Goal: Information Seeking & Learning: Learn about a topic

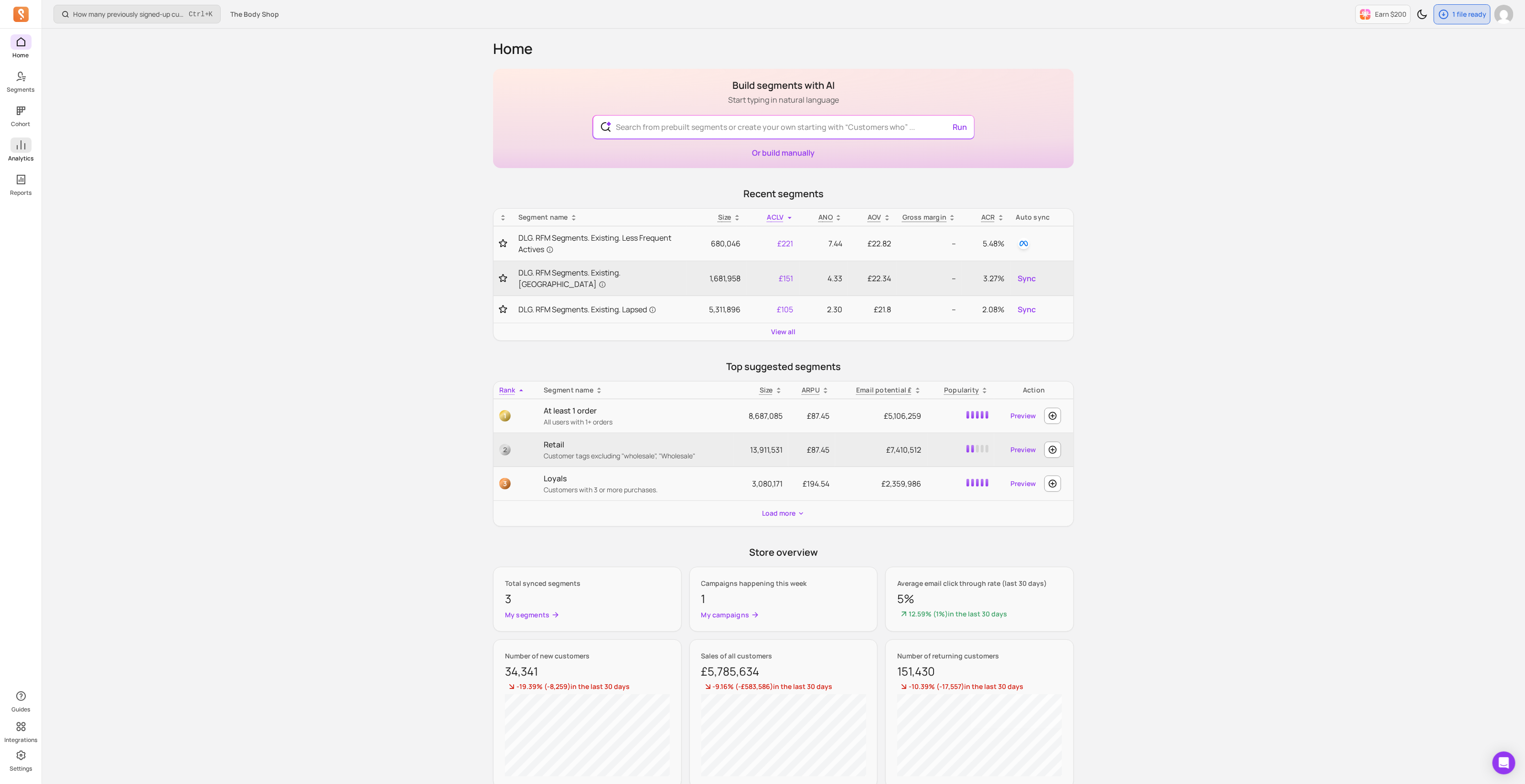
click at [31, 158] on p "Analytics" at bounding box center [21, 158] width 26 height 8
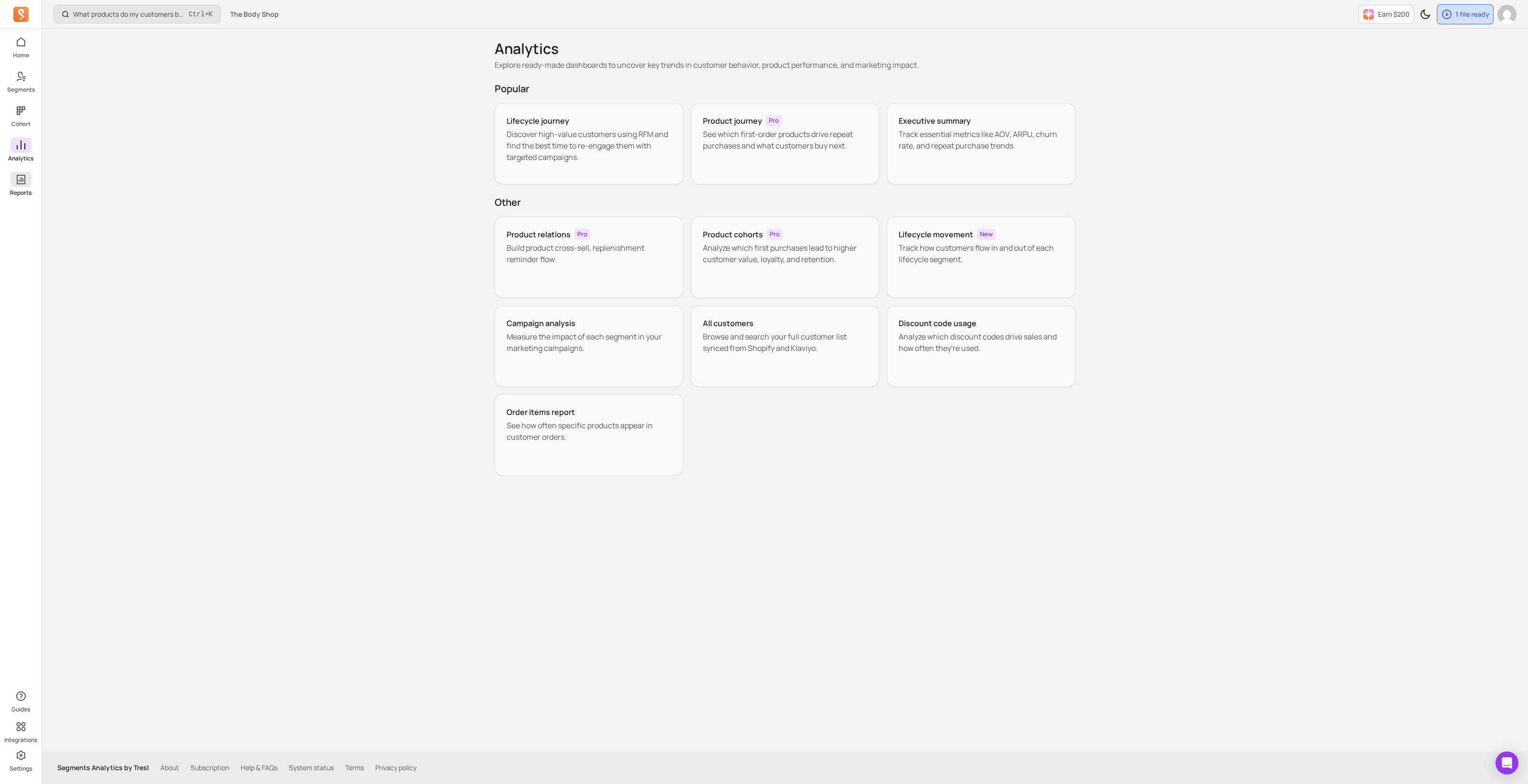
click at [22, 192] on p "Reports" at bounding box center [21, 193] width 21 height 8
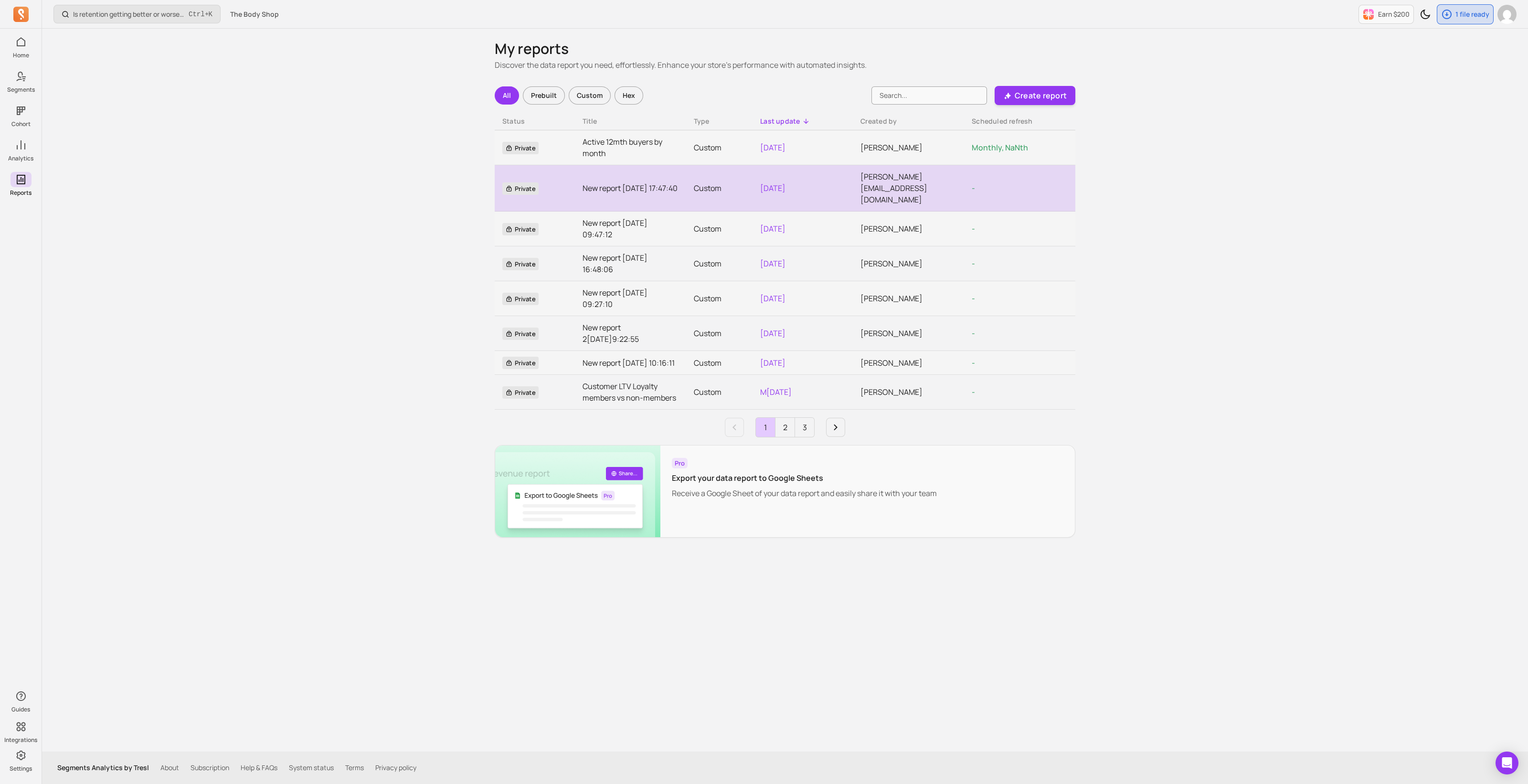
click at [633, 183] on link "New report [DATE] 17:47:40" at bounding box center [631, 188] width 96 height 11
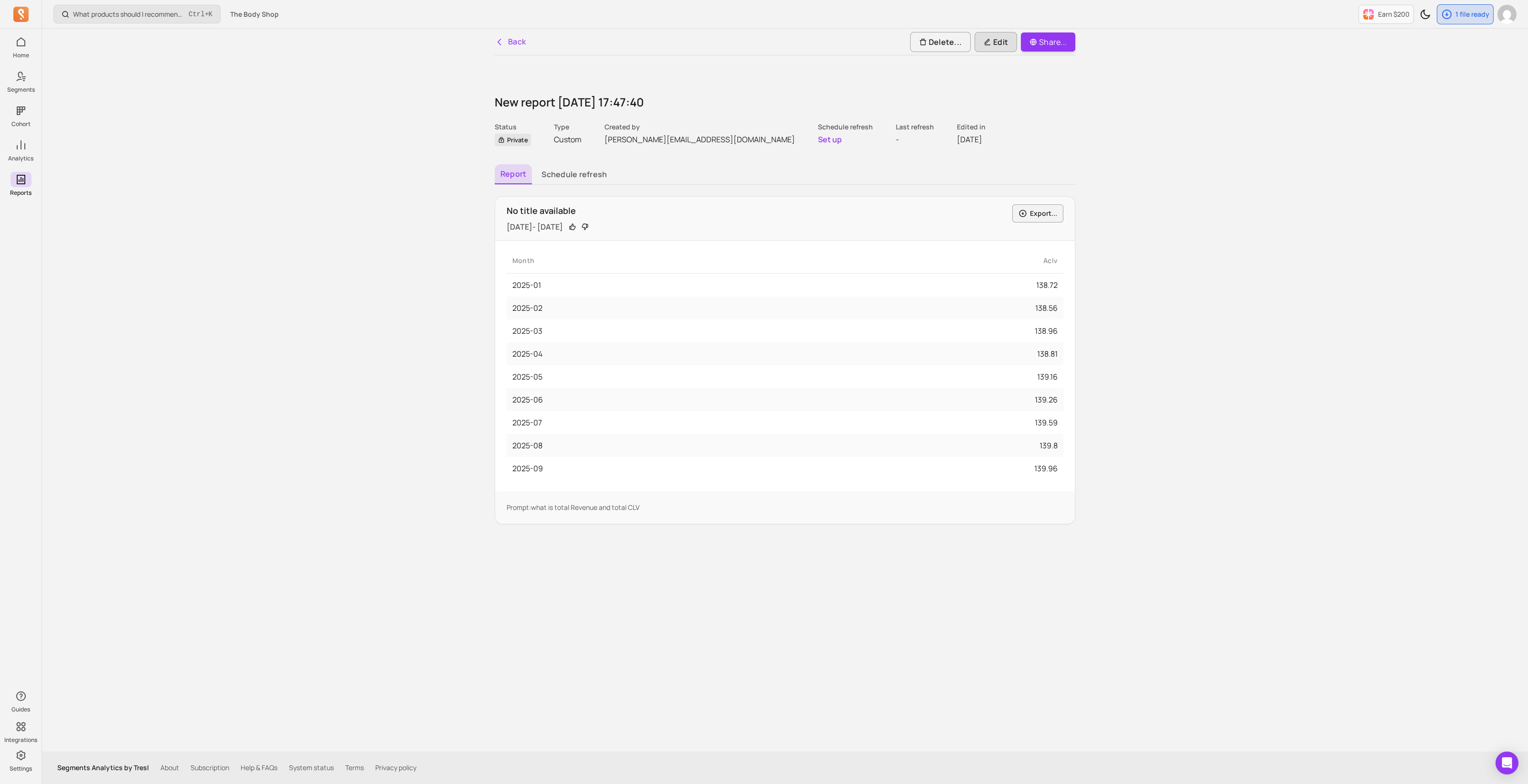
click at [984, 40] on icon "button" at bounding box center [987, 42] width 8 height 8
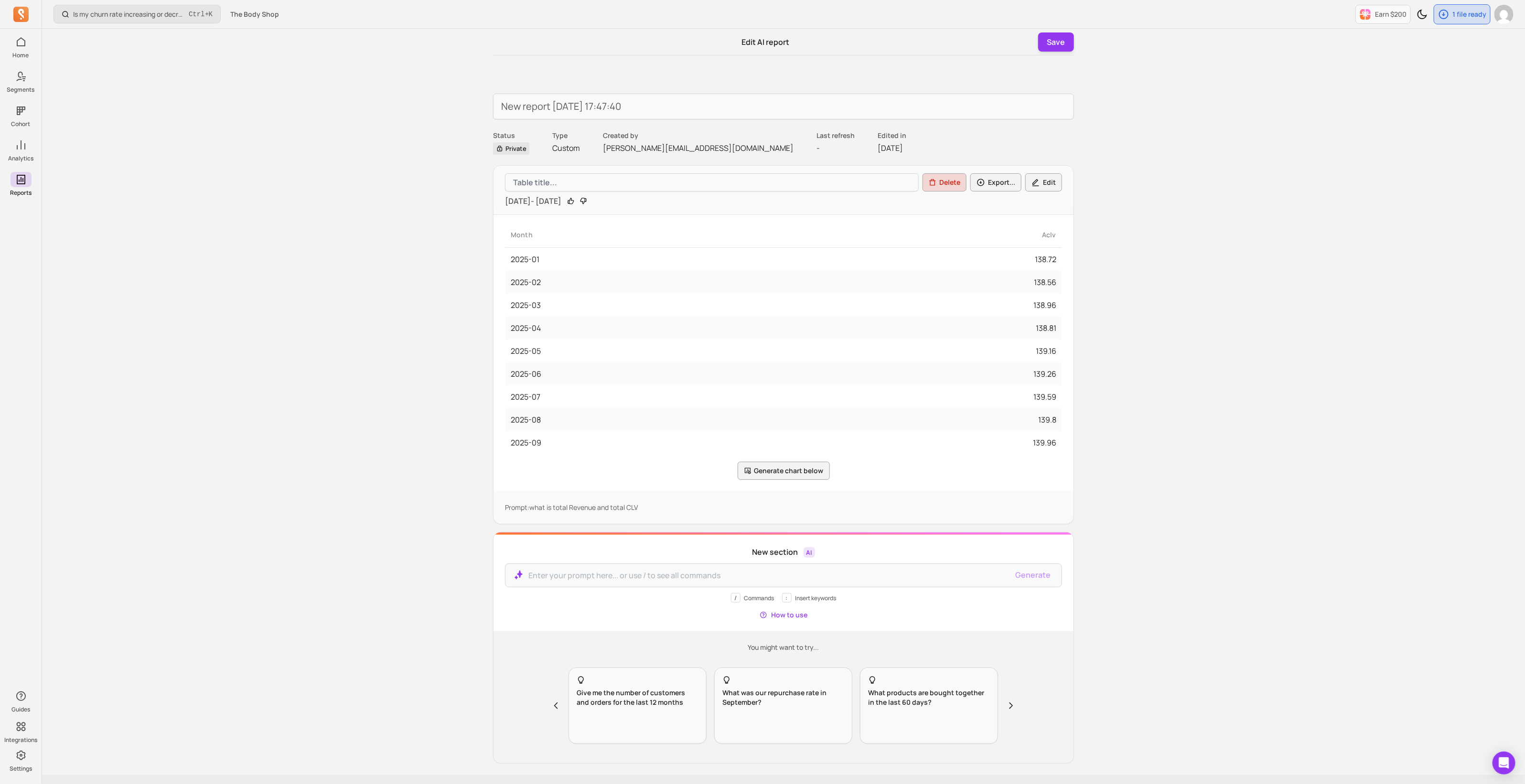
click at [1050, 183] on button "Edit" at bounding box center [1044, 182] width 37 height 18
click at [1206, 398] on div "Is my churn rate increasing or decreasing? Ctrl + K The Body Shop Earn $200 1 f…" at bounding box center [783, 403] width 1483 height 807
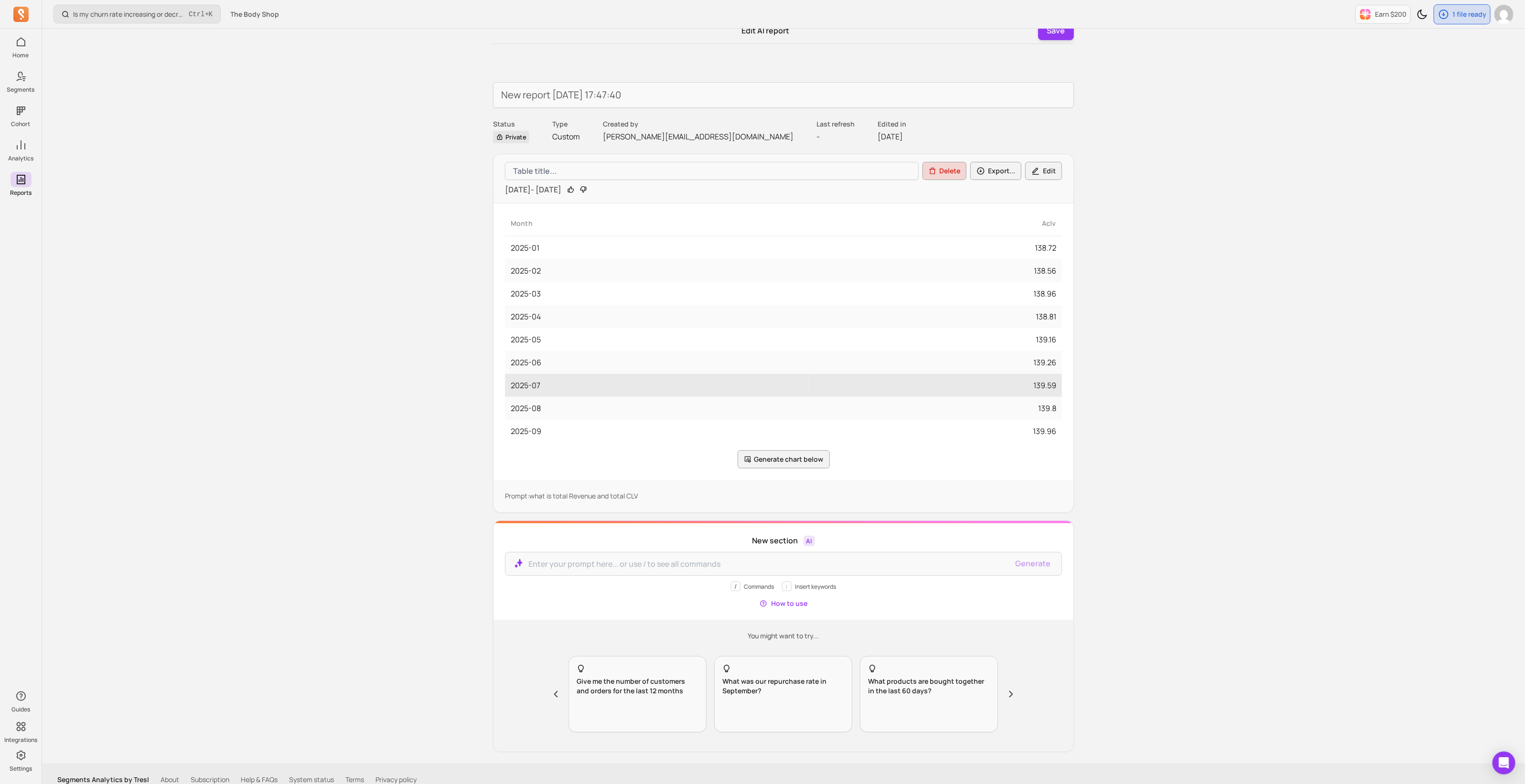
scroll to position [22, 0]
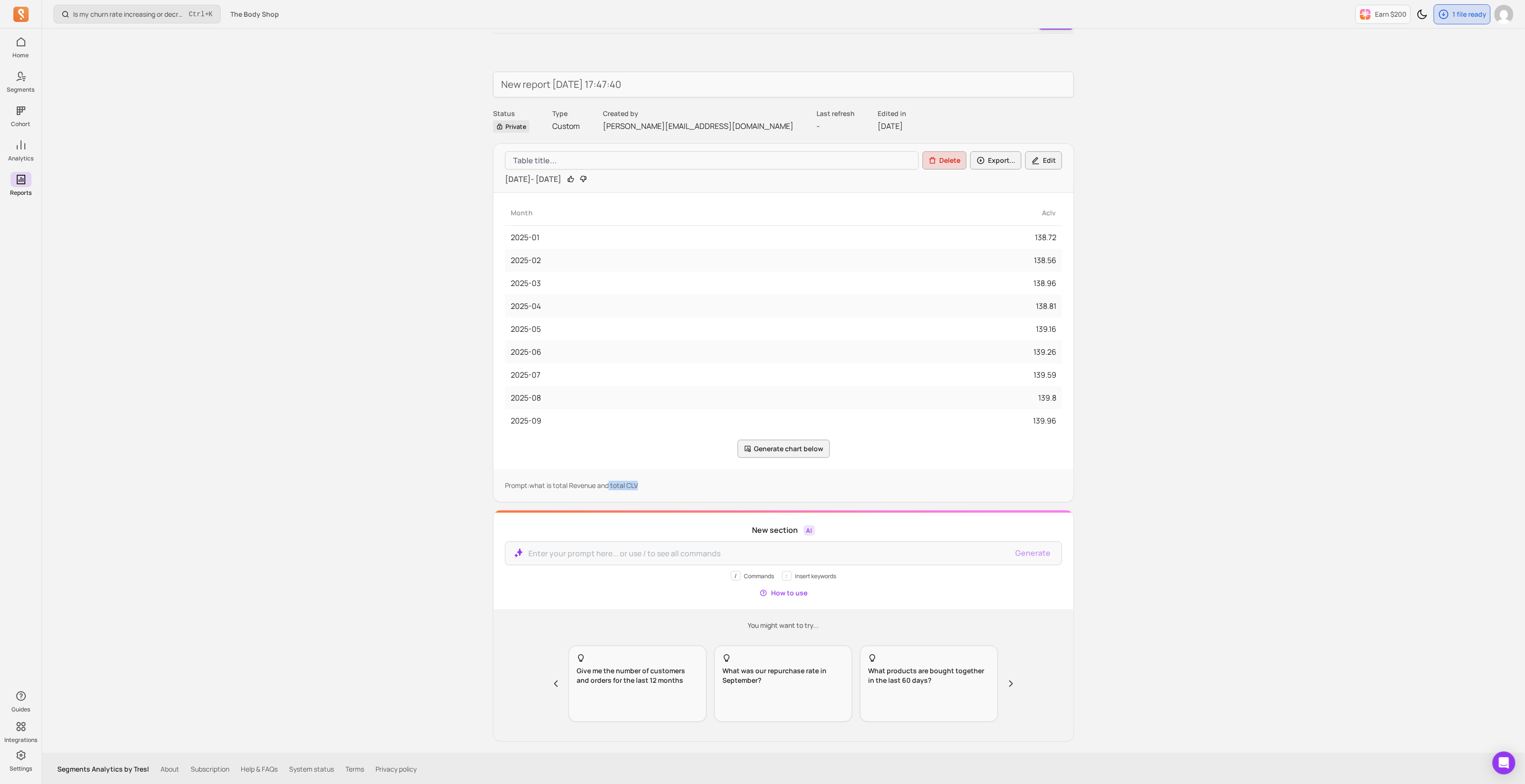
drag, startPoint x: 608, startPoint y: 484, endPoint x: 688, endPoint y: 489, distance: 80.2
click at [688, 489] on p "Prompt: what is total Revenue and total CLV" at bounding box center [783, 486] width 557 height 9
drag, startPoint x: 565, startPoint y: 128, endPoint x: 633, endPoint y: 129, distance: 68.0
click at [568, 128] on p "Custom" at bounding box center [566, 126] width 28 height 11
click at [648, 128] on p "[PERSON_NAME][EMAIL_ADDRESS][DOMAIN_NAME]" at bounding box center [698, 126] width 190 height 11
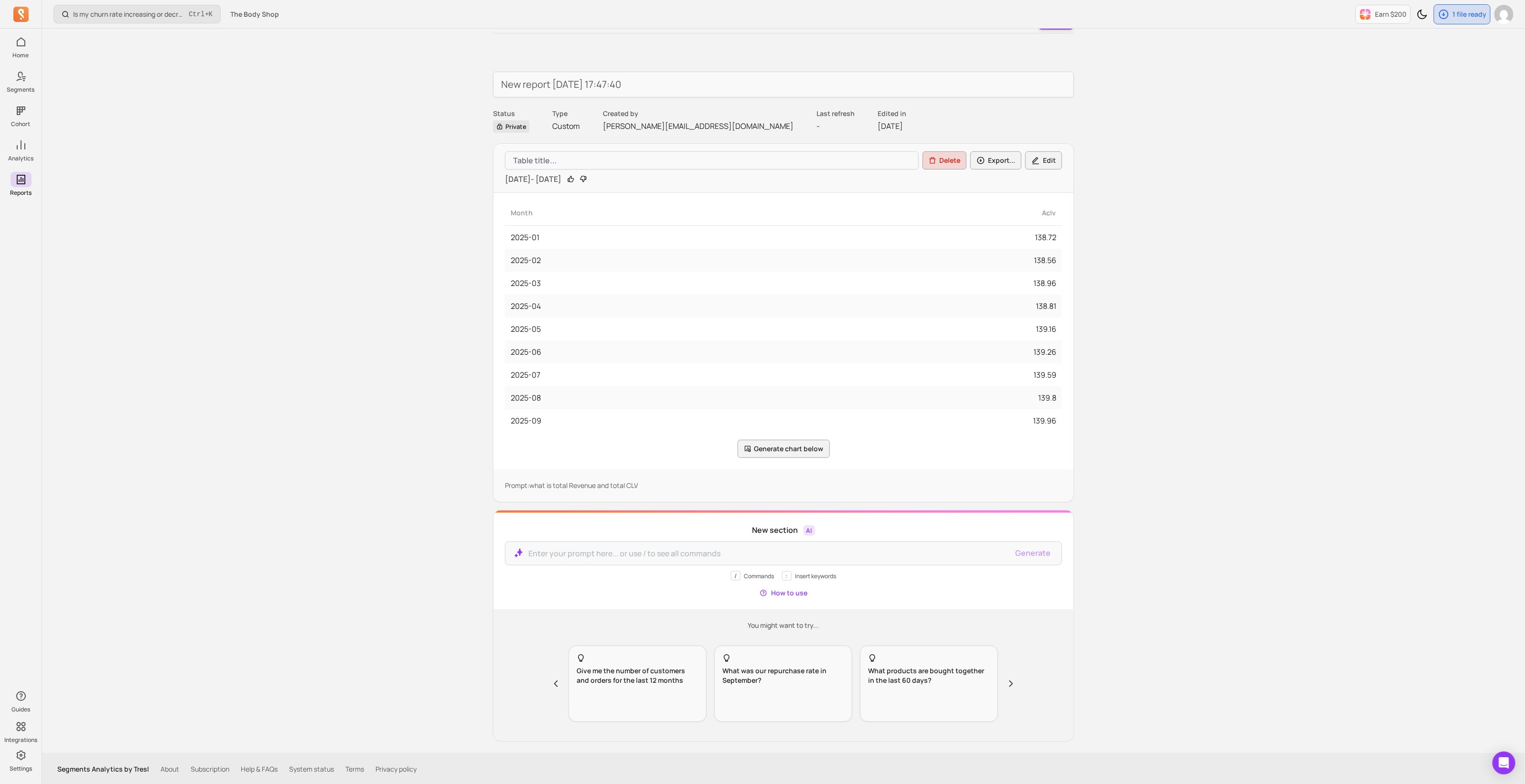
drag, startPoint x: 773, startPoint y: 120, endPoint x: 822, endPoint y: 119, distance: 49.0
click at [816, 120] on p "-" at bounding box center [835, 126] width 38 height 11
click at [878, 119] on div "Edited in [DATE]" at bounding box center [892, 120] width 28 height 23
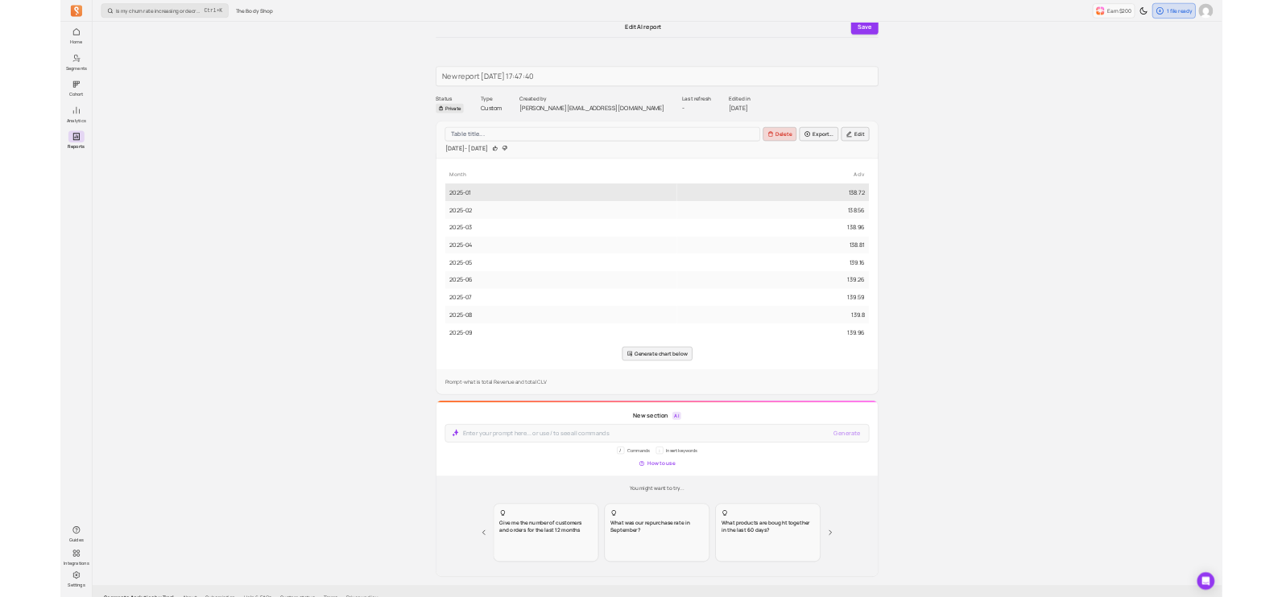
scroll to position [0, 0]
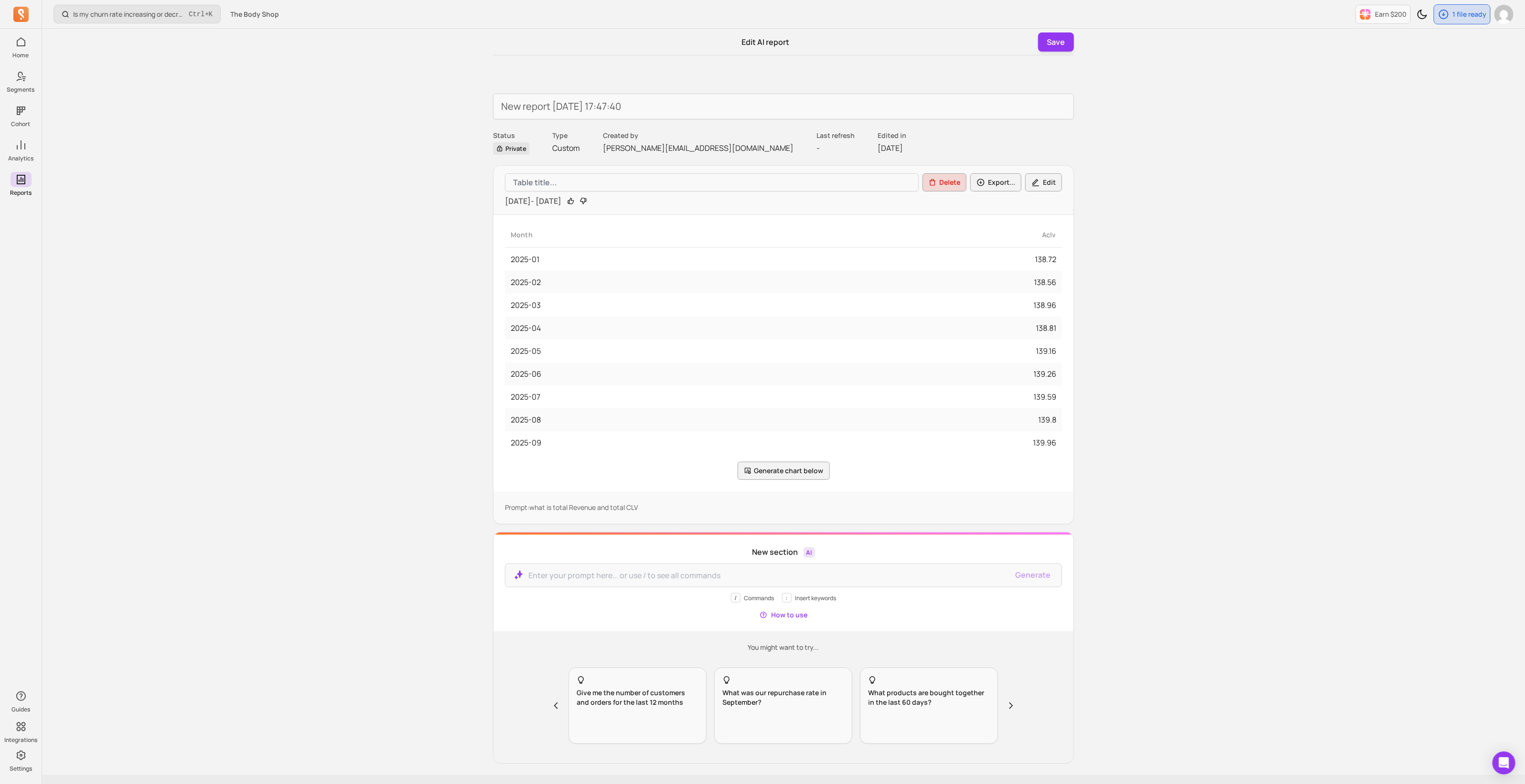
click at [554, 149] on p "Custom" at bounding box center [566, 148] width 28 height 11
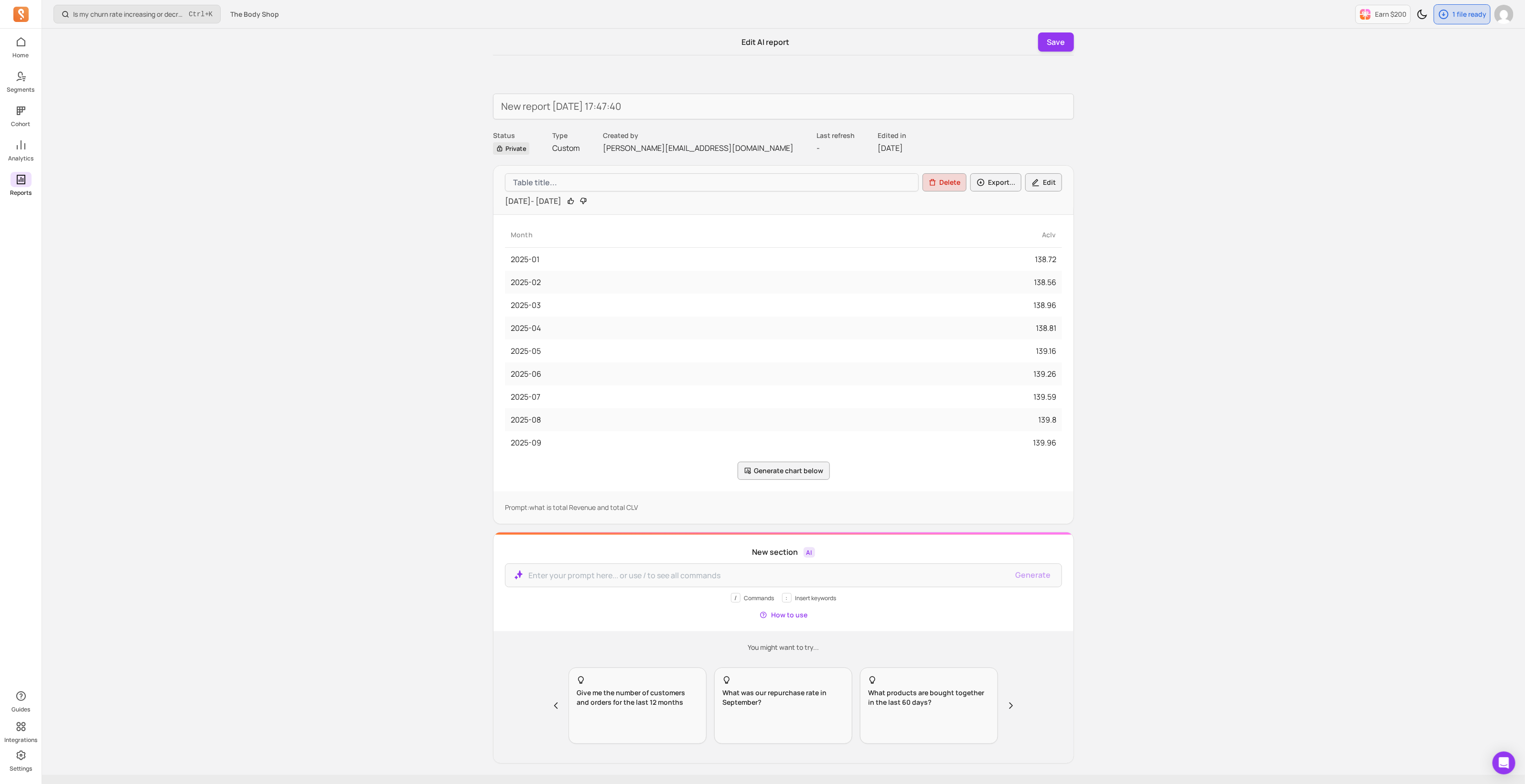
click at [17, 189] on p "Reports" at bounding box center [21, 193] width 21 height 8
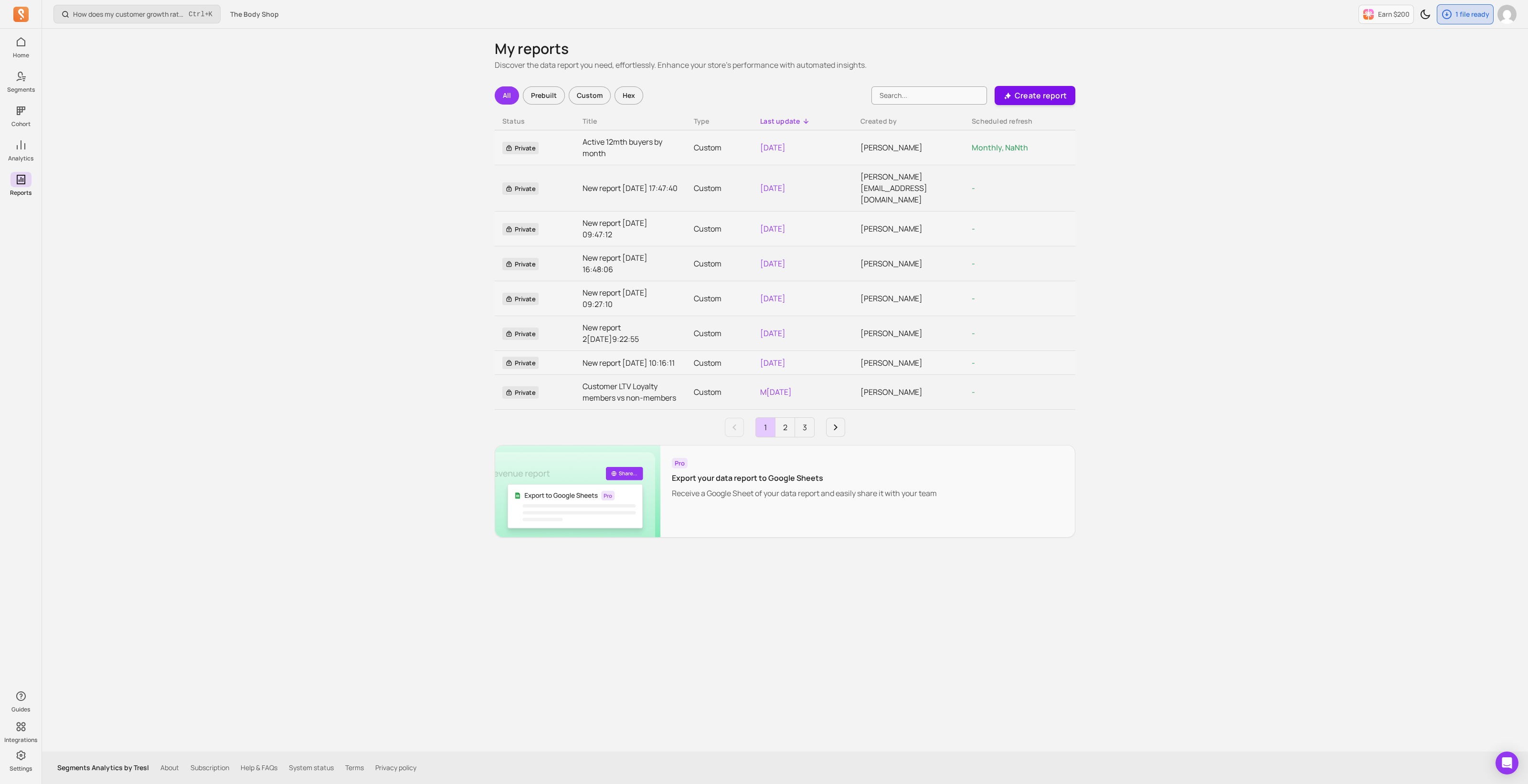
drag, startPoint x: 1022, startPoint y: 92, endPoint x: 1049, endPoint y: 99, distance: 27.9
click at [1022, 93] on p "Create report" at bounding box center [1041, 95] width 52 height 11
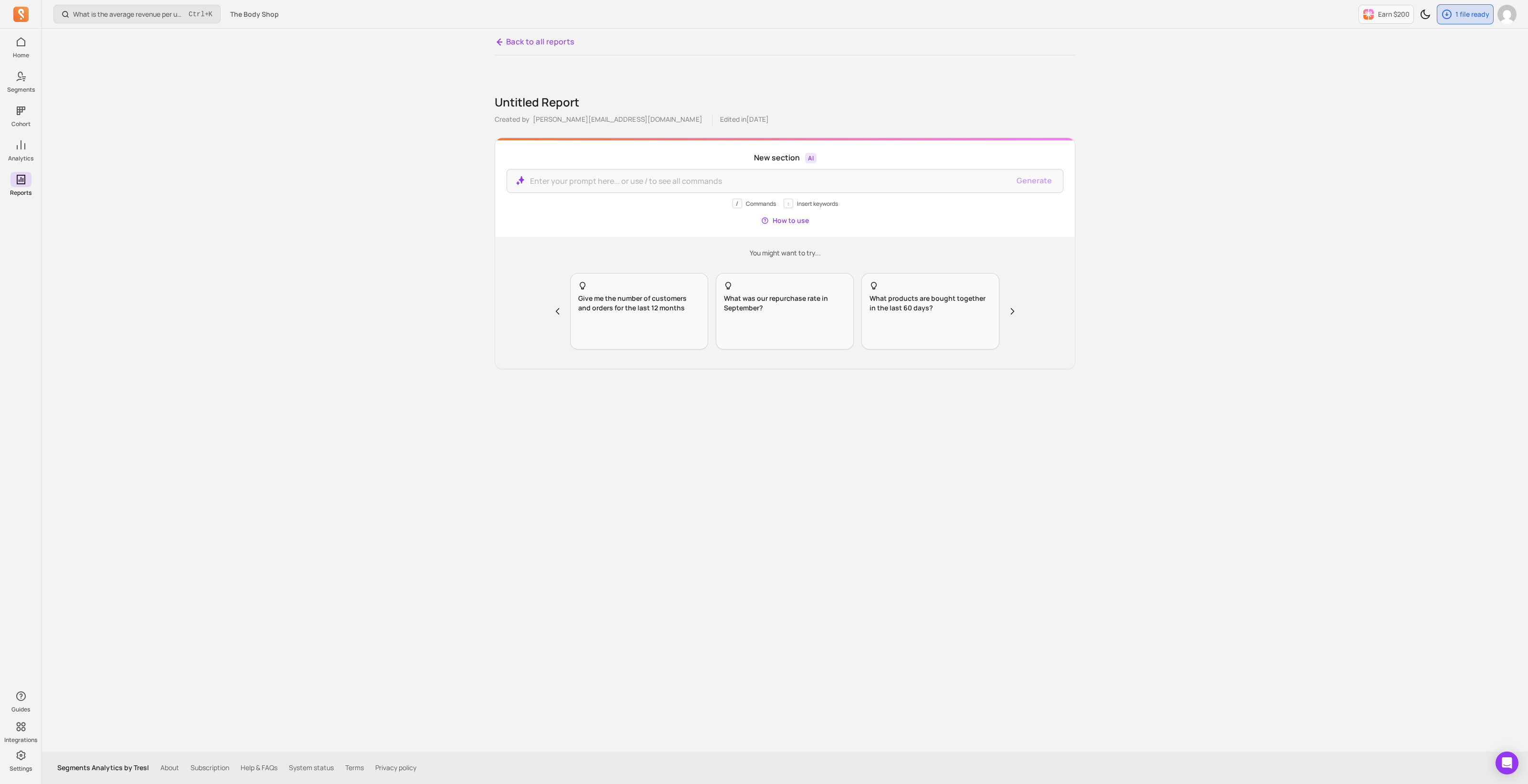
click at [528, 120] on p "Created by [EMAIL_ADDRESS][DOMAIN_NAME]" at bounding box center [599, 120] width 209 height 11
click at [514, 121] on p "Created by [EMAIL_ADDRESS][DOMAIN_NAME]" at bounding box center [599, 120] width 209 height 11
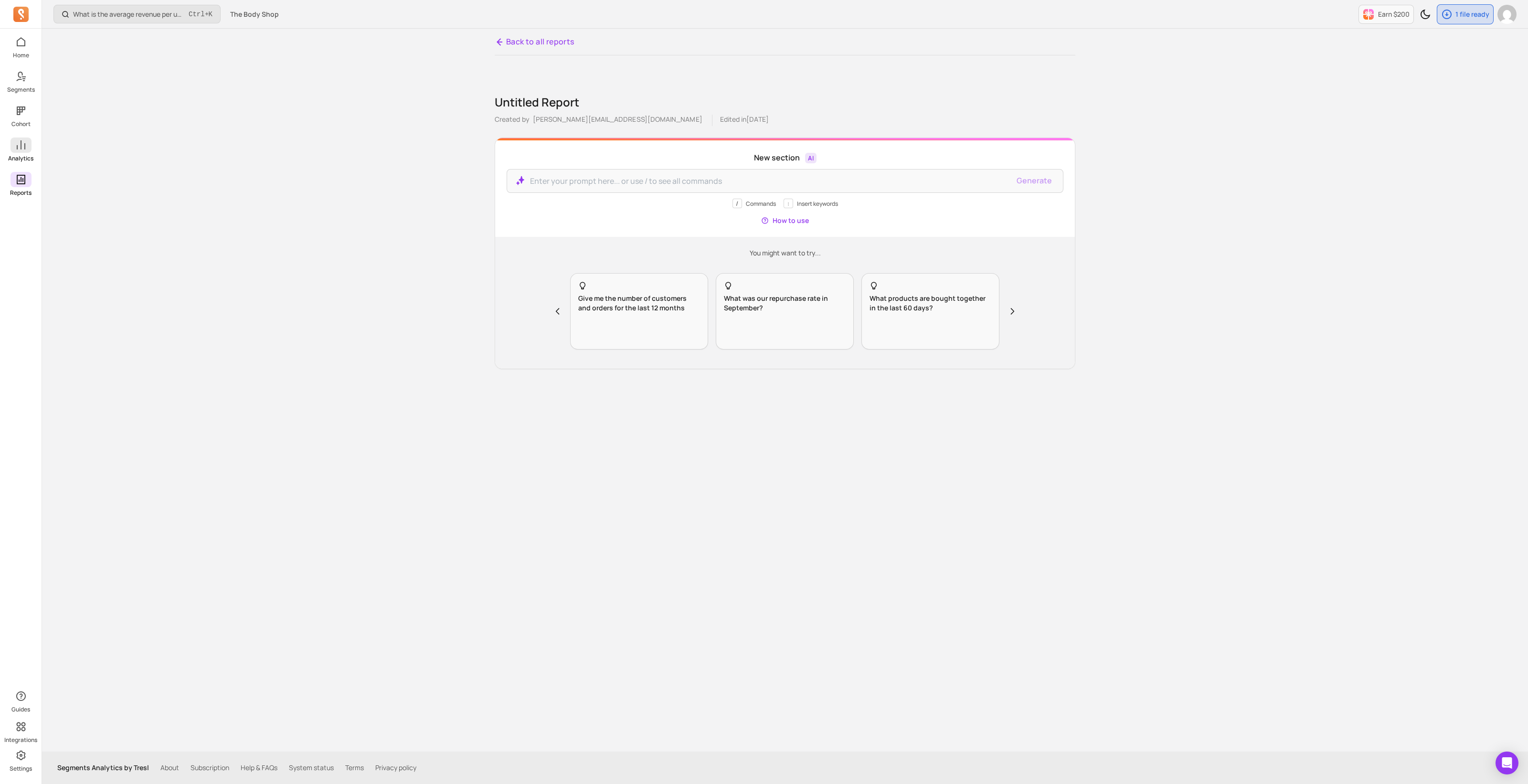
click at [19, 149] on icon at bounding box center [21, 145] width 11 height 11
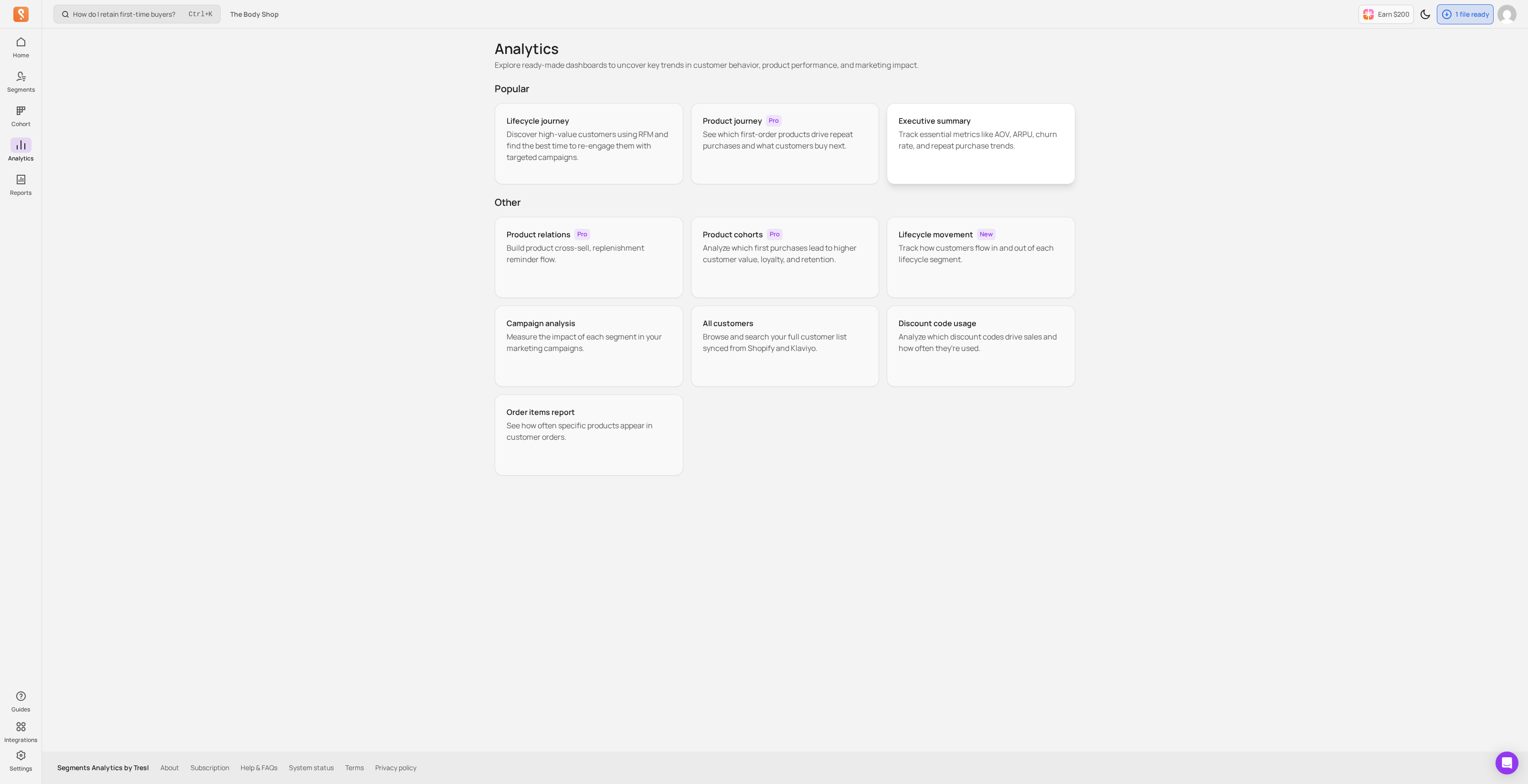
click at [941, 132] on p "Track essential metrics like AOV, ARPU, churn rate, and repeat purchase trends." at bounding box center [981, 140] width 165 height 23
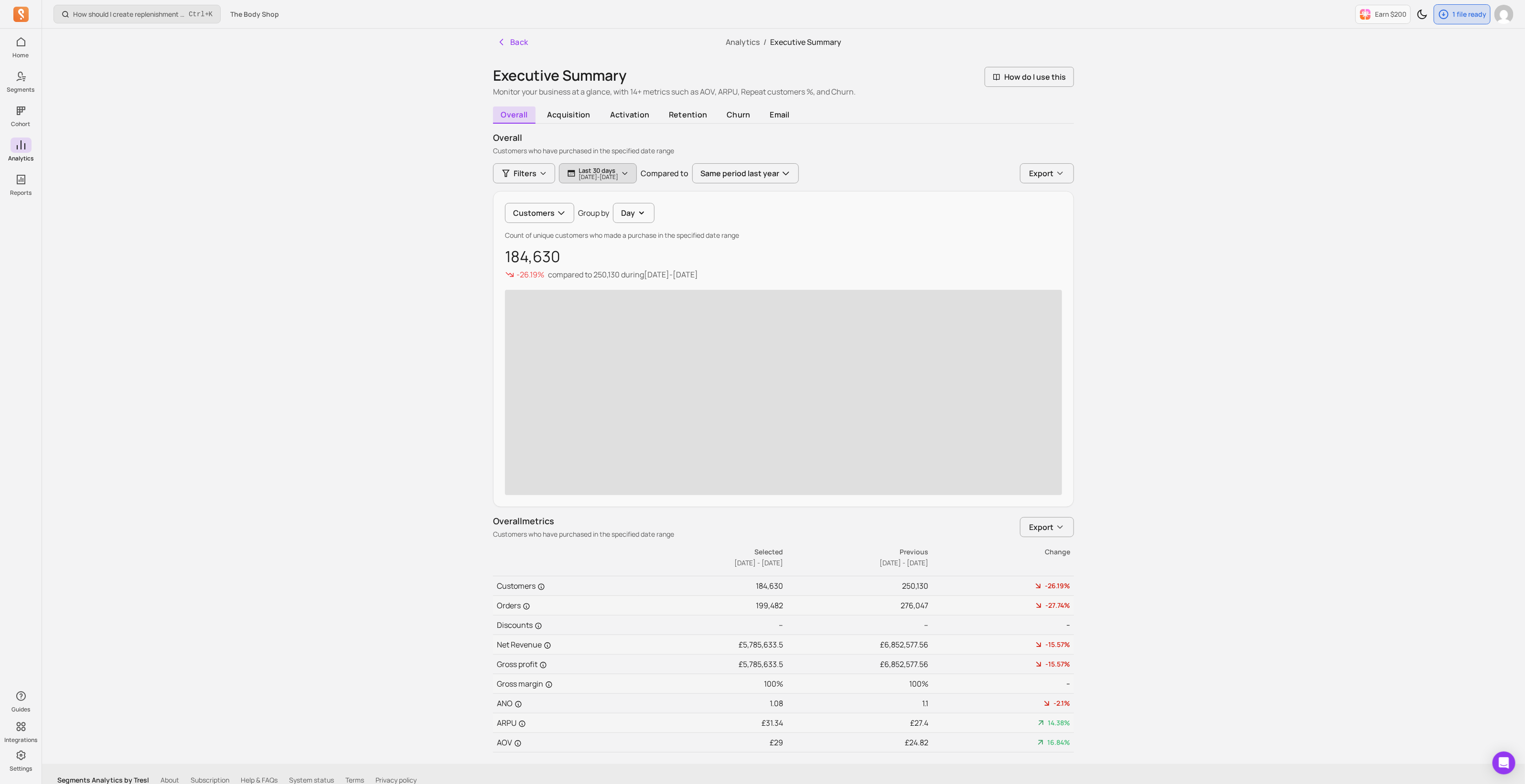
click at [599, 170] on p "Last 30 days" at bounding box center [598, 170] width 40 height 8
click at [608, 197] on span "last 30 days" at bounding box center [590, 202] width 40 height 9
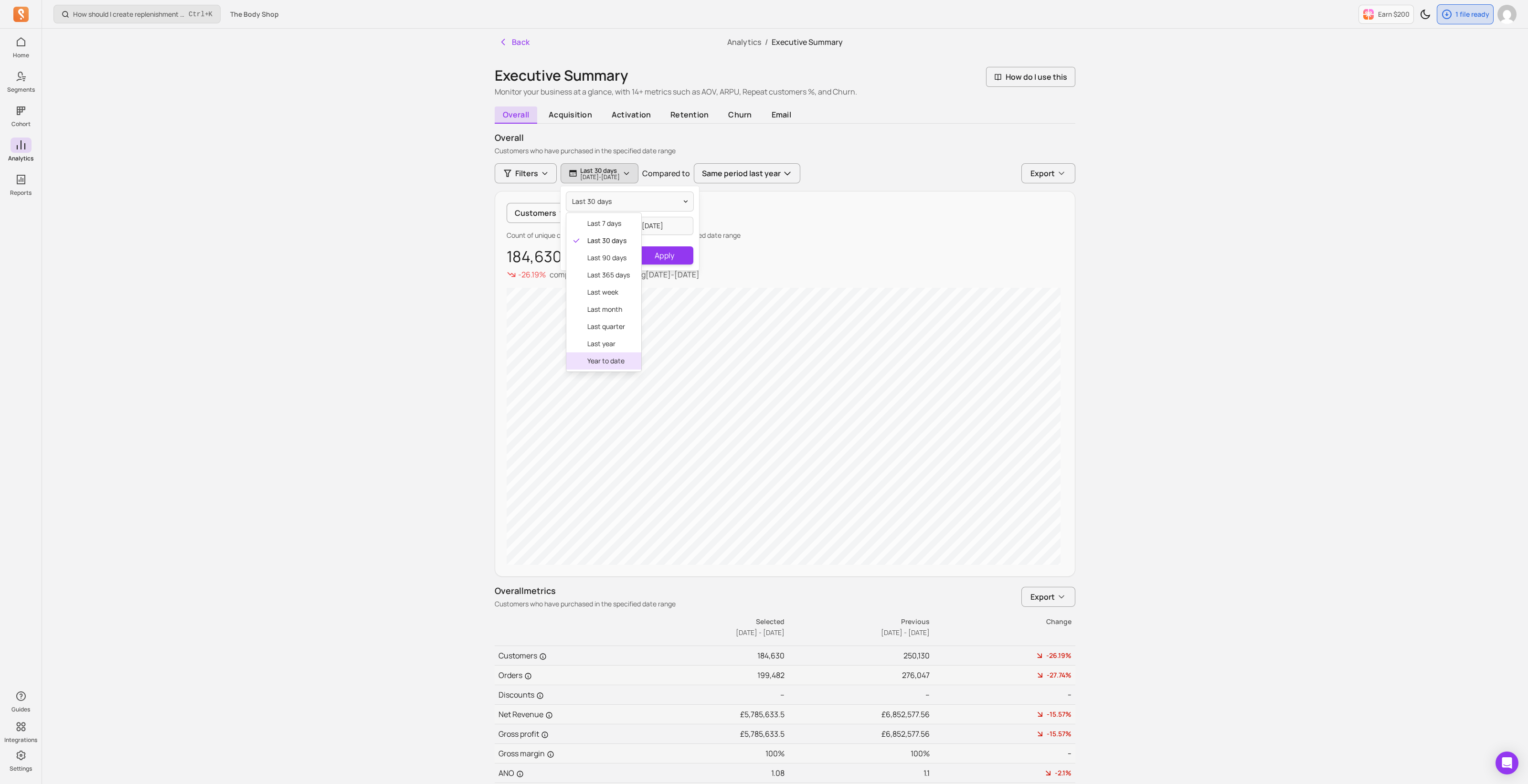
click at [607, 360] on span "year to date" at bounding box center [609, 361] width 43 height 9
type input "[DATE]"
click at [679, 225] on input "[DATE]" at bounding box center [663, 225] width 56 height 18
select select "2025"
select select "October"
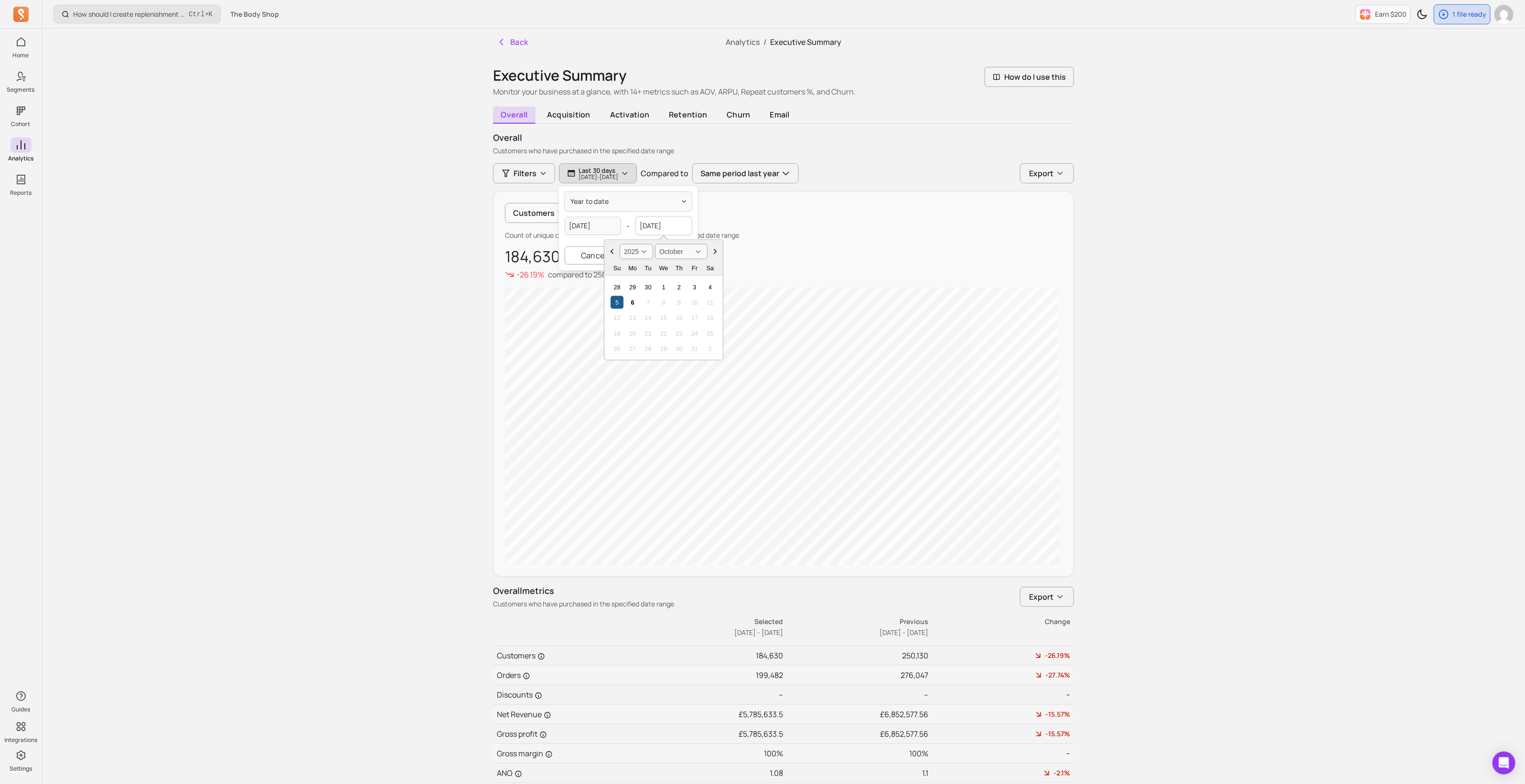
type input "[DATE]"
click at [619, 299] on div "5" at bounding box center [617, 302] width 13 height 13
click at [667, 254] on button "Apply" at bounding box center [663, 255] width 58 height 18
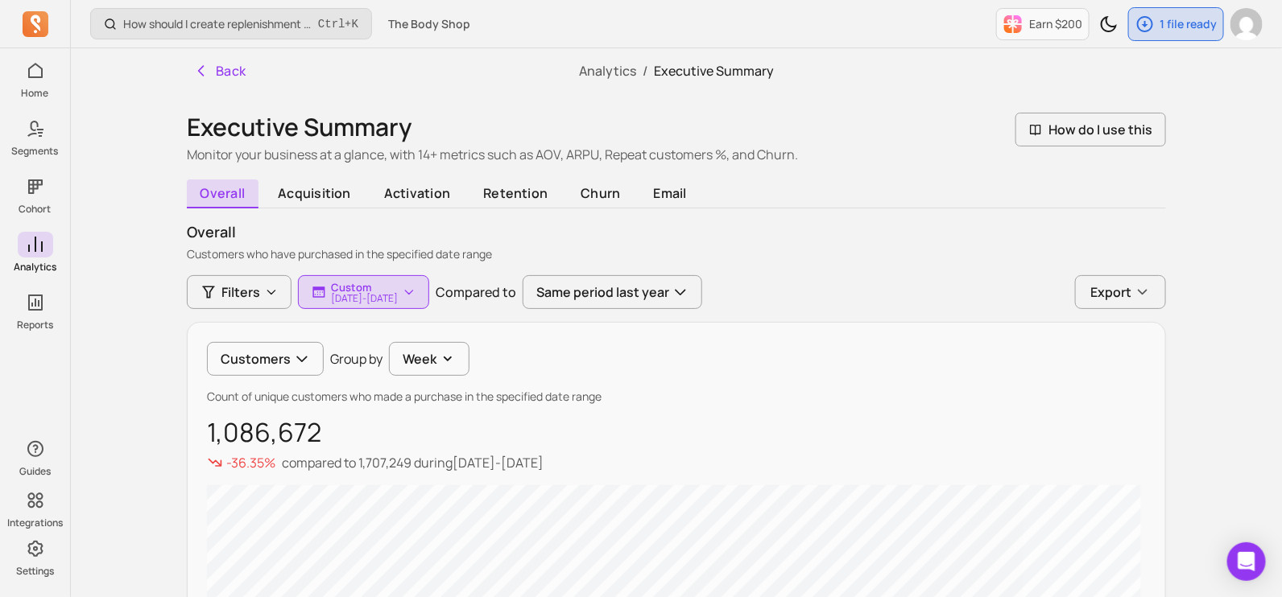
click at [371, 294] on p "[DATE] - [DATE]" at bounding box center [364, 299] width 67 height 10
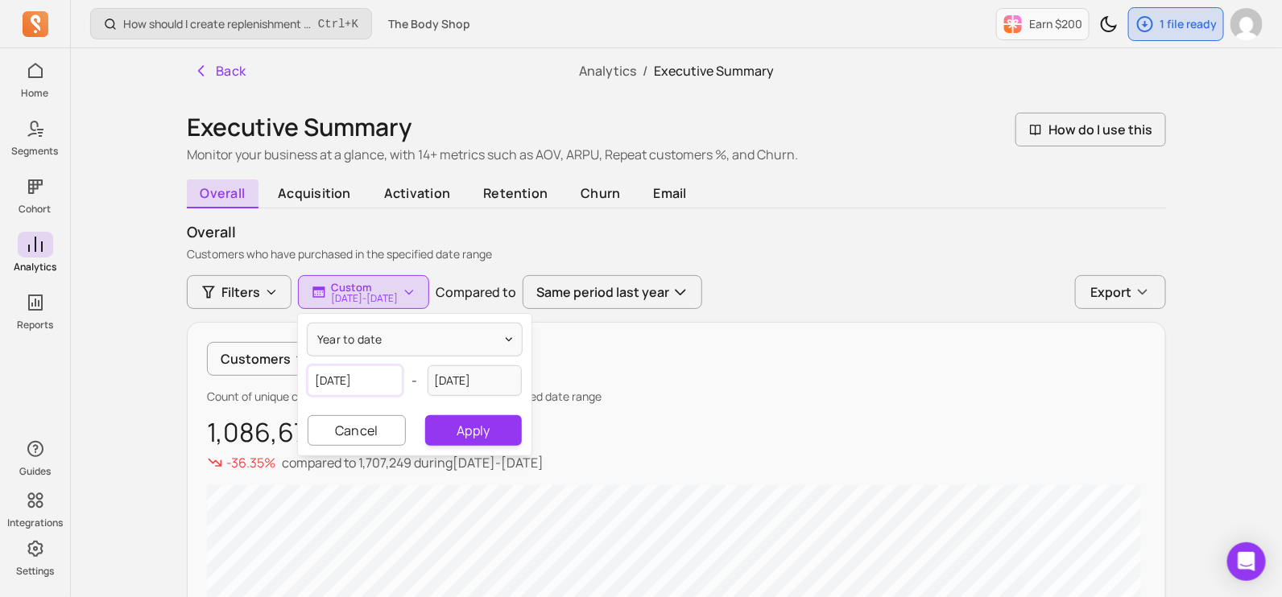
click at [359, 385] on input "[DATE]" at bounding box center [355, 380] width 95 height 31
select select "2025"
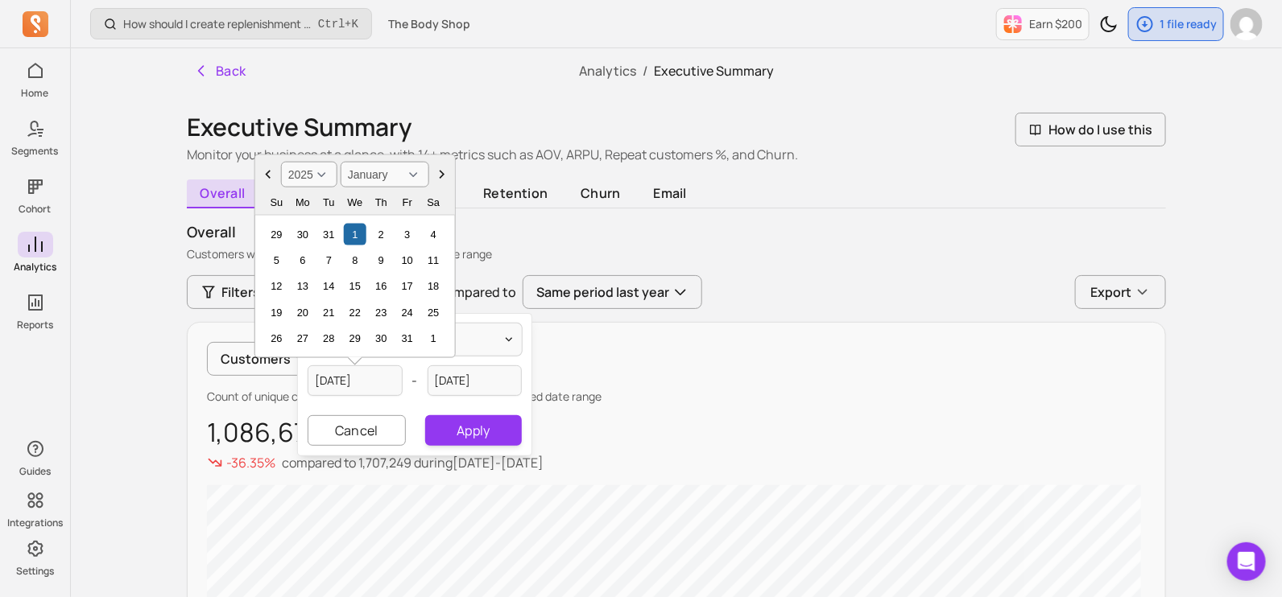
click at [411, 172] on select "January February March April May June July August September October November De…" at bounding box center [385, 175] width 89 height 26
select select "September"
click at [341, 162] on select "January February March April May June July August September October November De…" at bounding box center [385, 175] width 89 height 26
click at [298, 228] on div "1" at bounding box center [302, 234] width 22 height 22
type input "[DATE]"
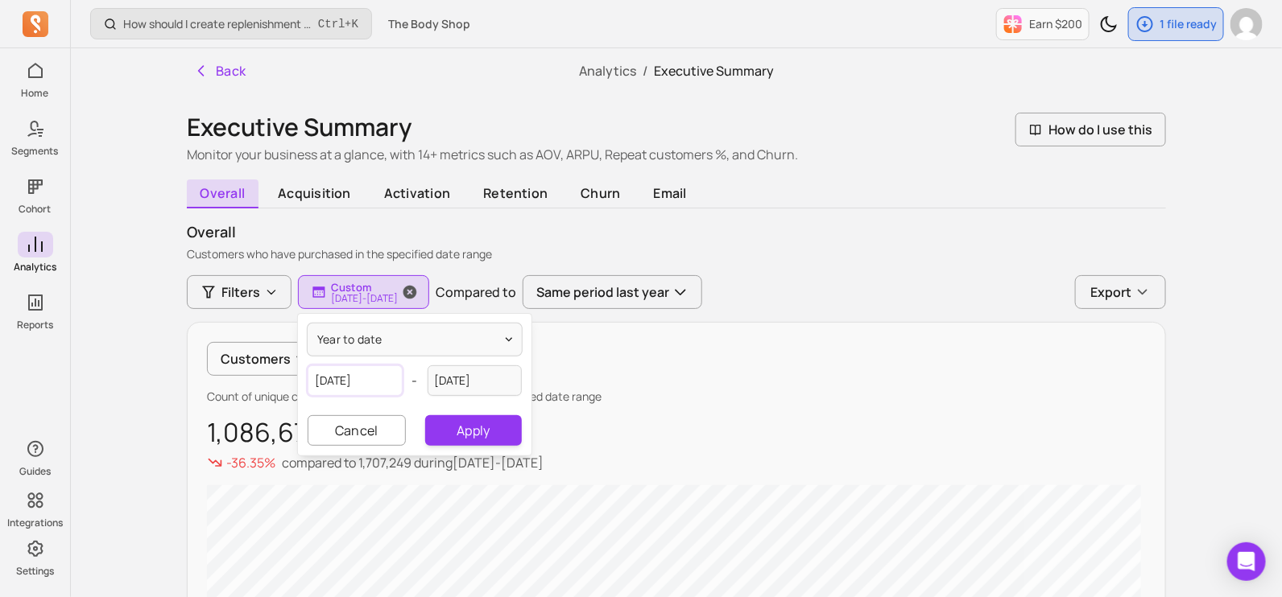
click at [378, 294] on p "[DATE] - [DATE]" at bounding box center [364, 299] width 67 height 10
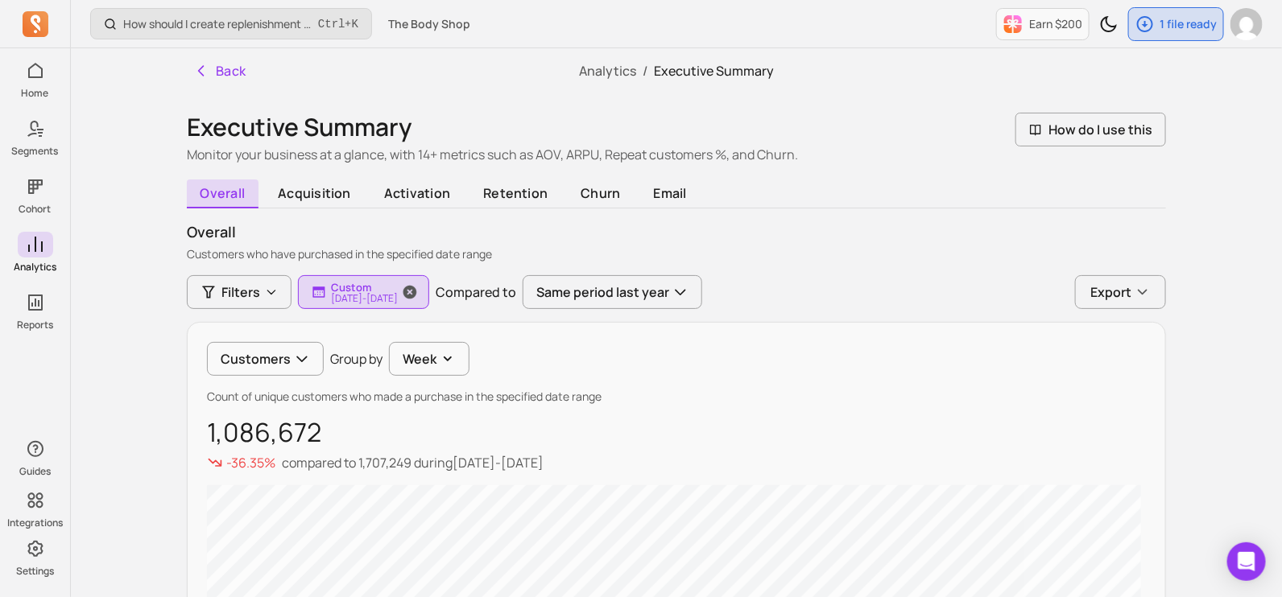
click at [398, 299] on p "[DATE] - [DATE]" at bounding box center [364, 299] width 67 height 10
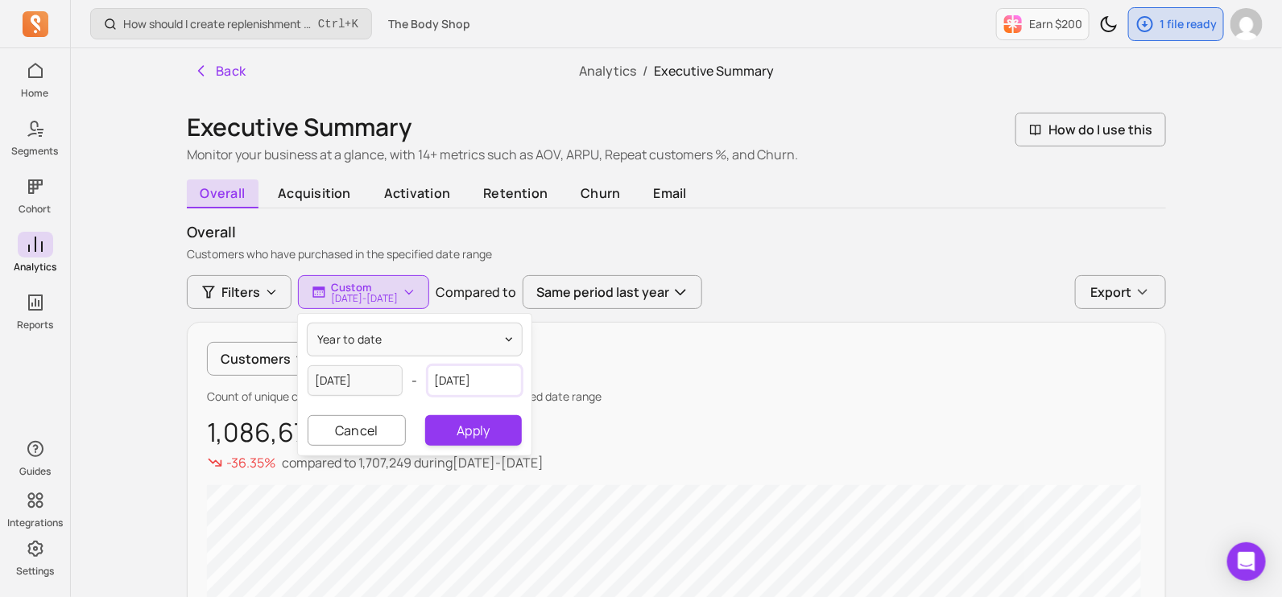
click at [479, 382] on input "[DATE]" at bounding box center [474, 380] width 95 height 31
select select "2025"
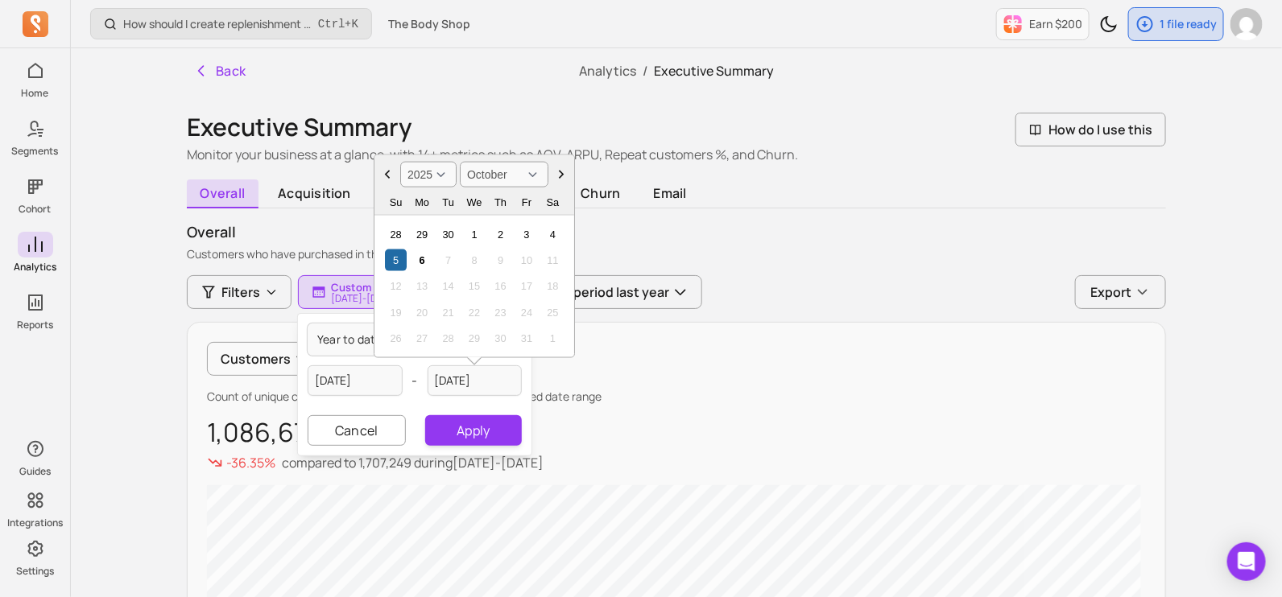
click at [508, 183] on select "January February March April May June July August September October November De…" at bounding box center [504, 175] width 89 height 26
select select "September"
click at [460, 162] on select "January February March April May June July August September October November De…" at bounding box center [504, 175] width 89 height 26
click at [445, 339] on div "30" at bounding box center [448, 339] width 22 height 22
type input "2[DATE]"
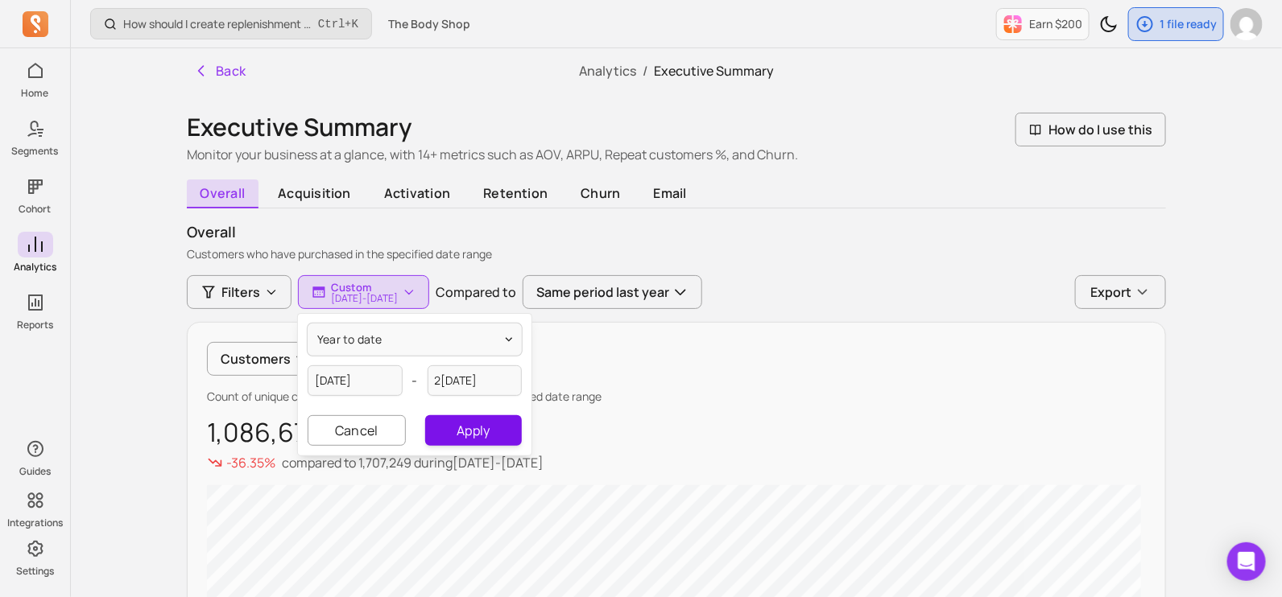
click at [493, 427] on button "Apply" at bounding box center [473, 430] width 97 height 31
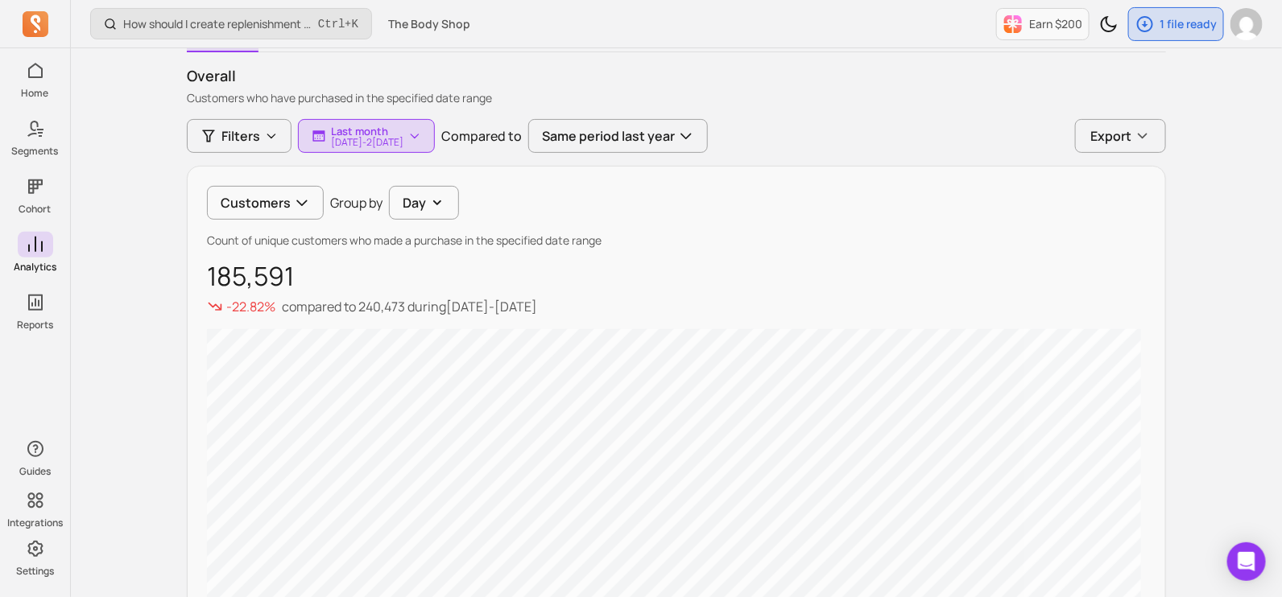
scroll to position [56, 0]
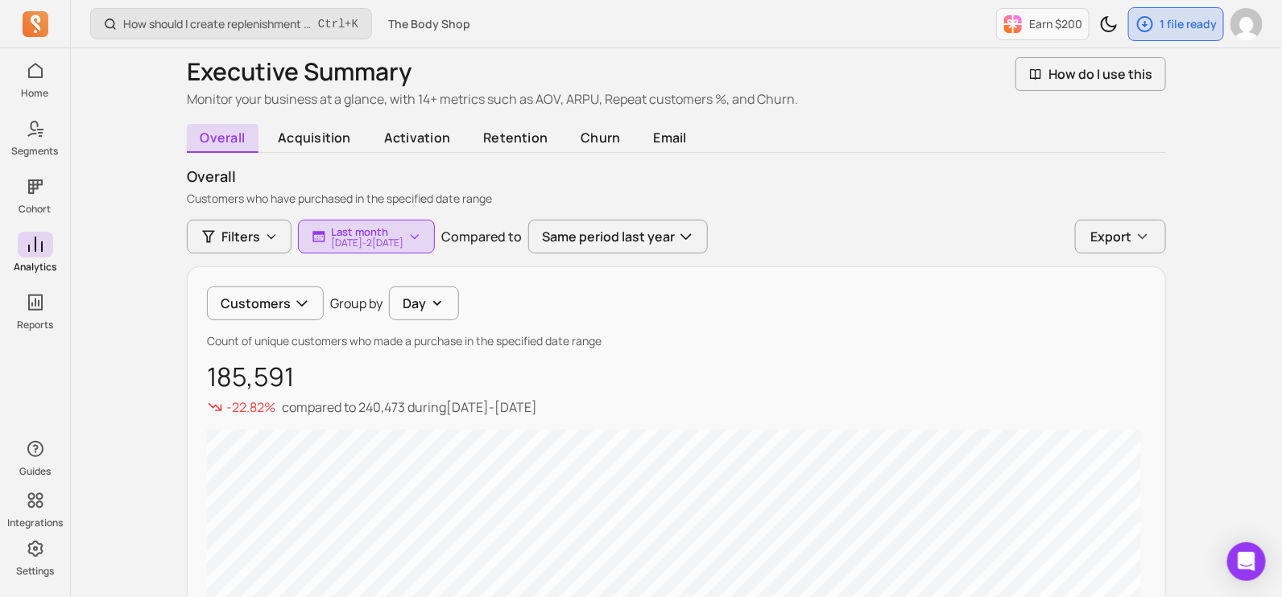
drag, startPoint x: 651, startPoint y: 130, endPoint x: 773, endPoint y: 199, distance: 139.5
click at [652, 130] on span "email" at bounding box center [670, 137] width 60 height 27
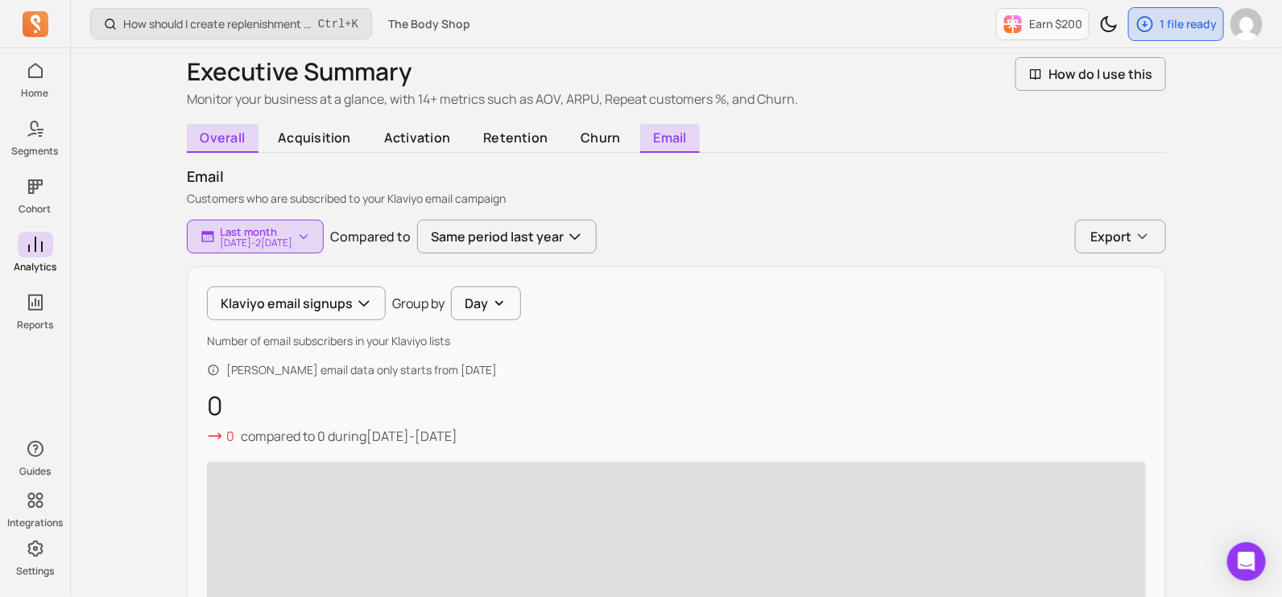
click at [229, 148] on span "overall" at bounding box center [223, 138] width 72 height 29
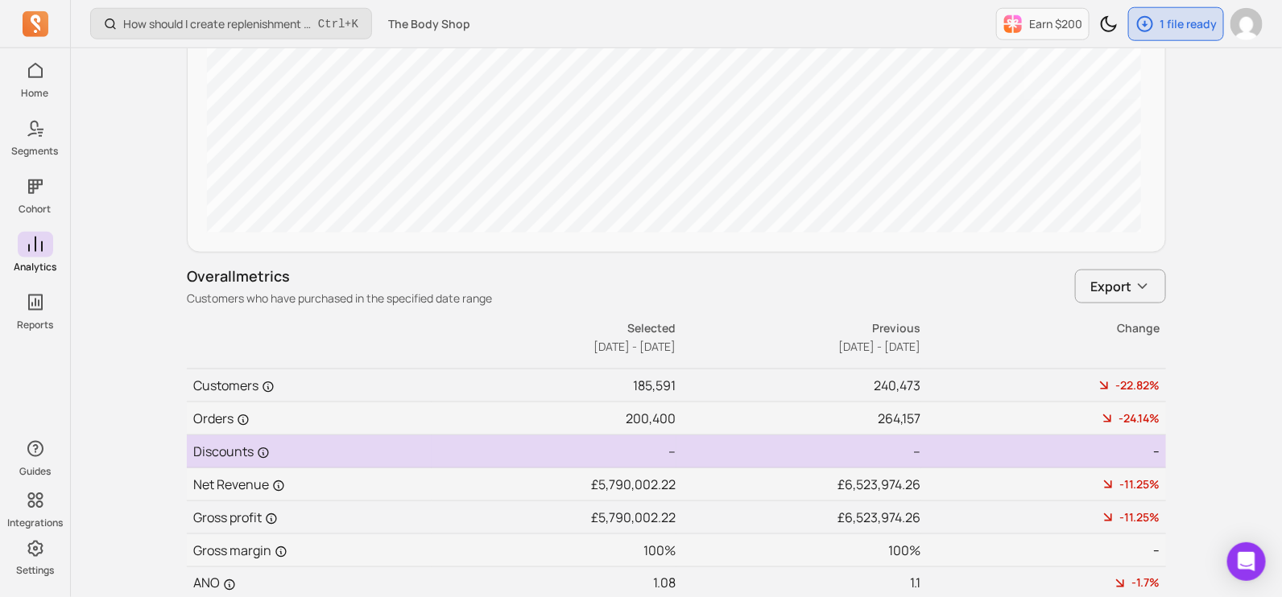
scroll to position [659, 0]
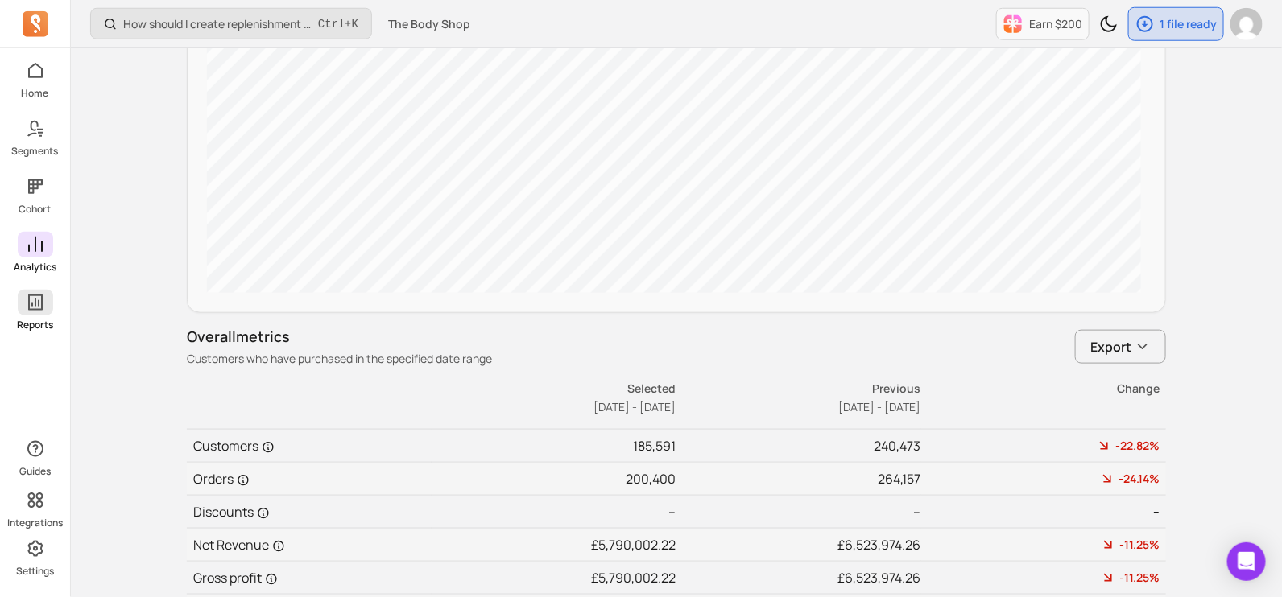
click at [45, 307] on span at bounding box center [35, 303] width 35 height 26
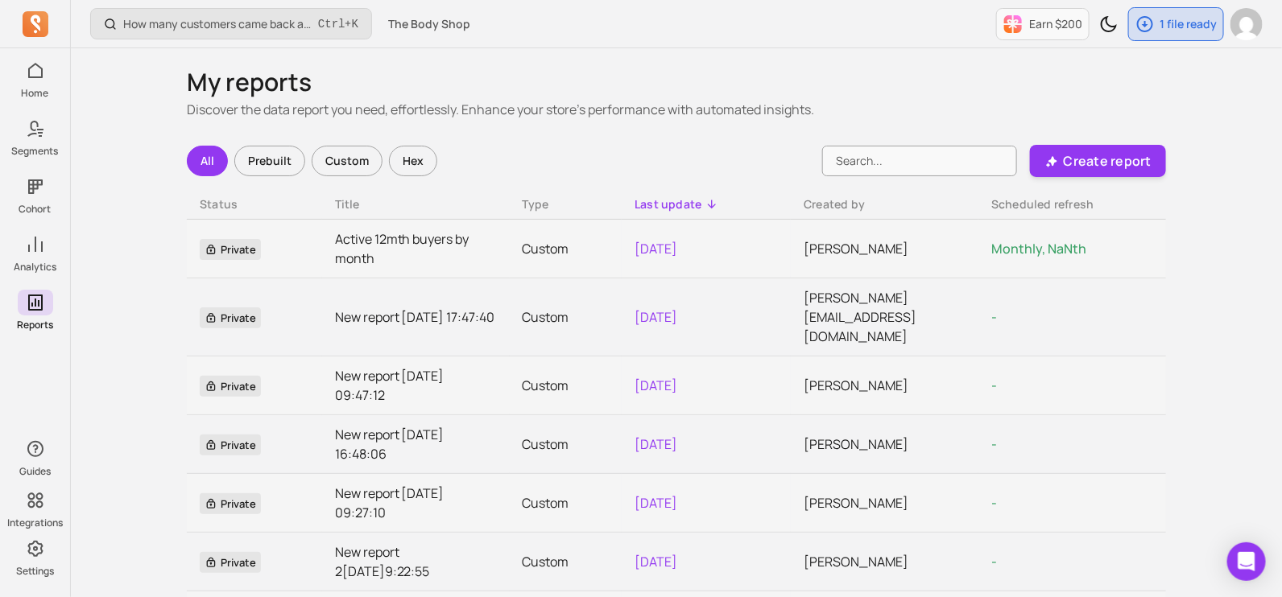
click at [338, 154] on div "Custom" at bounding box center [347, 161] width 71 height 31
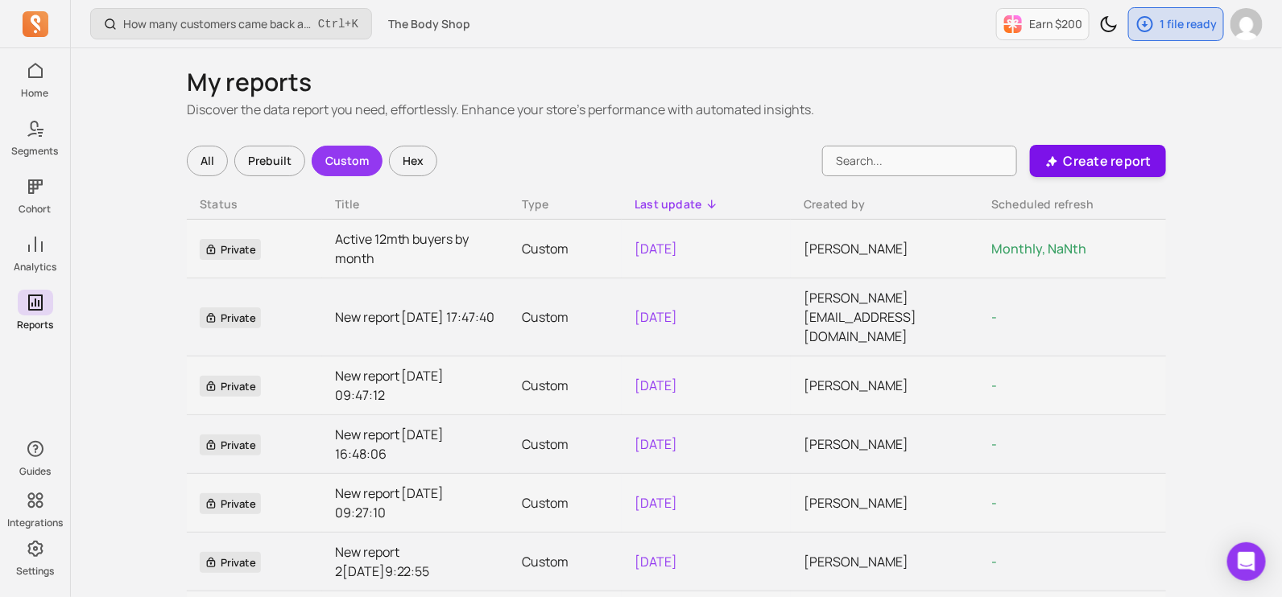
click at [1088, 166] on p "Create report" at bounding box center [1107, 160] width 88 height 19
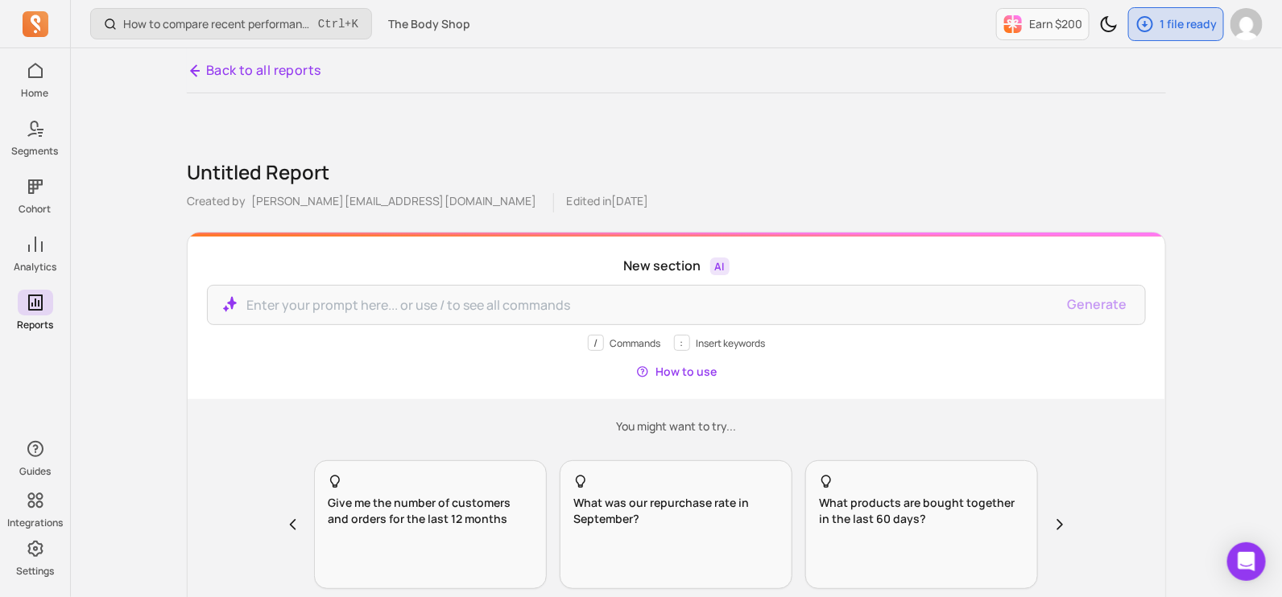
click at [567, 195] on p "Edited in 2[DATE]" at bounding box center [608, 202] width 82 height 19
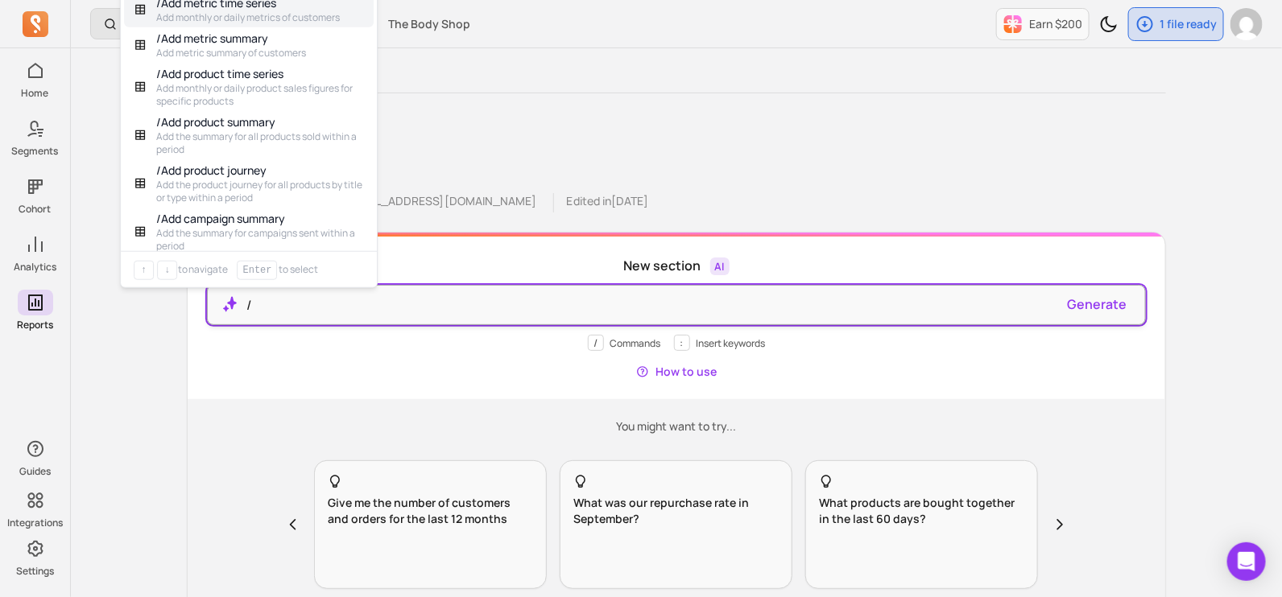
click at [380, 306] on p "/" at bounding box center [650, 304] width 808 height 19
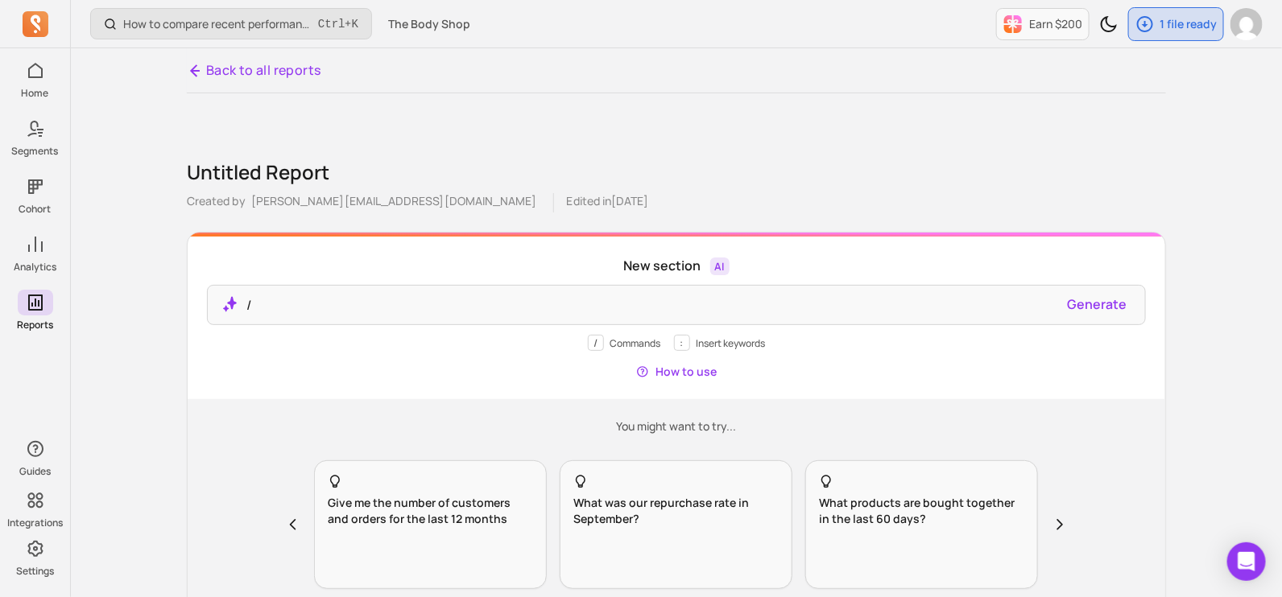
click at [225, 441] on div "You might want to try... Give me the number of customers and orders for the las…" at bounding box center [676, 510] width 977 height 222
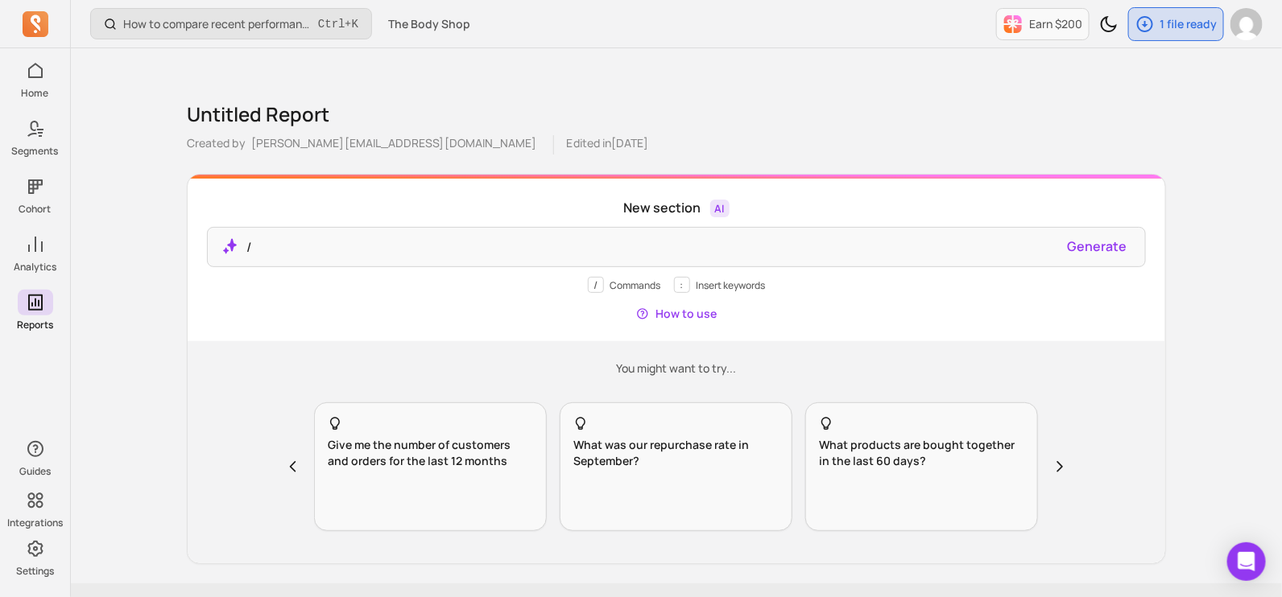
scroll to position [98, 0]
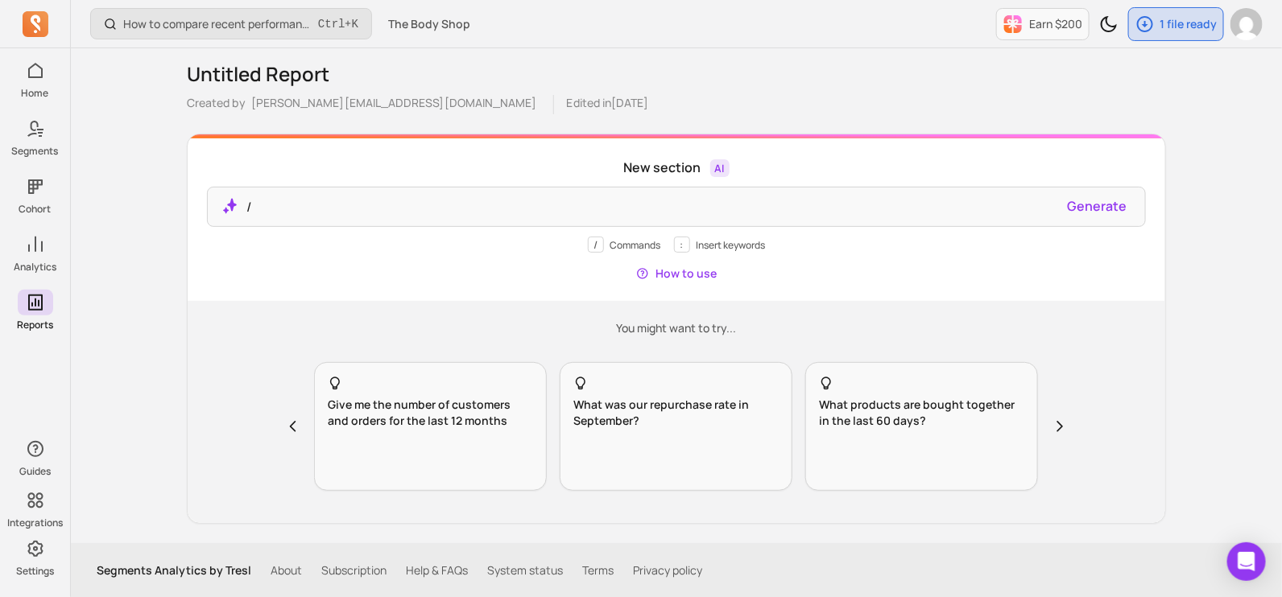
click at [358, 571] on link "Subscription" at bounding box center [353, 571] width 65 height 16
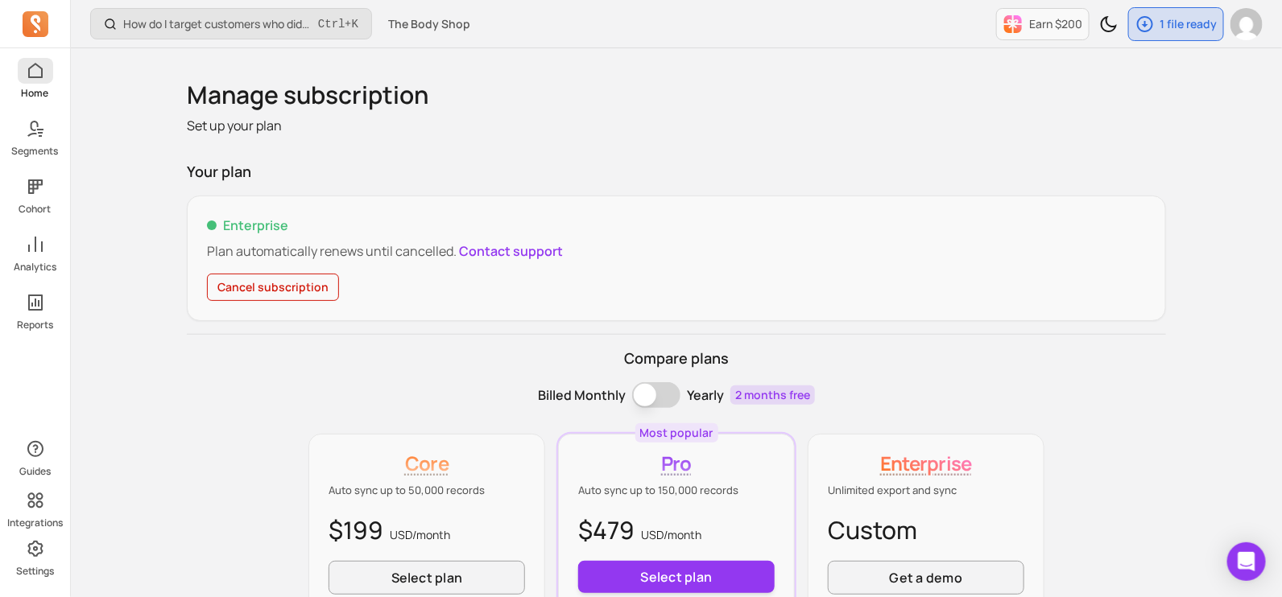
click at [46, 85] on link "Home" at bounding box center [35, 79] width 70 height 42
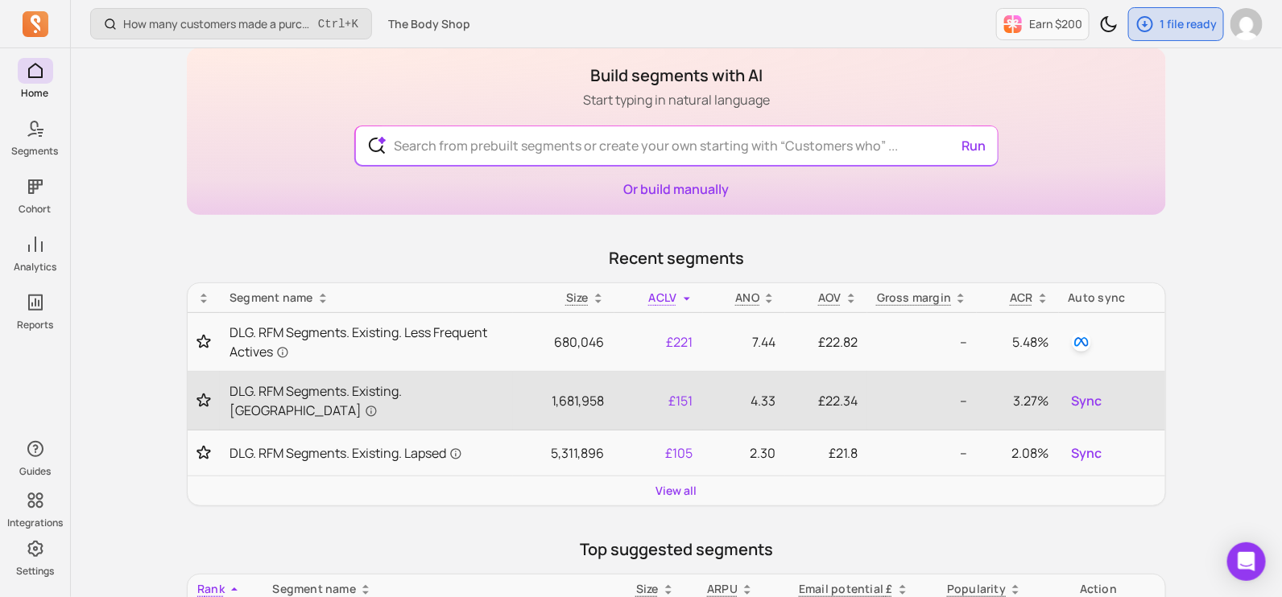
scroll to position [100, 0]
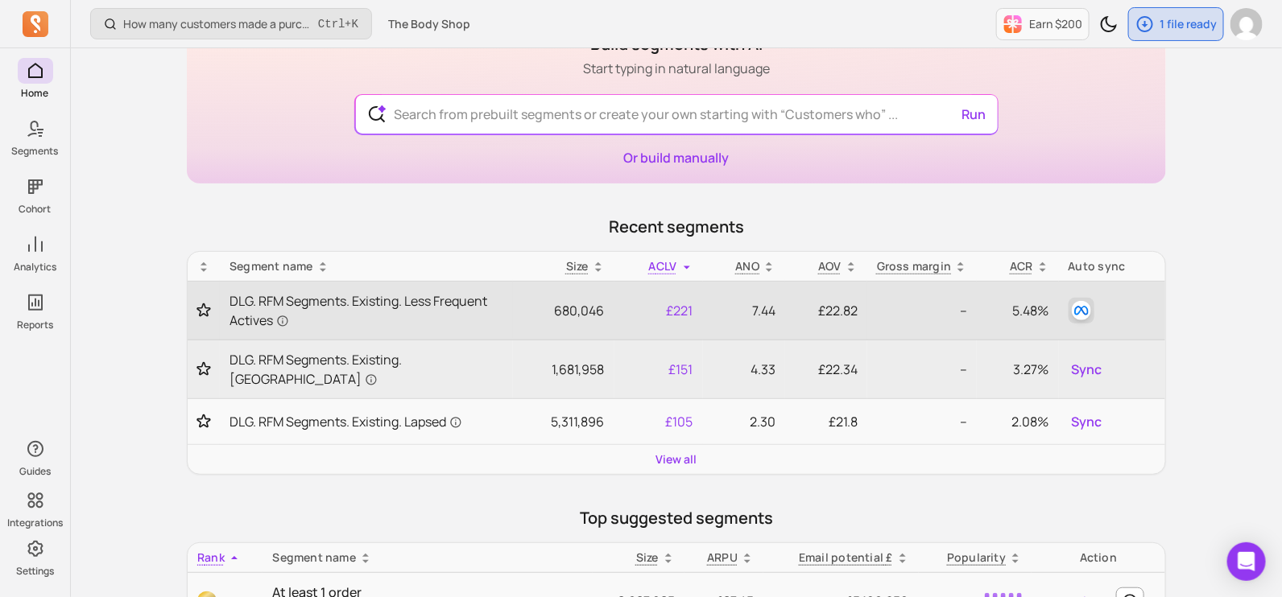
click at [1081, 312] on img "button" at bounding box center [1080, 310] width 19 height 19
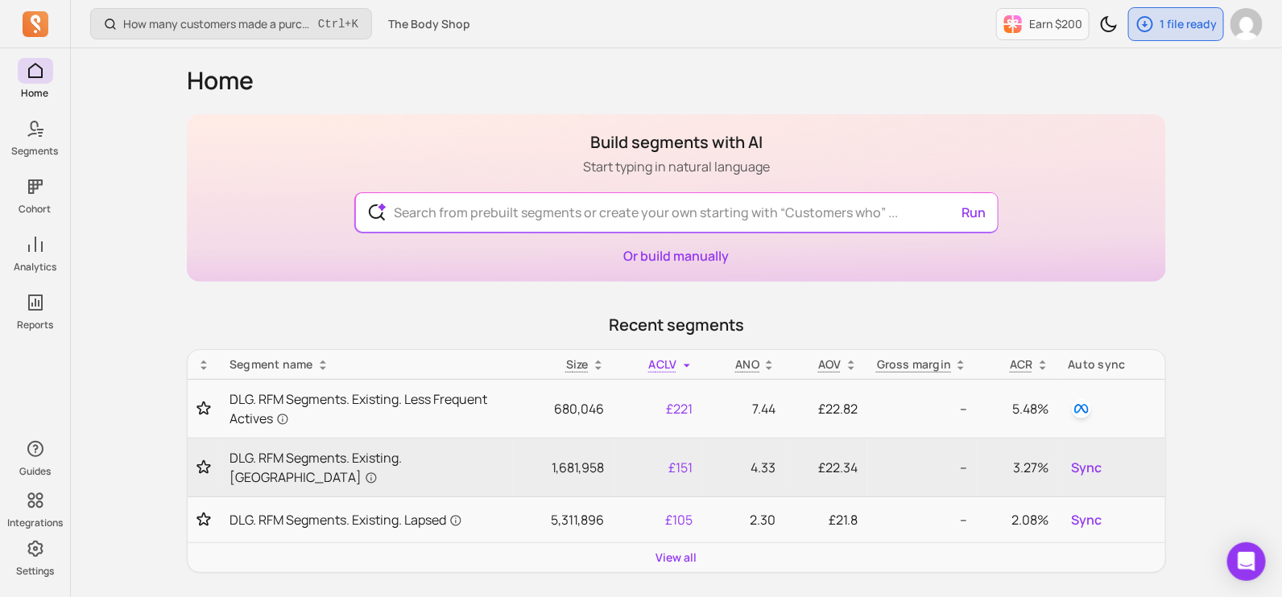
scroll to position [0, 0]
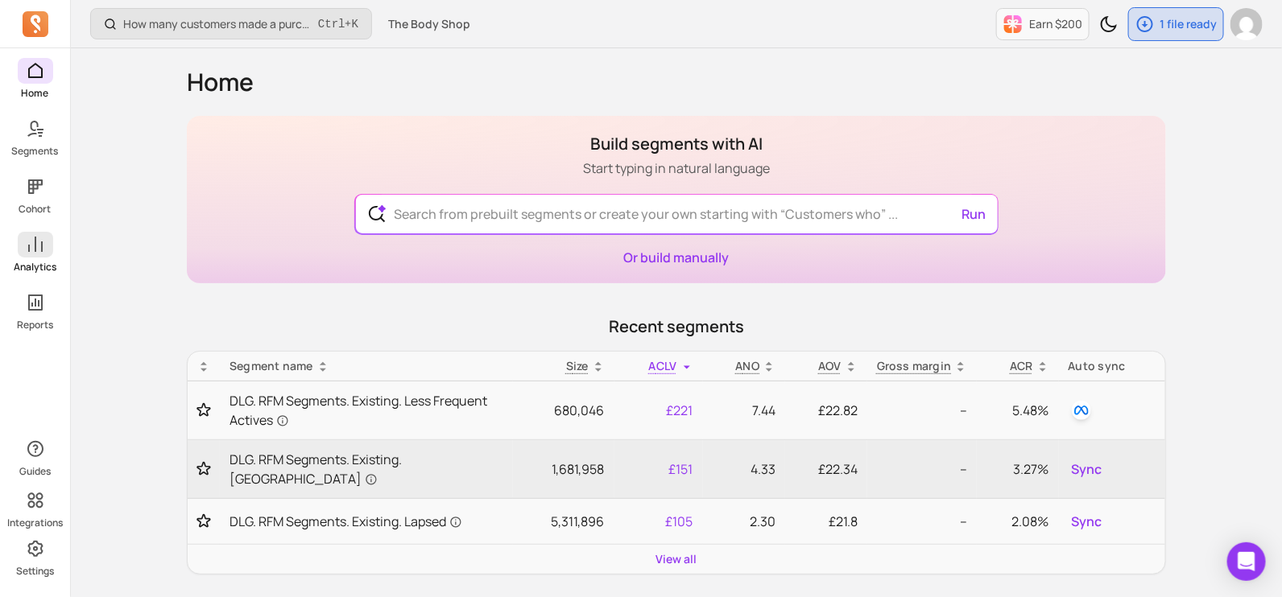
click at [36, 257] on span at bounding box center [35, 245] width 35 height 26
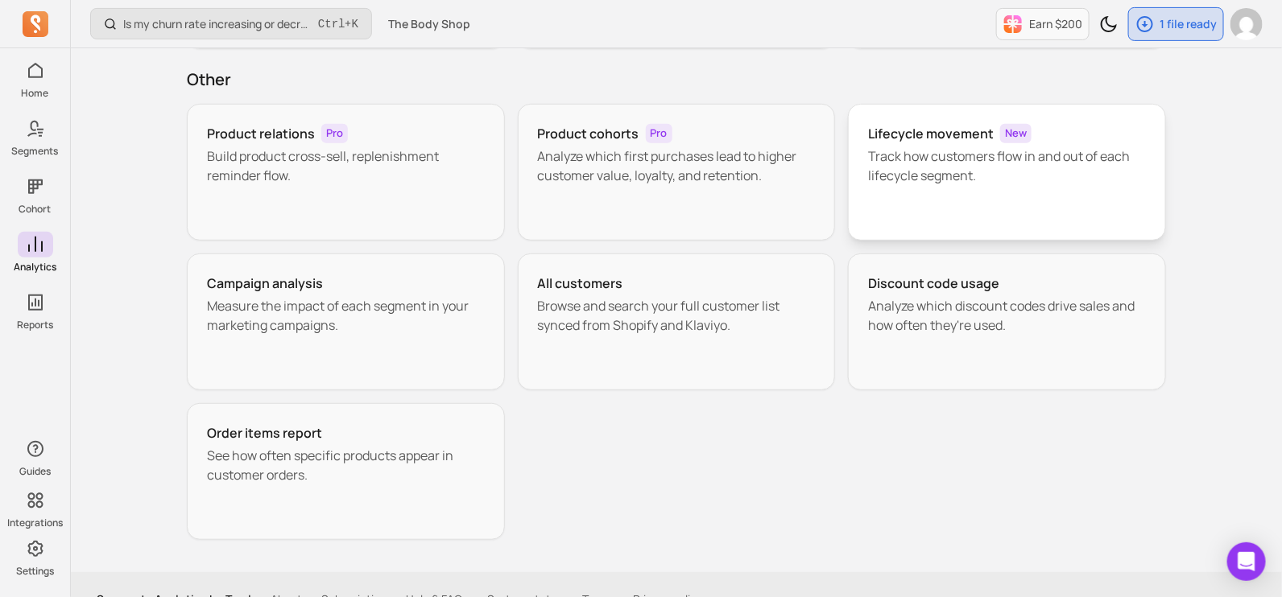
scroll to position [291, 0]
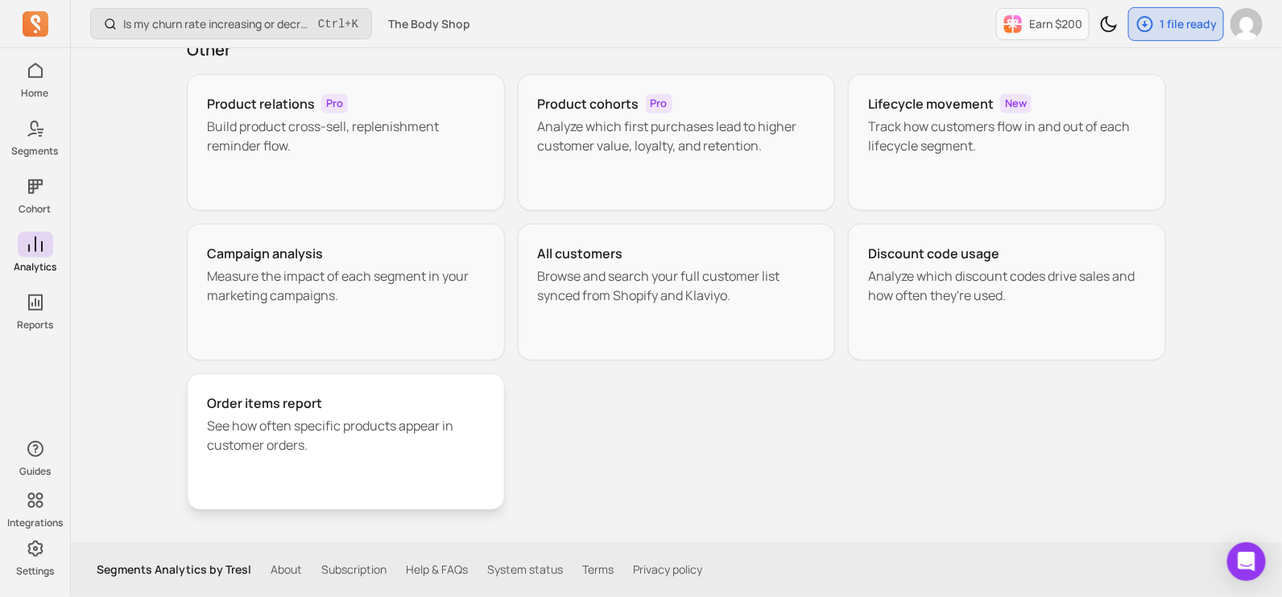
click at [352, 448] on p "See how often specific products appear in customer orders." at bounding box center [346, 435] width 278 height 39
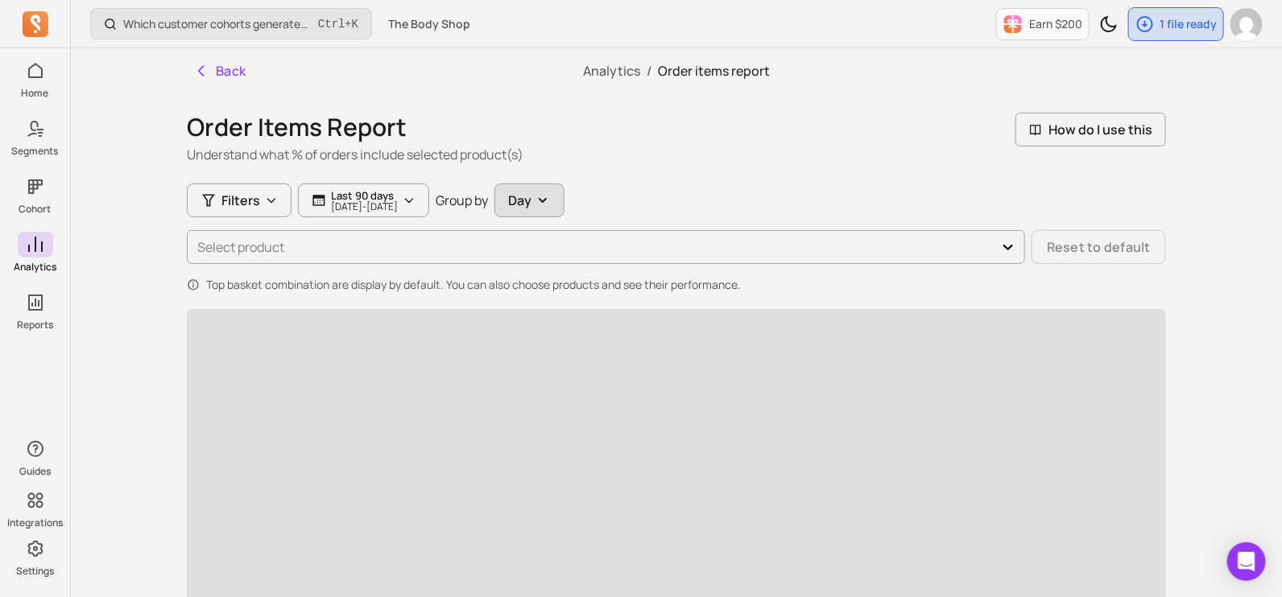
click at [564, 193] on button "Day" at bounding box center [529, 201] width 70 height 34
click at [599, 267] on span "Week" at bounding box center [564, 268] width 69 height 16
click at [346, 204] on p "[DATE] - [DATE]" at bounding box center [364, 207] width 67 height 10
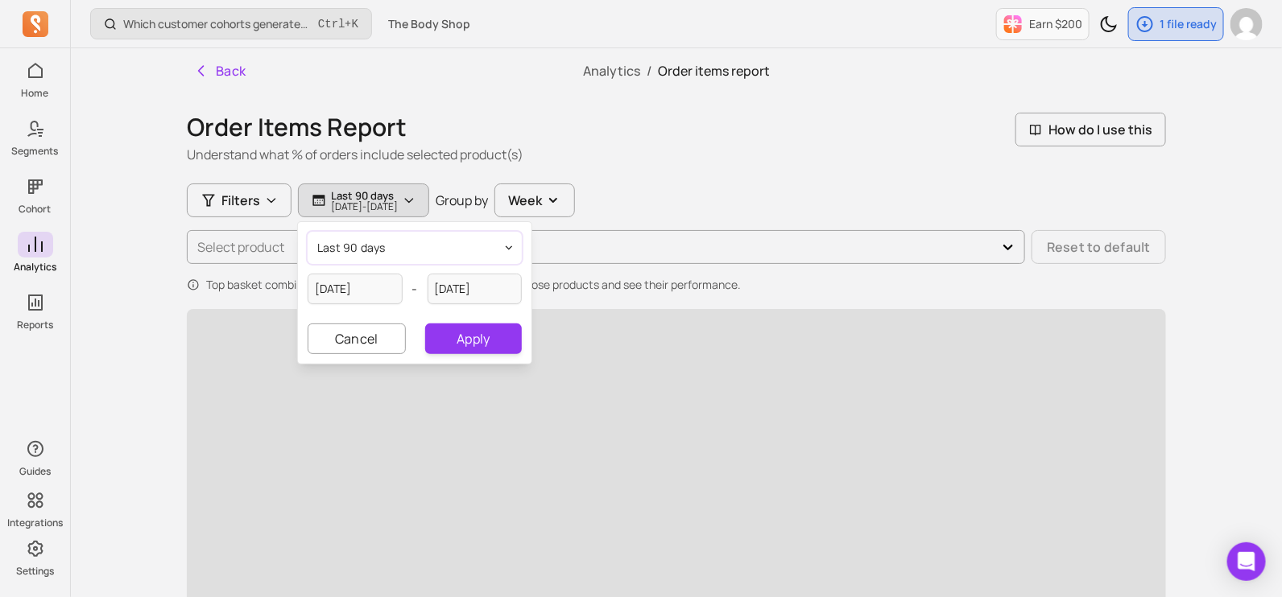
click at [378, 248] on span "last 90 days" at bounding box center [351, 248] width 68 height 16
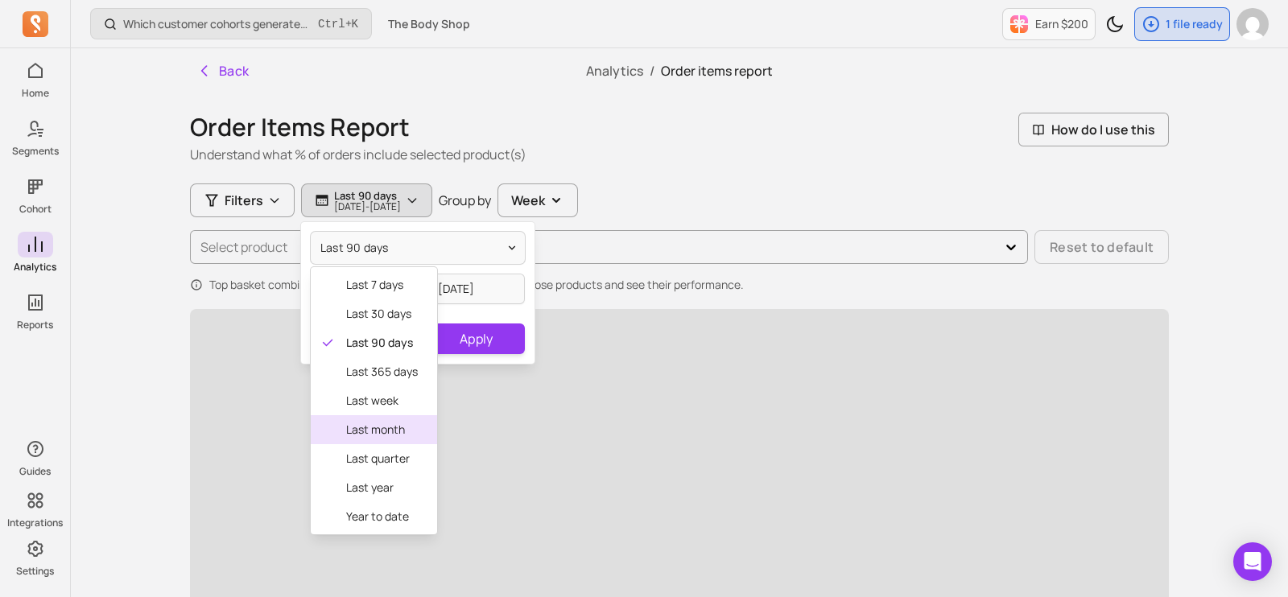
click at [368, 431] on span "last month" at bounding box center [382, 430] width 72 height 16
type input "[DATE]"
type input "2[DATE]"
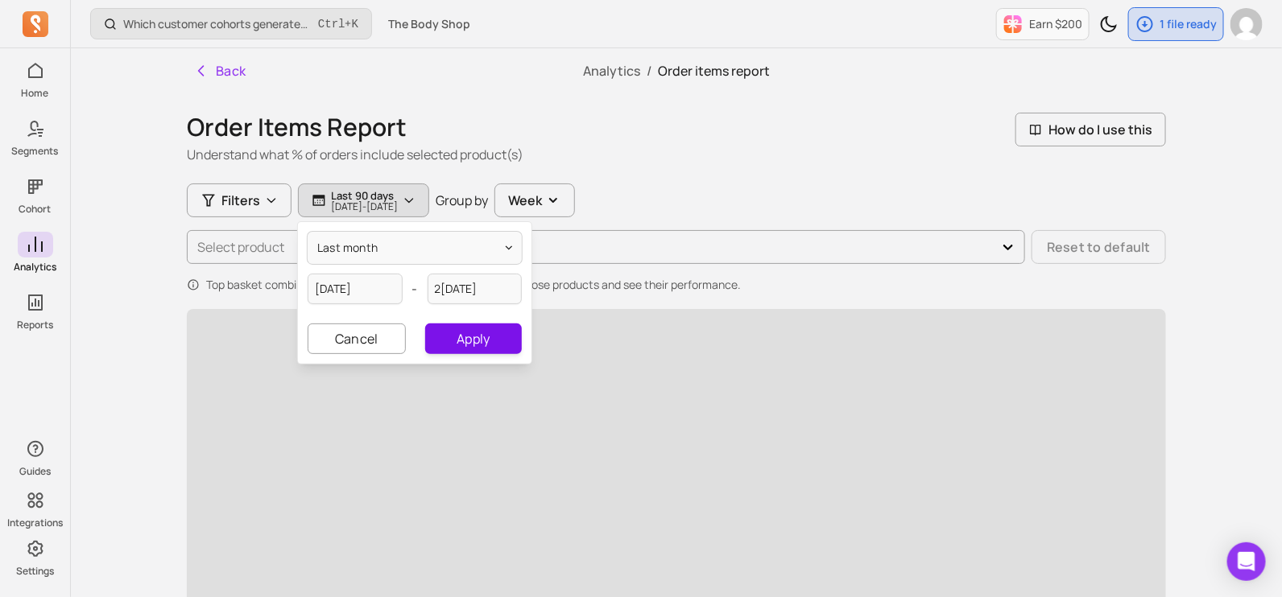
click at [484, 338] on button "Apply" at bounding box center [473, 339] width 97 height 31
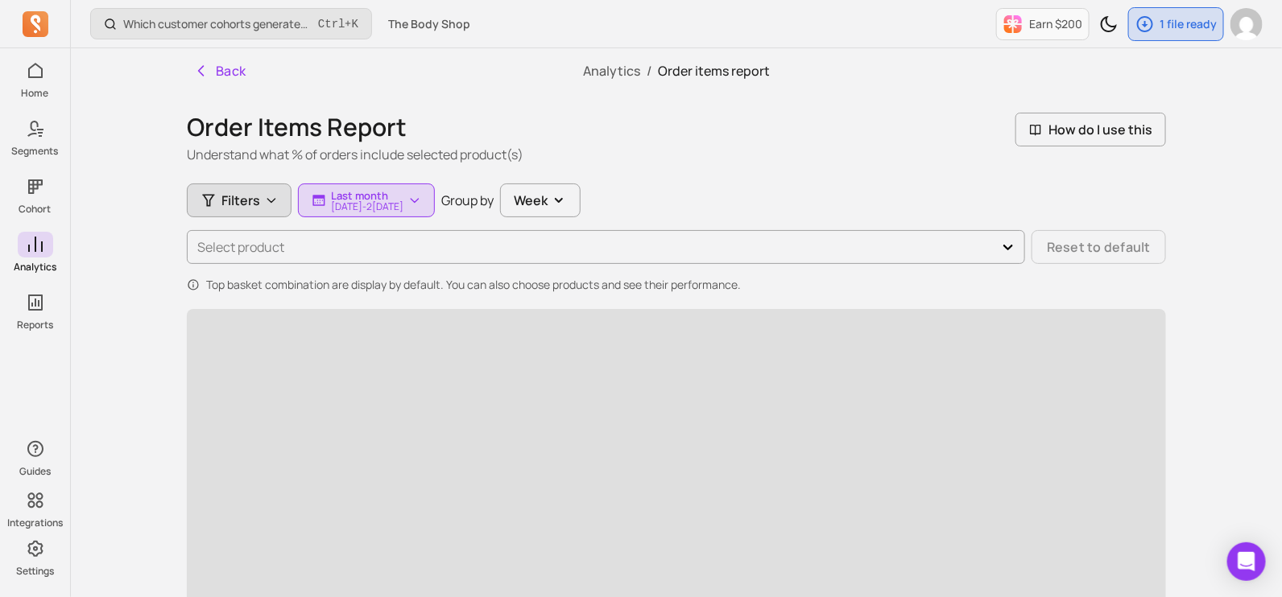
click at [257, 187] on button "Filters" at bounding box center [239, 201] width 105 height 34
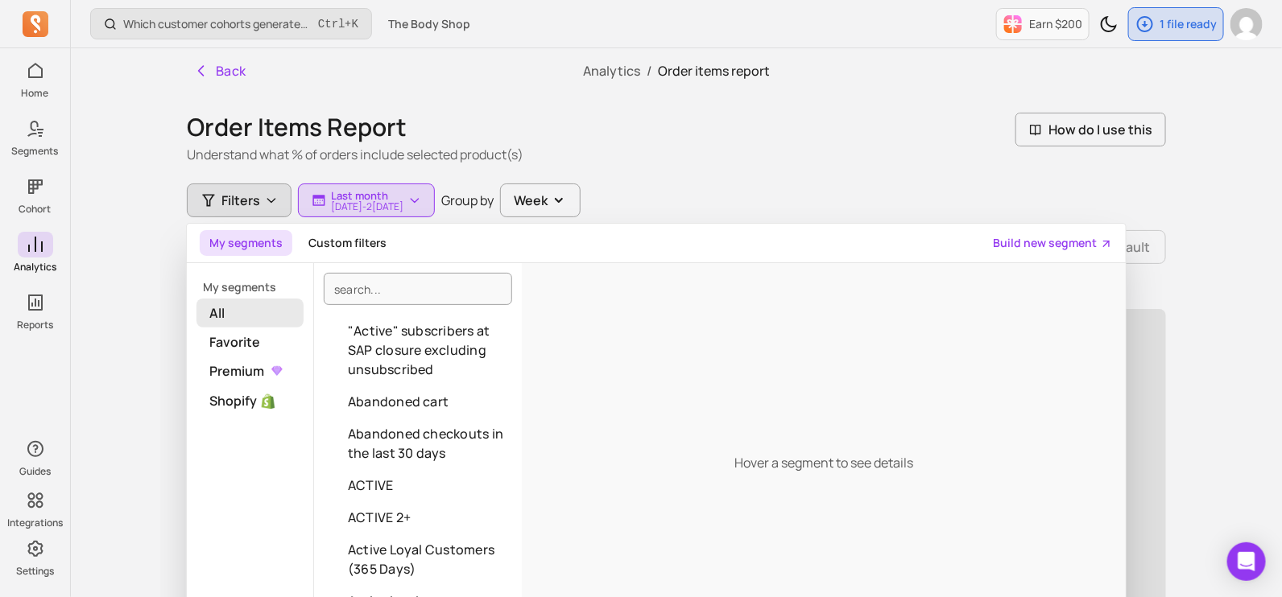
click at [246, 312] on span "All" at bounding box center [249, 313] width 107 height 29
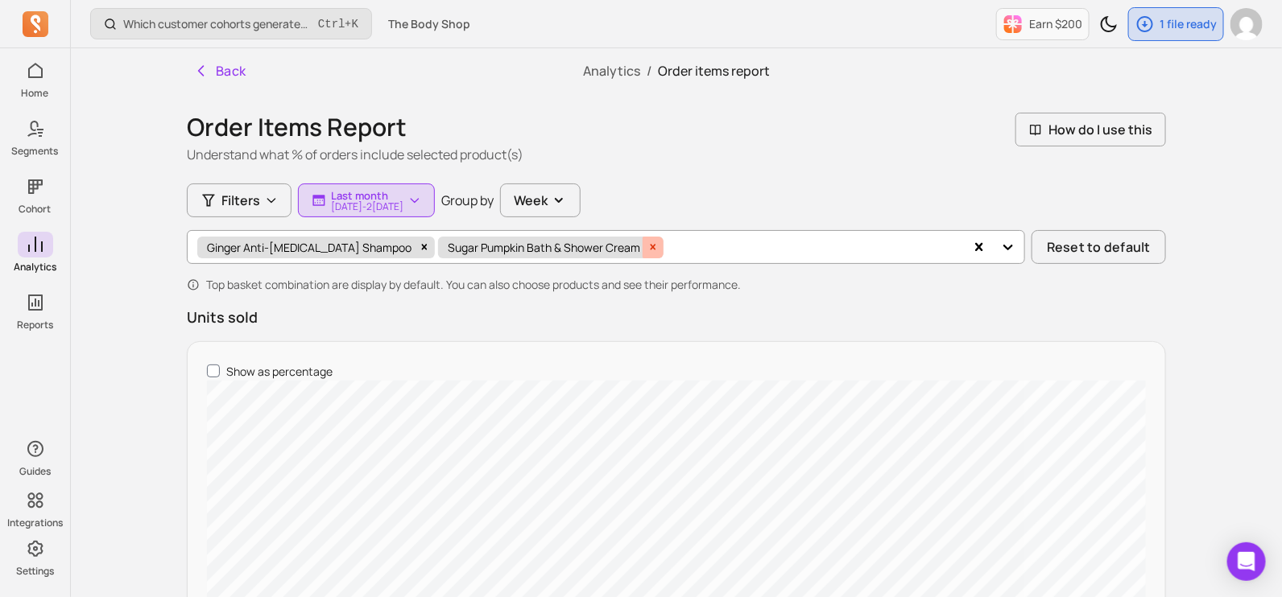
click at [647, 243] on icon "Remove Sugar Pumpkin Bath & Shower Cream" at bounding box center [652, 247] width 11 height 11
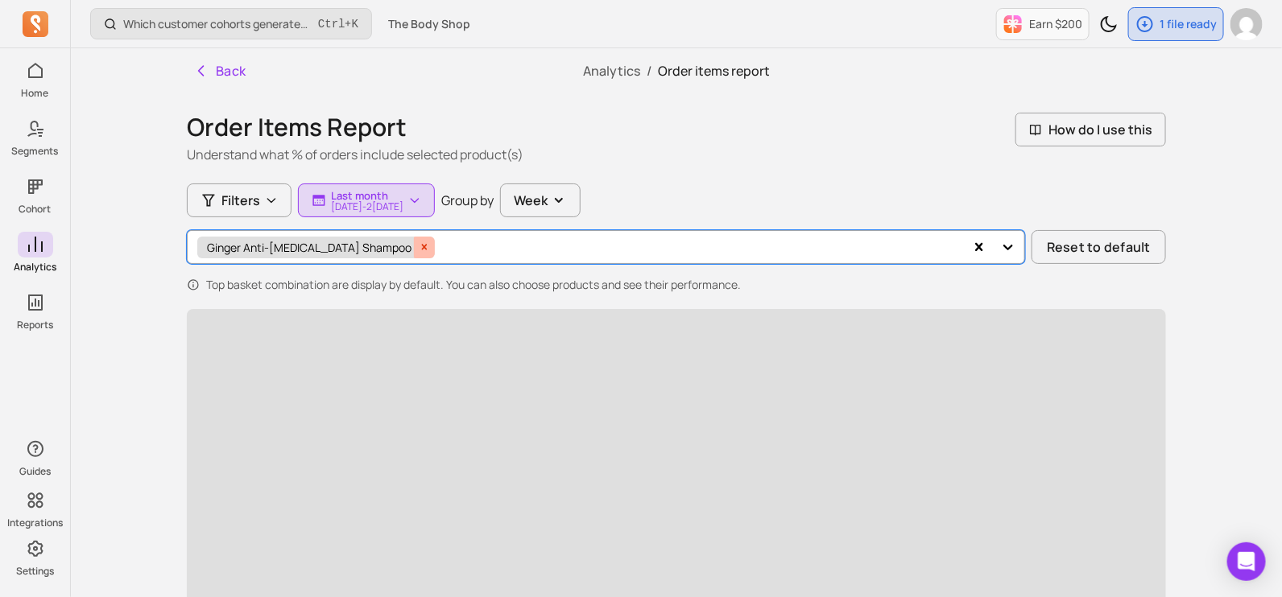
click at [414, 253] on div "Remove Ginger Anti-dandruff Shampoo" at bounding box center [424, 248] width 21 height 22
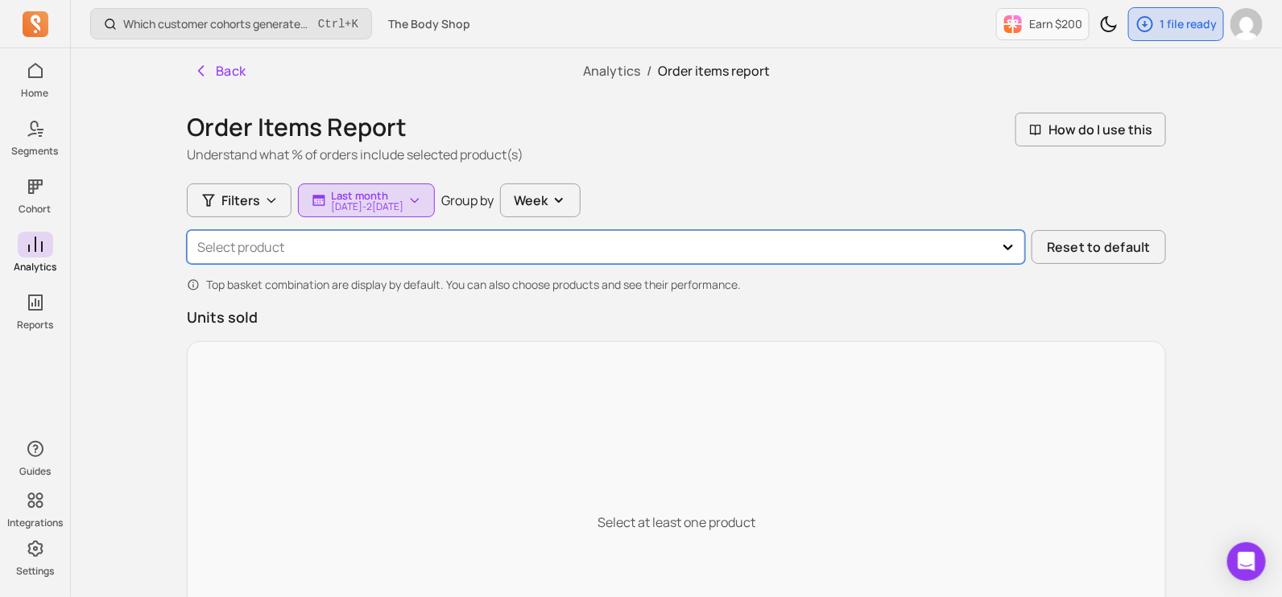
click at [468, 244] on div at bounding box center [591, 247] width 788 height 23
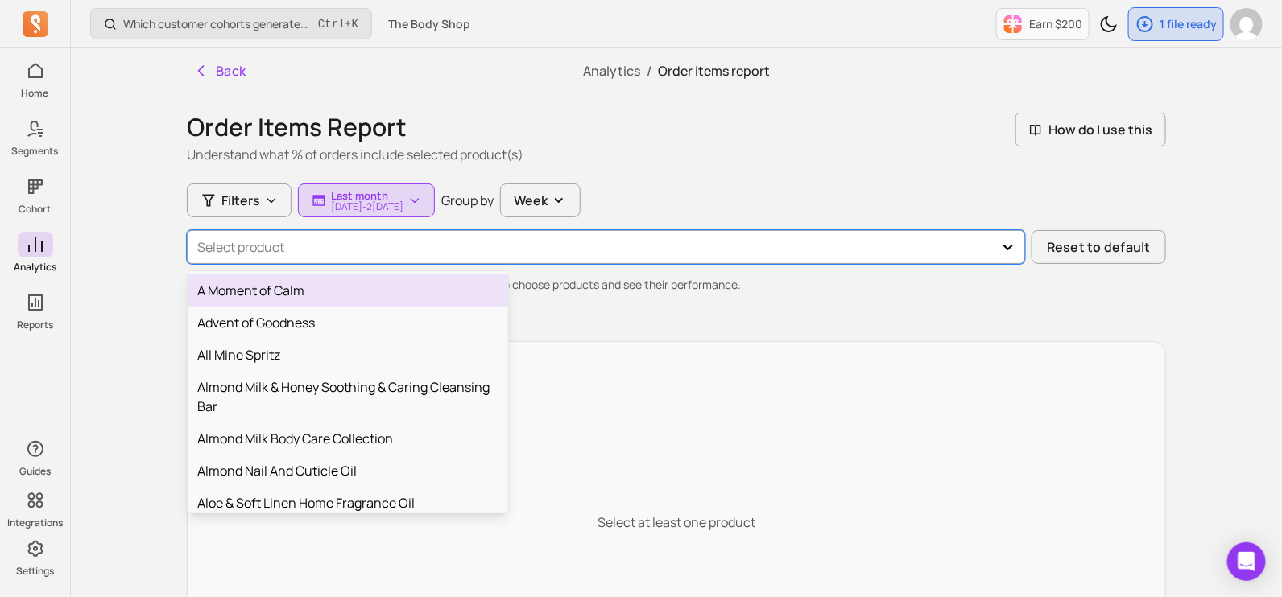
click at [466, 245] on div at bounding box center [591, 247] width 788 height 23
click at [463, 246] on div at bounding box center [591, 247] width 788 height 23
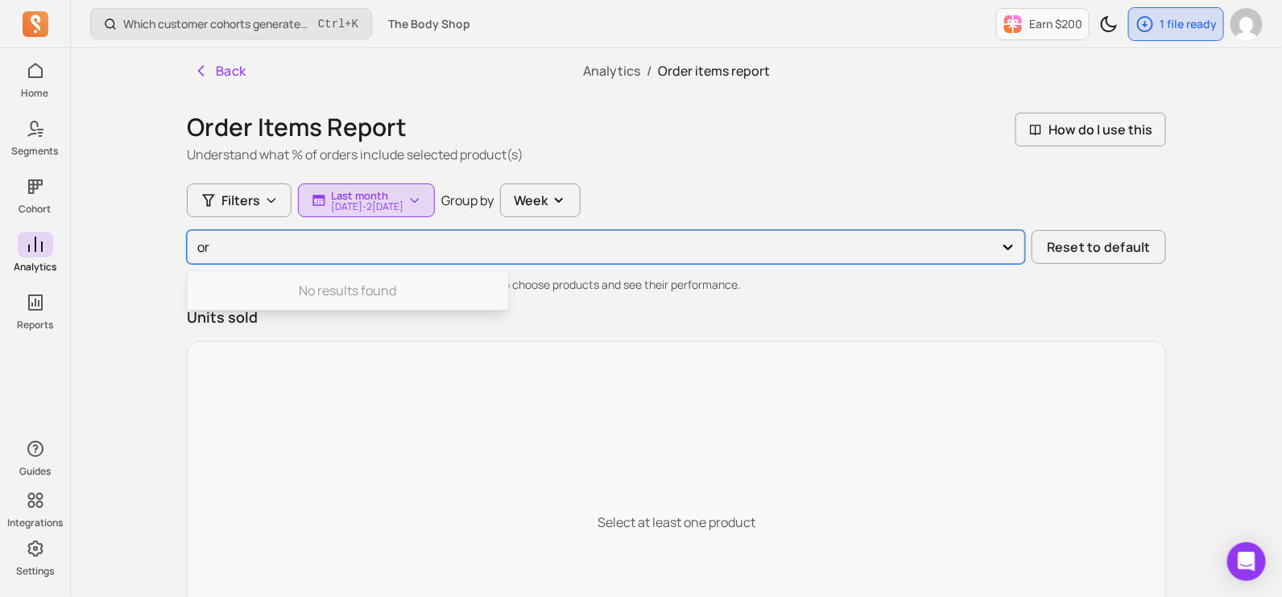
type input "o"
drag, startPoint x: 476, startPoint y: 391, endPoint x: 451, endPoint y: 392, distance: 25.0
click at [475, 392] on div "Select at least one product" at bounding box center [676, 522] width 939 height 322
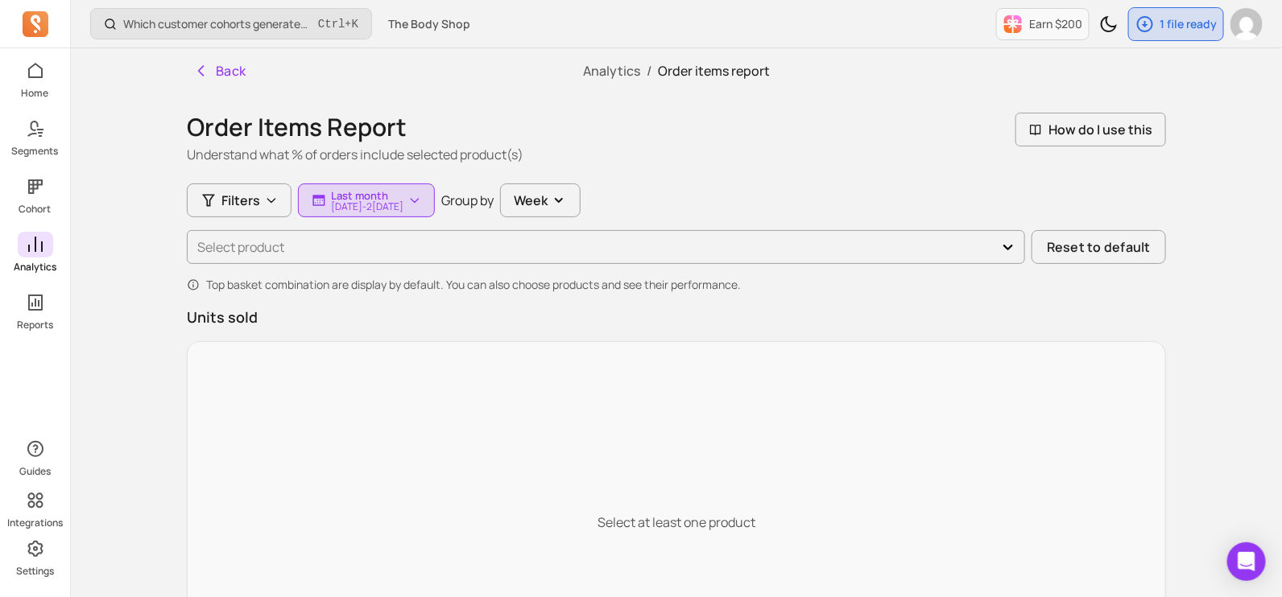
click at [40, 38] on link at bounding box center [35, 24] width 39 height 39
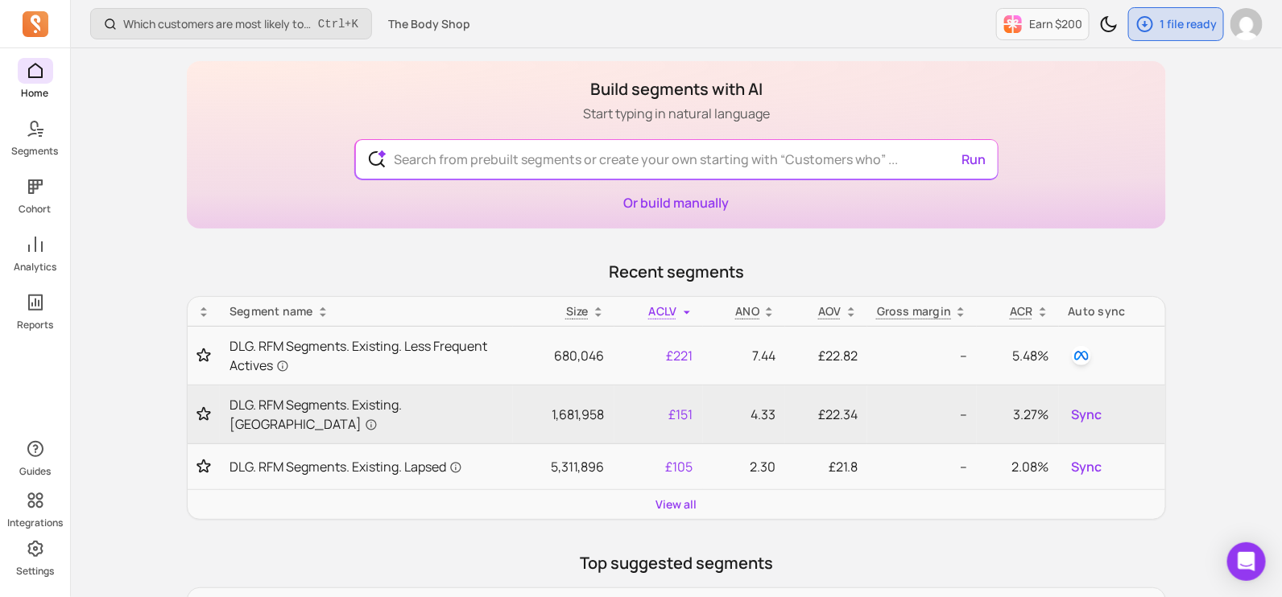
scroll to position [100, 0]
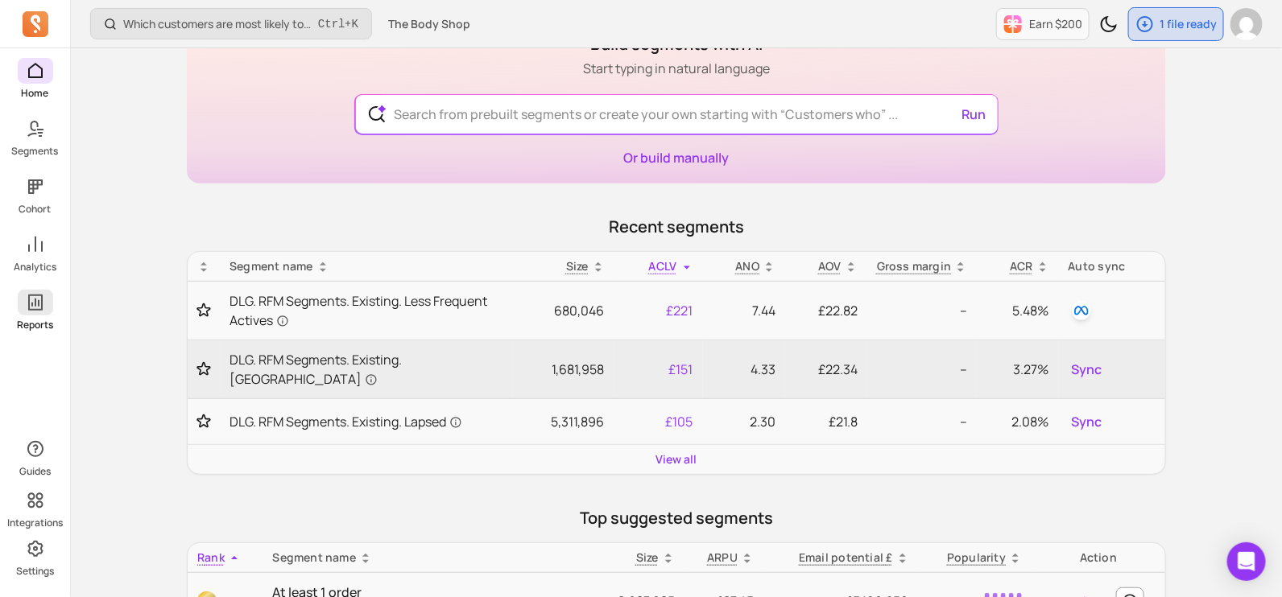
click at [28, 312] on icon at bounding box center [35, 302] width 19 height 19
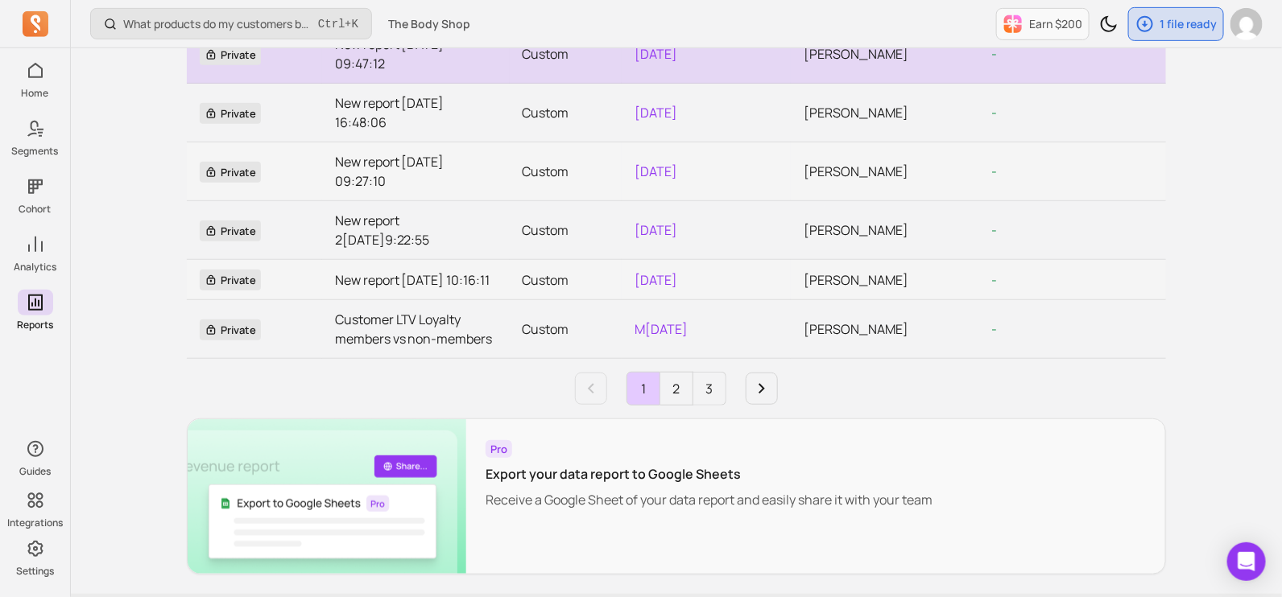
scroll to position [381, 0]
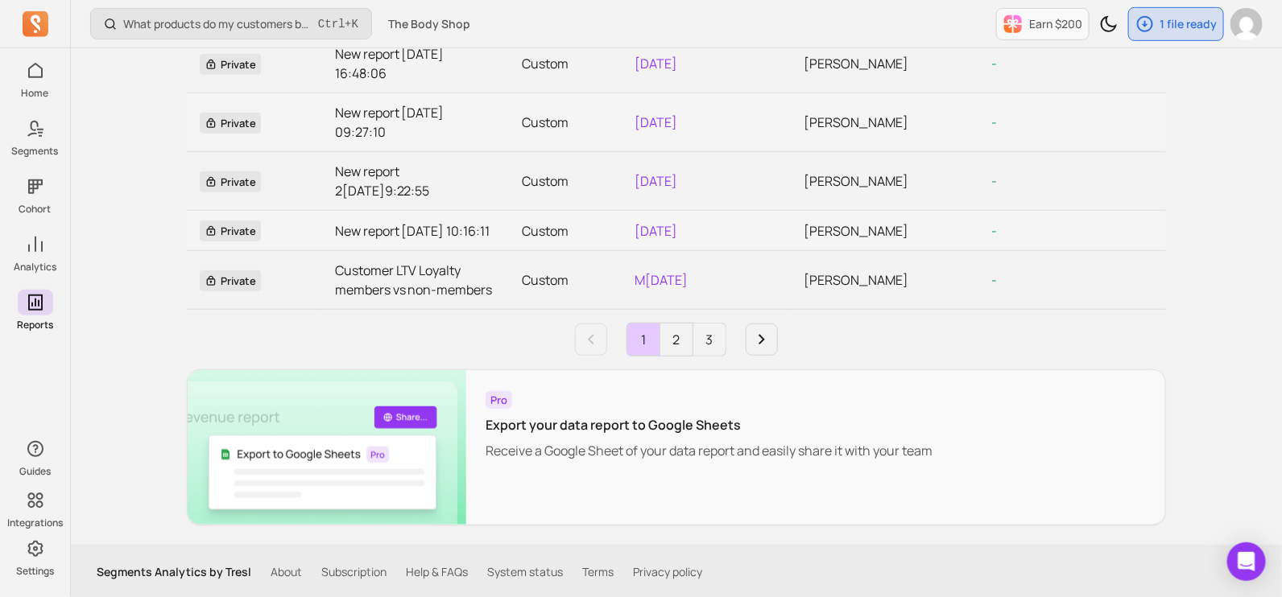
click at [649, 423] on p "Export your data report to Google Sheets" at bounding box center [708, 424] width 447 height 19
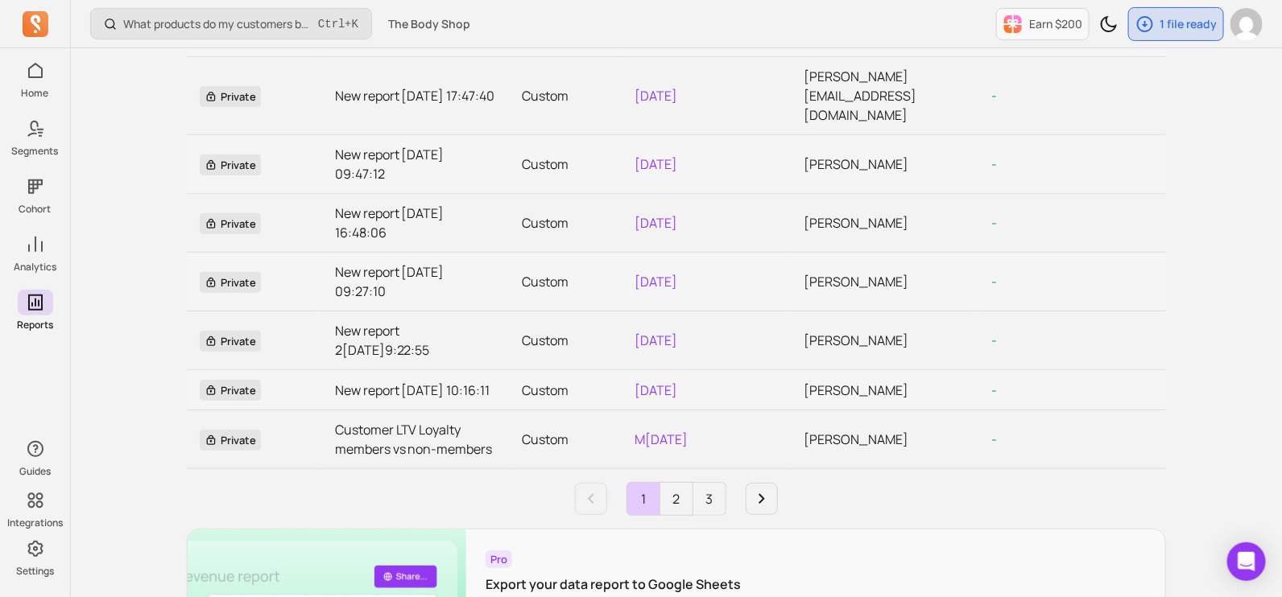
scroll to position [0, 0]
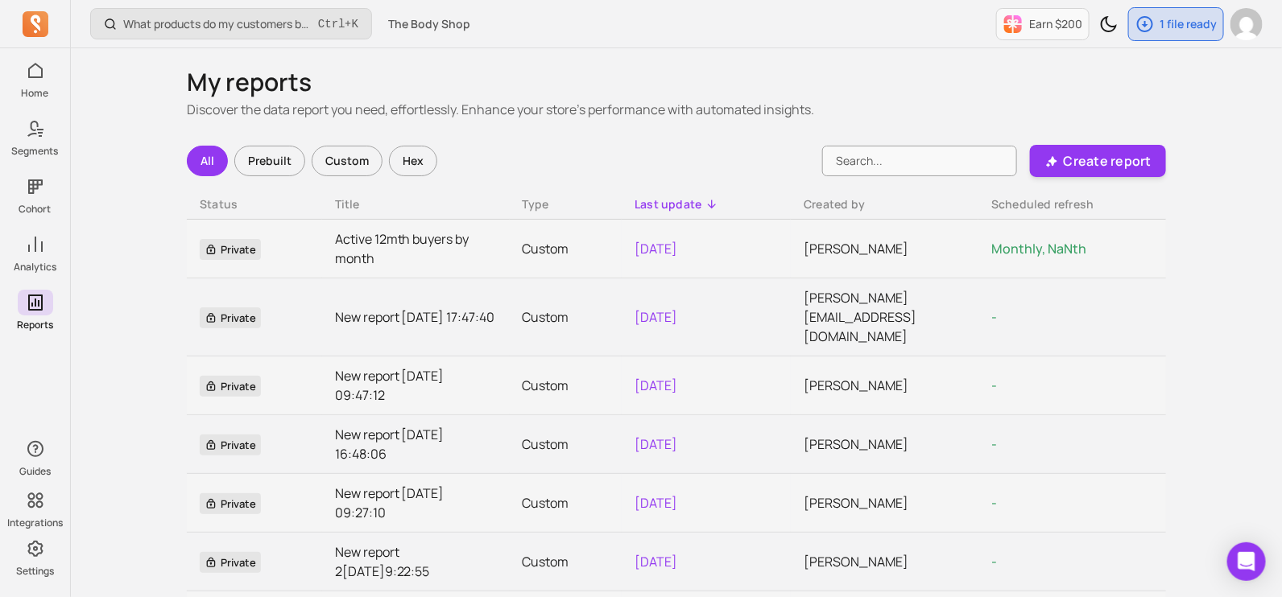
click at [1094, 179] on div "Filters All Prebuilt Custom Hex Create report Status Title Type Last update Cre…" at bounding box center [676, 526] width 979 height 762
click at [1098, 159] on p "Create report" at bounding box center [1107, 160] width 88 height 19
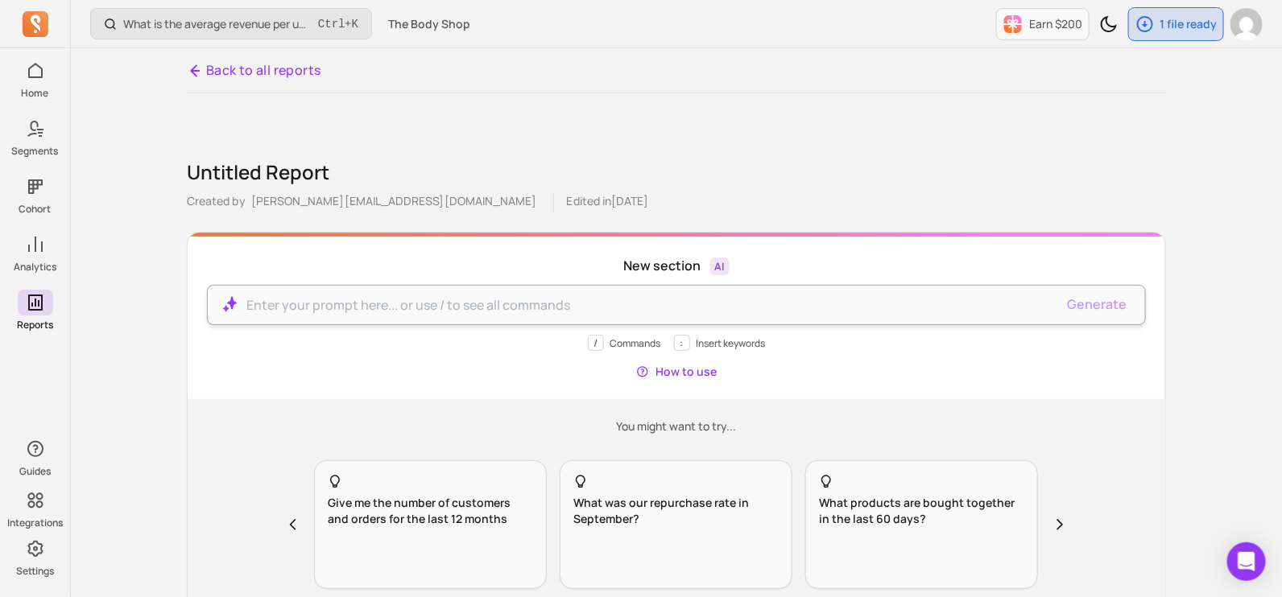
click at [588, 304] on p at bounding box center [650, 304] width 808 height 19
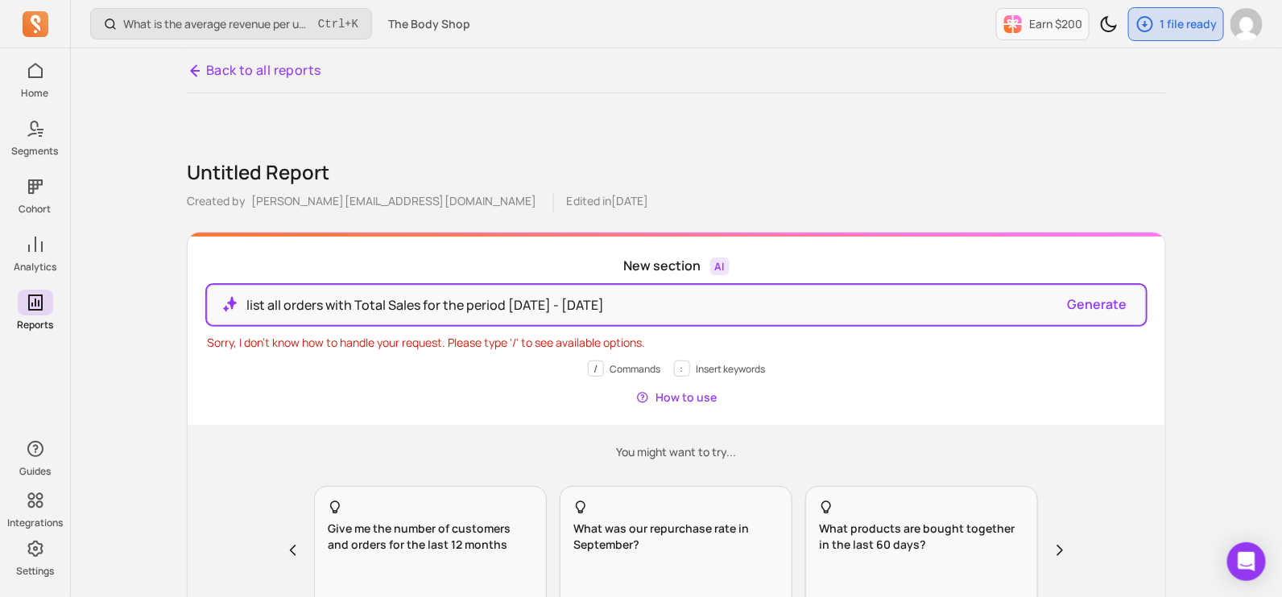
drag, startPoint x: 697, startPoint y: 312, endPoint x: 163, endPoint y: 346, distance: 535.6
click at [161, 345] on div "Back to all reports Untitled Report Created by [PERSON_NAME][EMAIL_ADDRESS][DOM…" at bounding box center [676, 357] width 1030 height 619
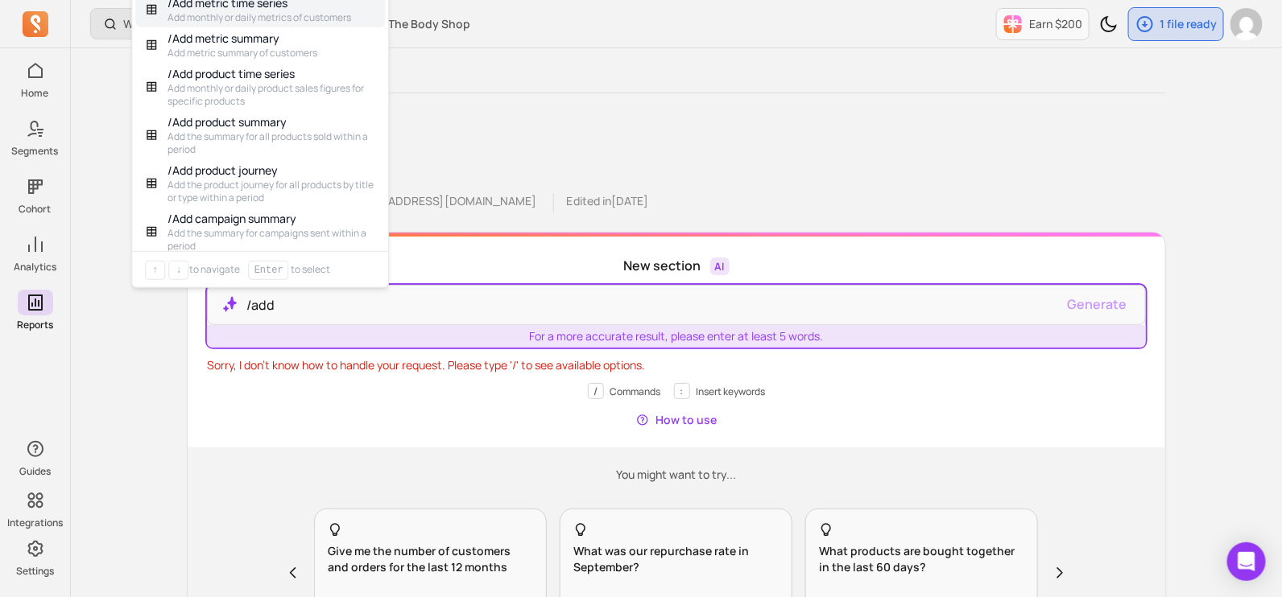
click at [271, 12] on p "Add monthly or daily metrics of customers" at bounding box center [259, 17] width 184 height 13
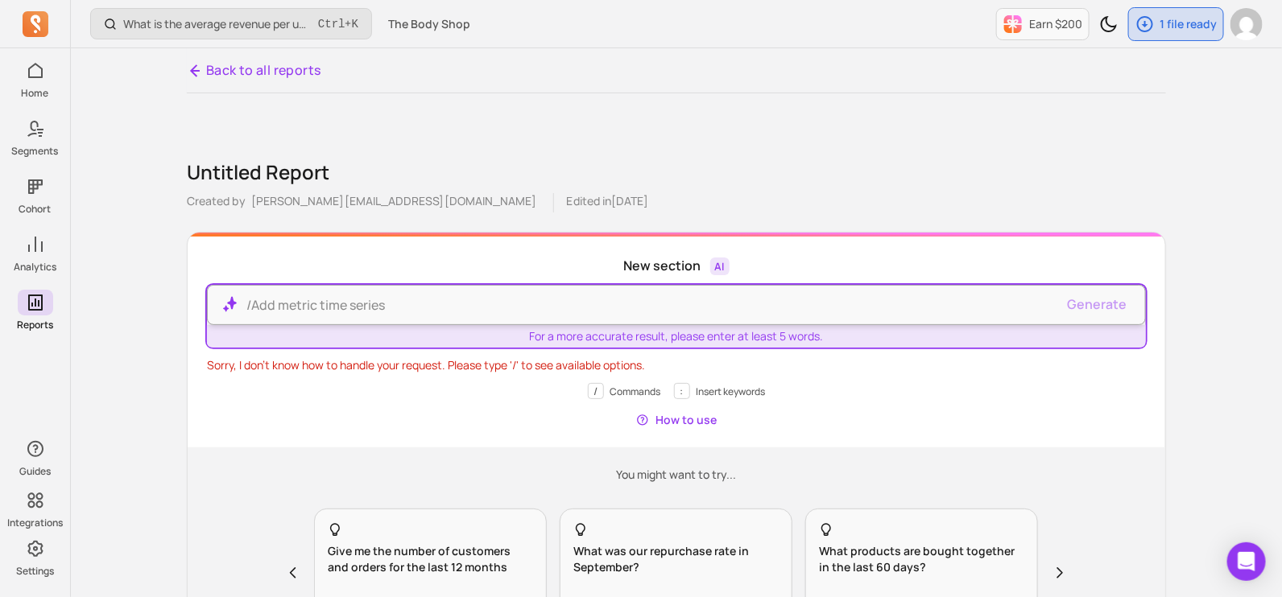
click at [350, 297] on span "/Add metric time series" at bounding box center [315, 305] width 138 height 18
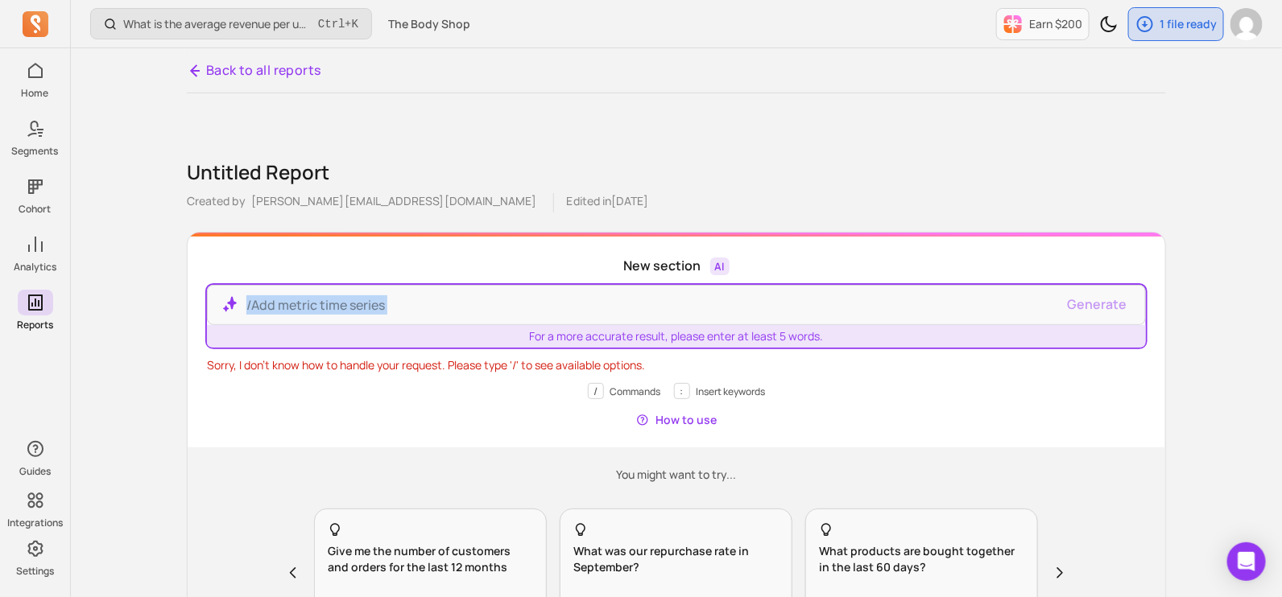
drag, startPoint x: 410, startPoint y: 304, endPoint x: 72, endPoint y: 281, distance: 338.1
click at [72, 281] on div "What is the average revenue per user (ARPU) by cohort? Ctrl + K The Body Shop E…" at bounding box center [676, 372] width 1211 height 745
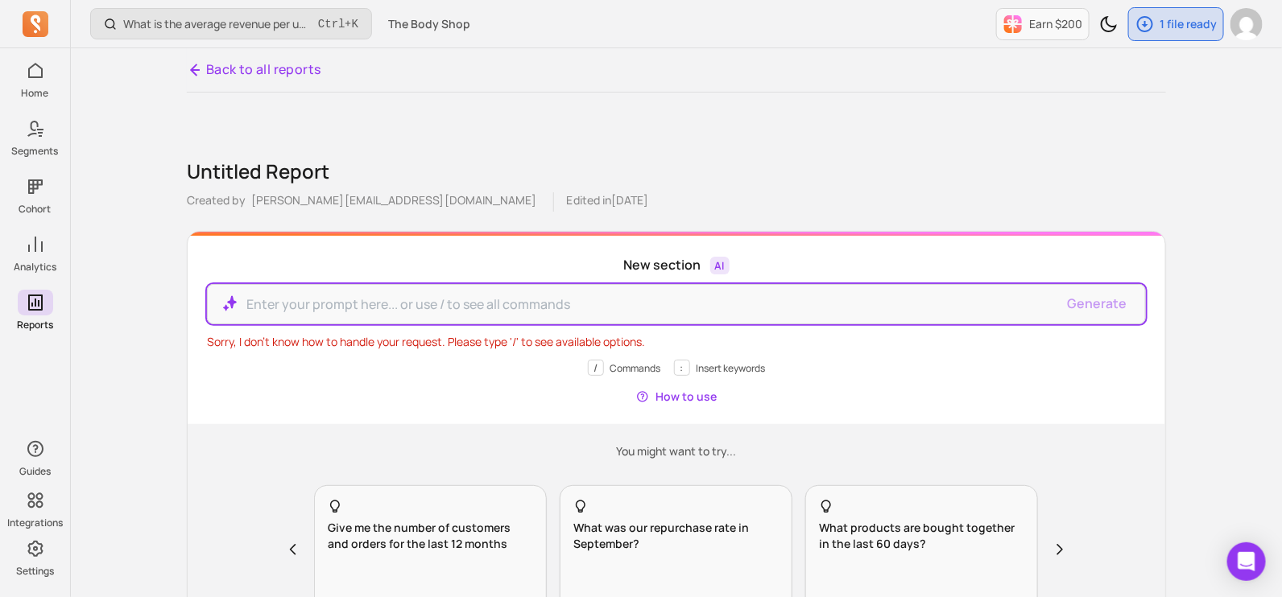
scroll to position [100, 0]
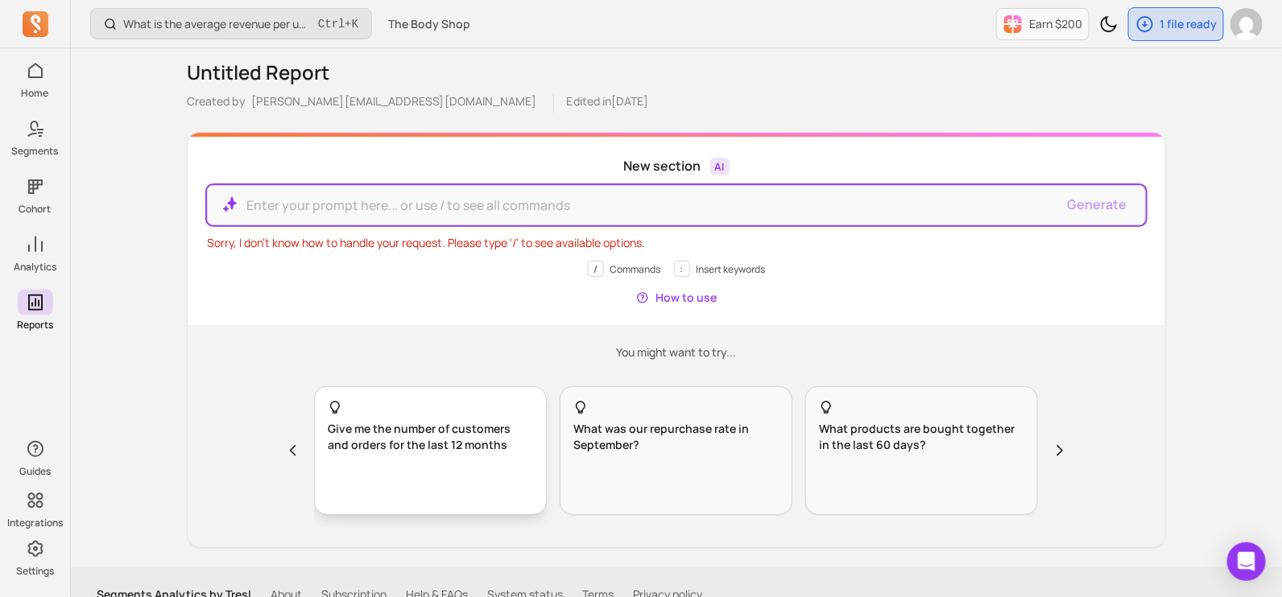
click at [434, 456] on button "Give me the number of customers and orders for the last 12 months" at bounding box center [430, 450] width 233 height 129
drag, startPoint x: 319, startPoint y: 199, endPoint x: 378, endPoint y: 204, distance: 59.8
click at [378, 204] on p "Give me the number of customers and orders for the last 12 months" at bounding box center [650, 205] width 808 height 19
click at [307, 207] on p "Give me the number of customers and orders for the last 12 months" at bounding box center [650, 205] width 808 height 19
click at [308, 207] on p "Give me the number of customers and orders for the last 12 months" at bounding box center [650, 205] width 808 height 19
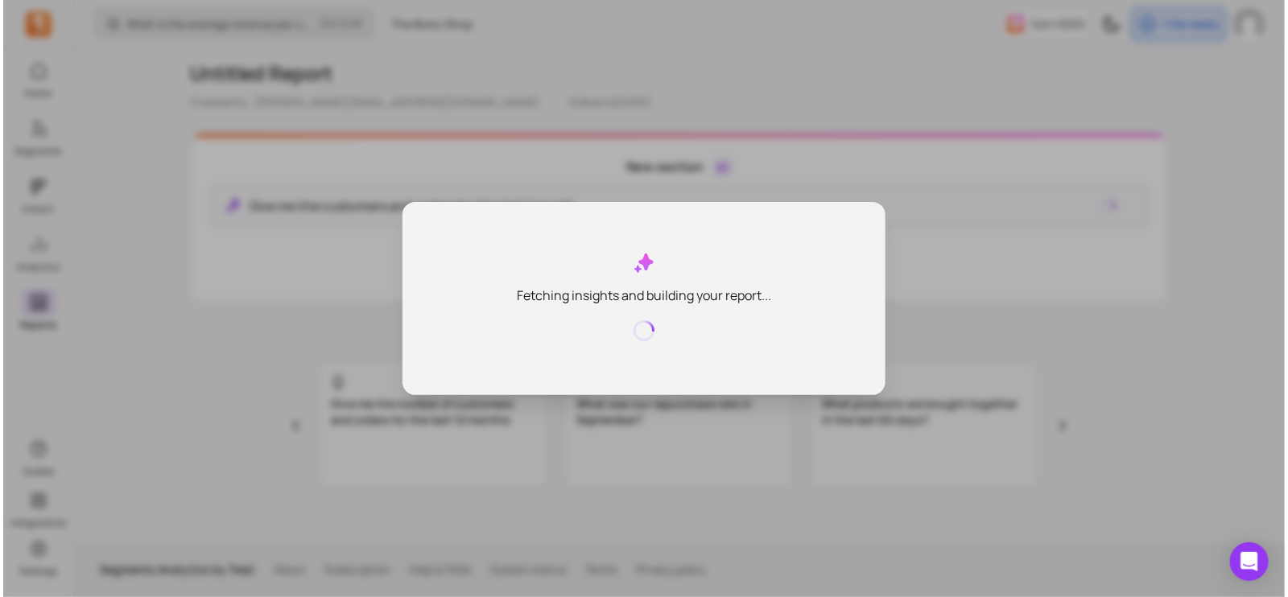
scroll to position [98, 0]
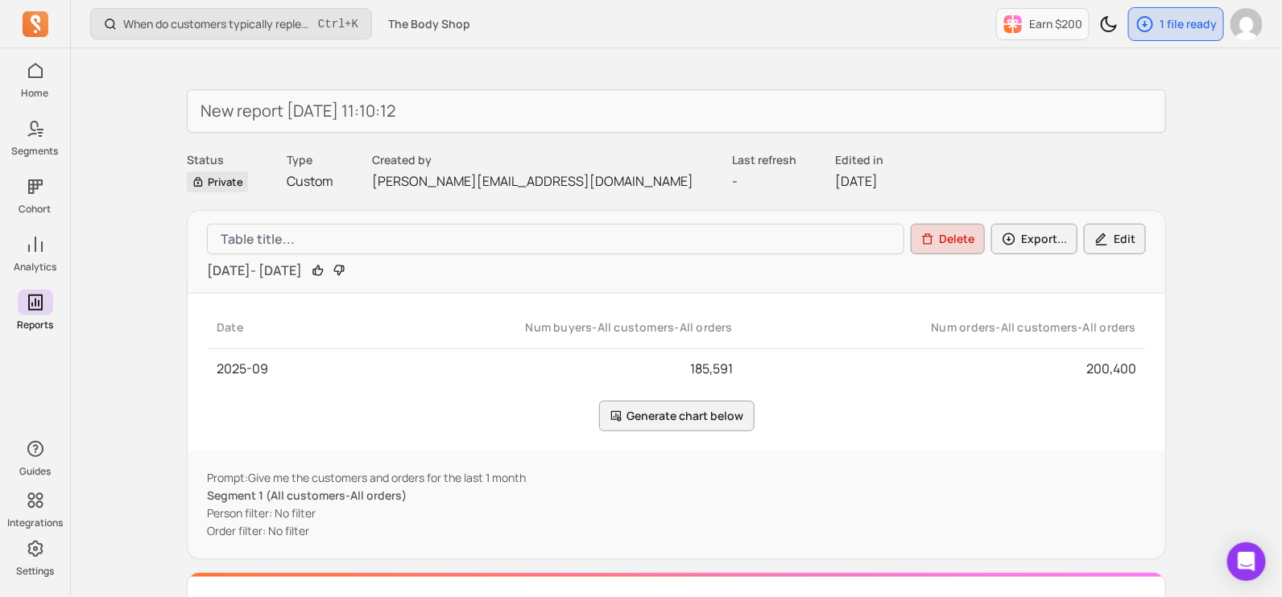
scroll to position [100, 0]
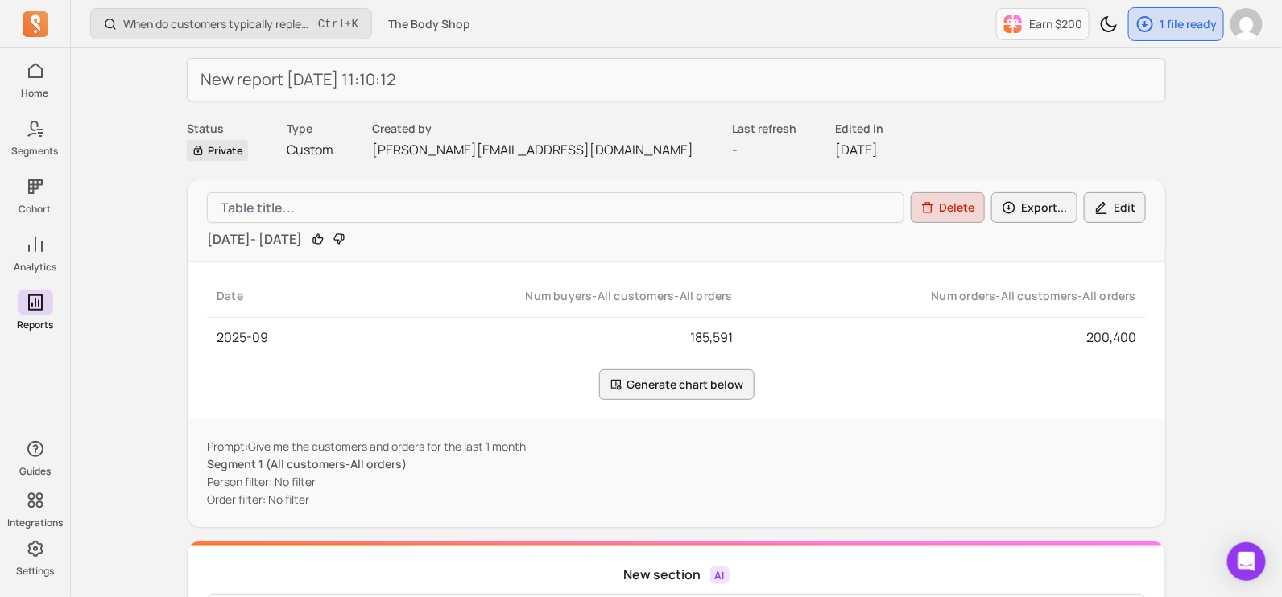
click at [302, 238] on p "[DATE] - [DATE]" at bounding box center [254, 238] width 95 height 19
click at [302, 237] on p "[DATE] - [DATE]" at bounding box center [254, 238] width 95 height 19
click at [729, 151] on div "Status Private Type Custom Created by [PERSON_NAME][EMAIL_ADDRESS][DOMAIN_NAME]…" at bounding box center [676, 140] width 979 height 39
click at [835, 152] on p "[DATE]" at bounding box center [859, 149] width 48 height 19
click at [1135, 207] on button "Edit" at bounding box center [1115, 207] width 62 height 31
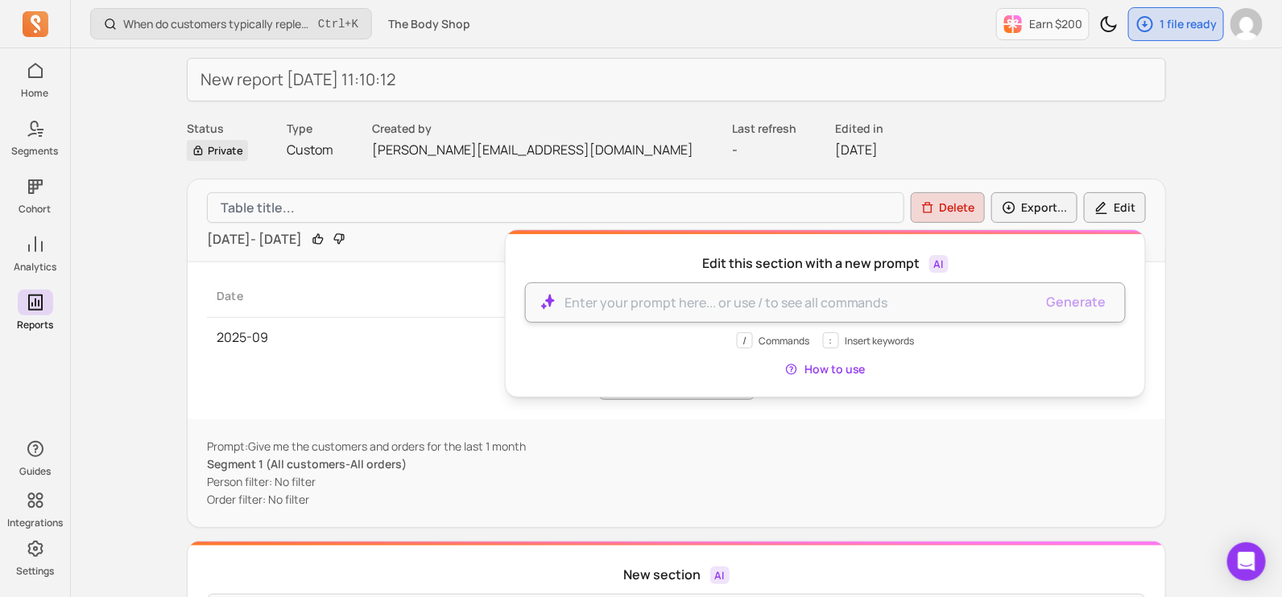
click at [966, 302] on p at bounding box center [799, 302] width 470 height 19
click at [1110, 456] on p "Segment 1 (All customers-All orders)" at bounding box center [676, 464] width 939 height 16
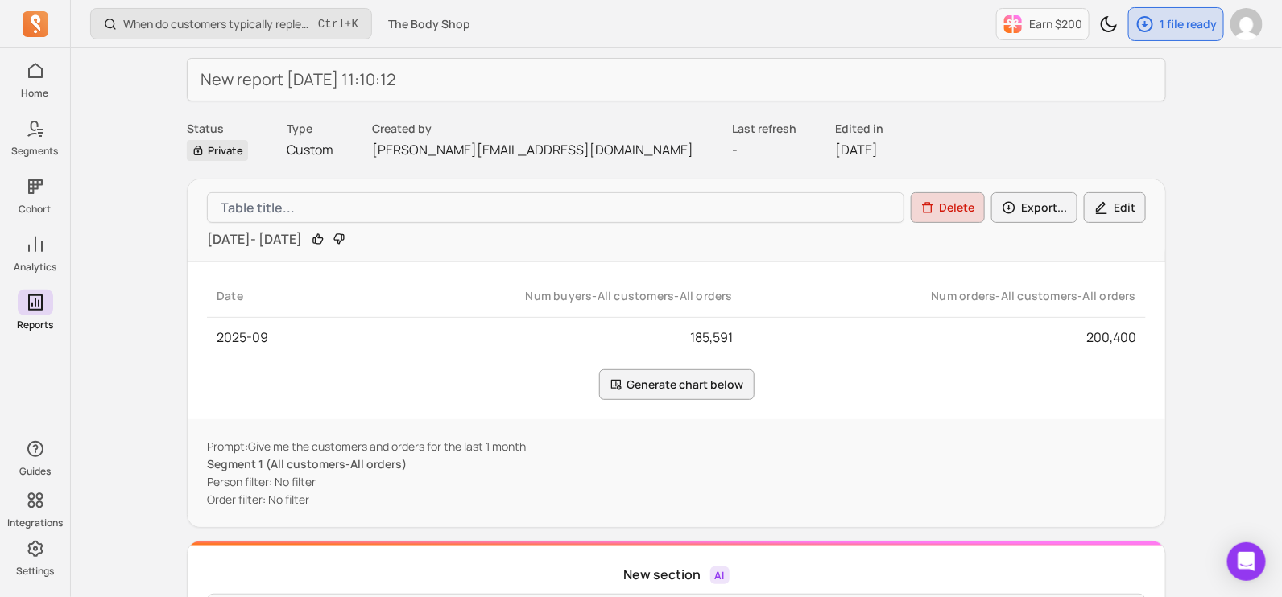
scroll to position [0, 0]
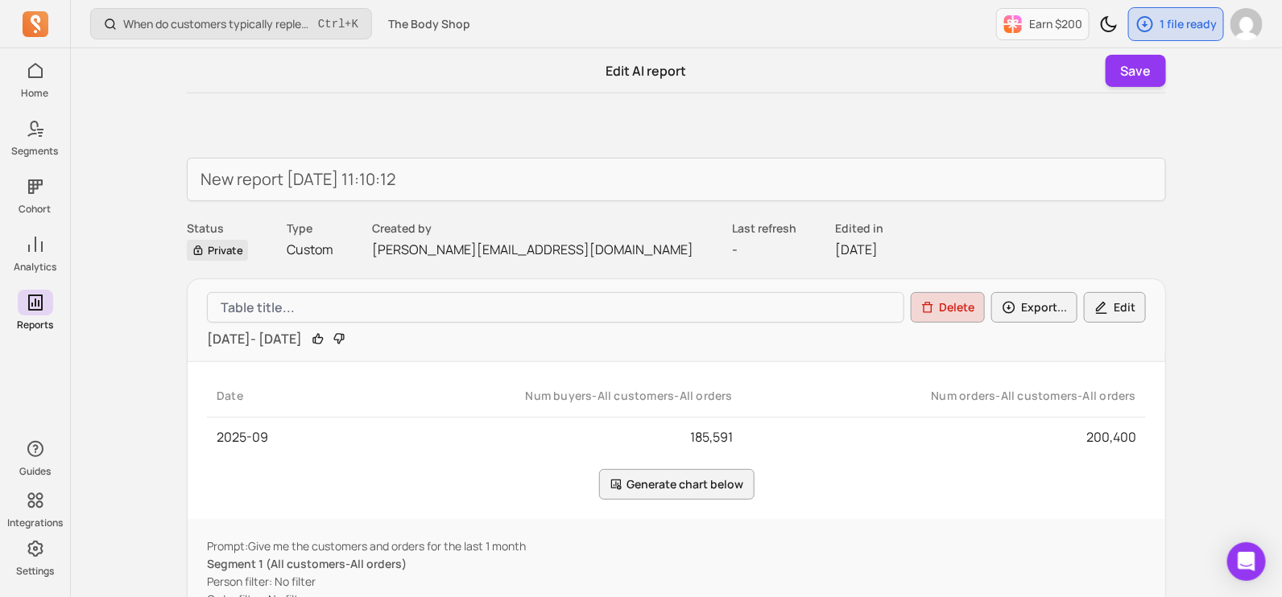
click at [302, 332] on p "[DATE] - [DATE]" at bounding box center [254, 338] width 95 height 19
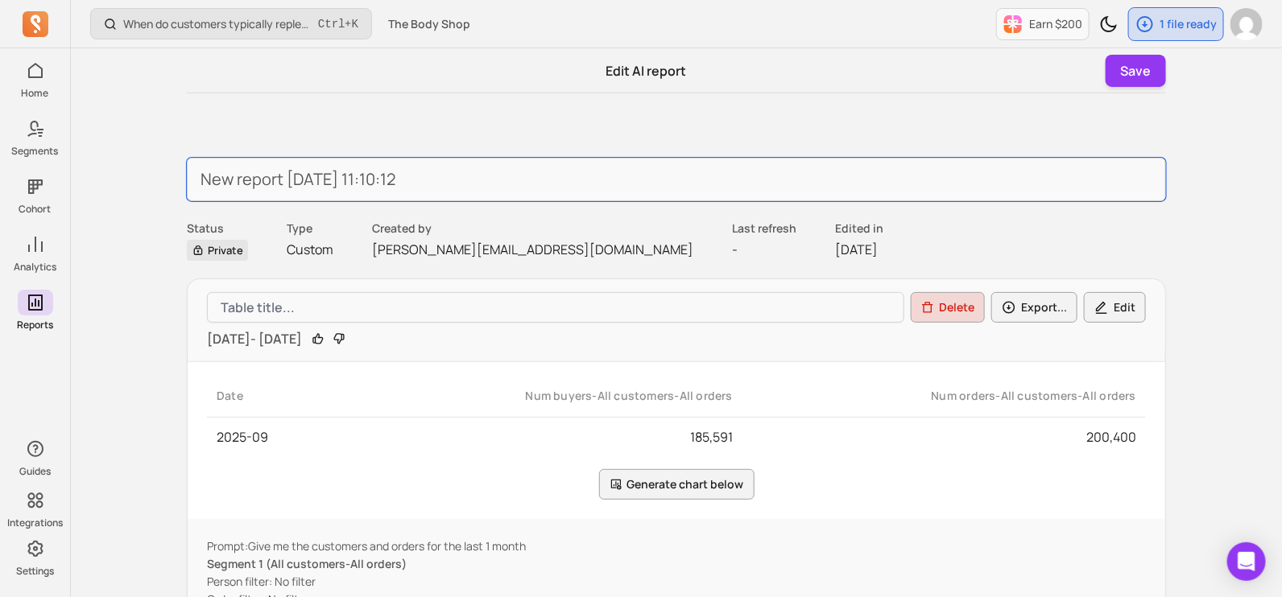
click at [451, 177] on input "New report [DATE] 11:10:12" at bounding box center [676, 179] width 979 height 43
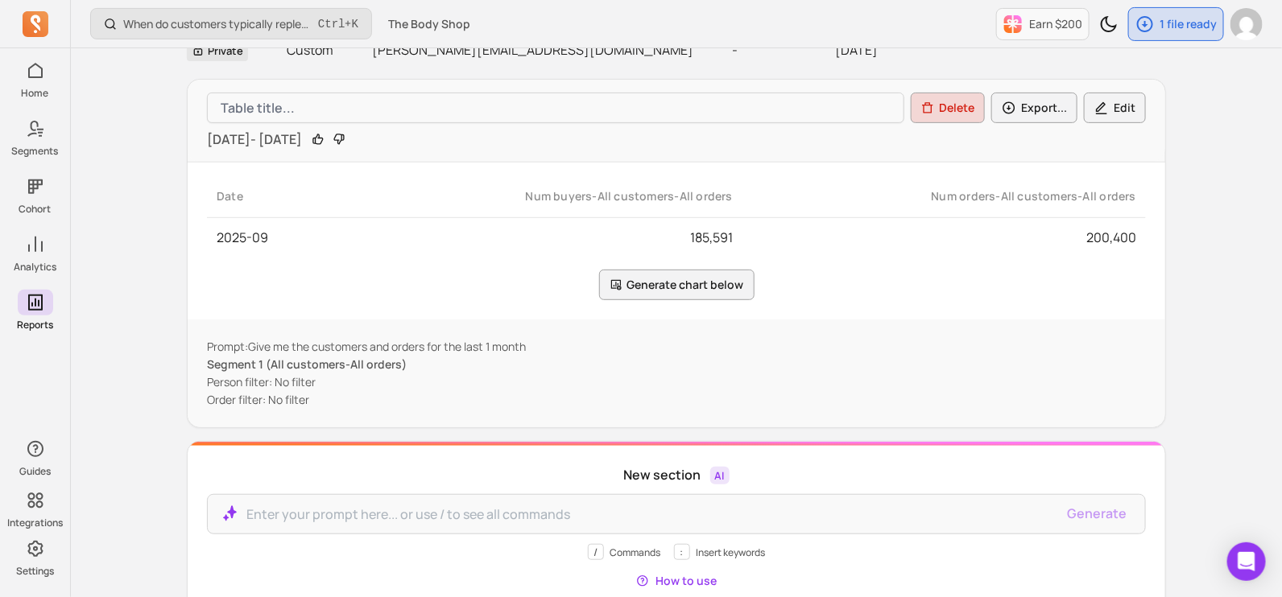
scroll to position [200, 0]
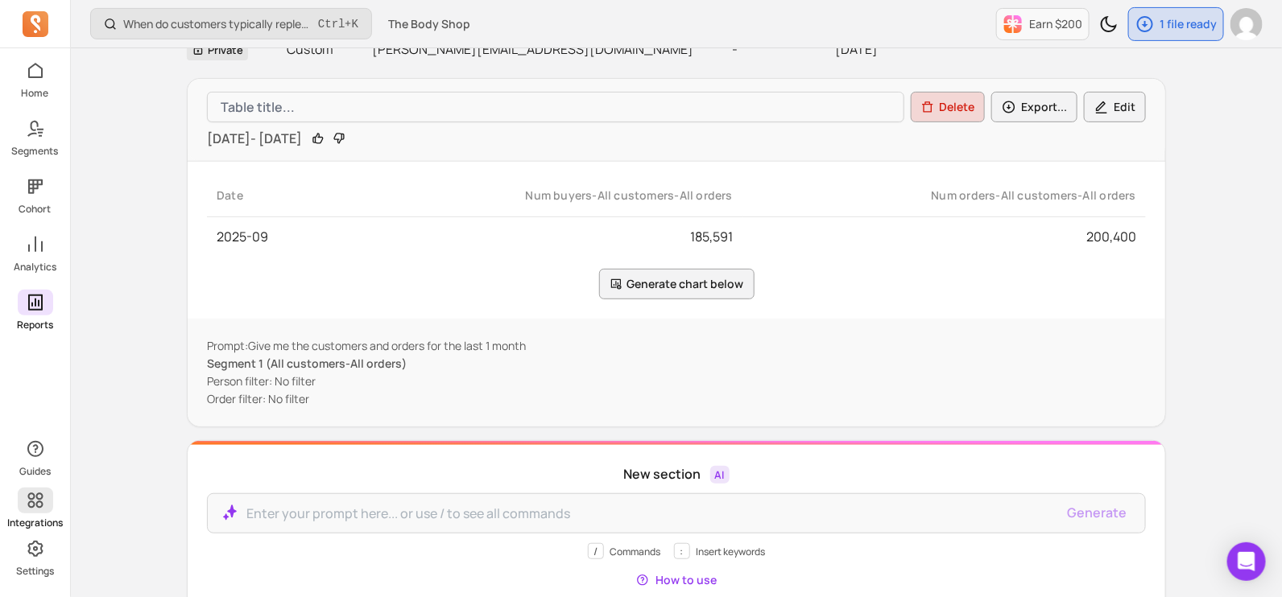
click at [22, 501] on span at bounding box center [35, 501] width 35 height 26
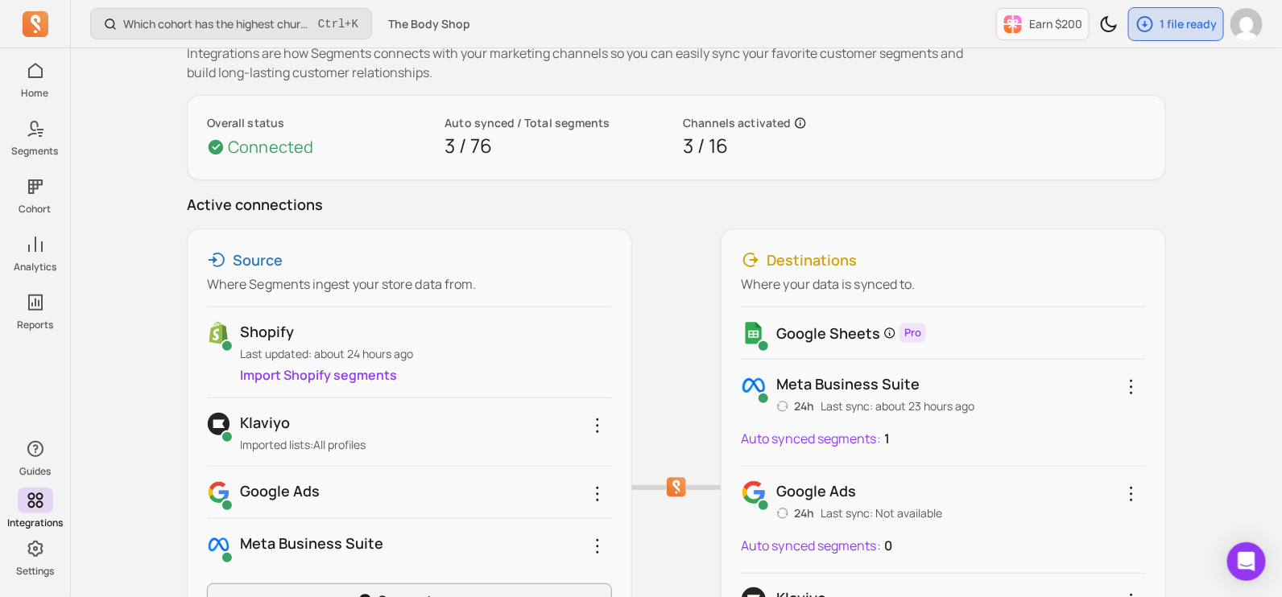
scroll to position [100, 0]
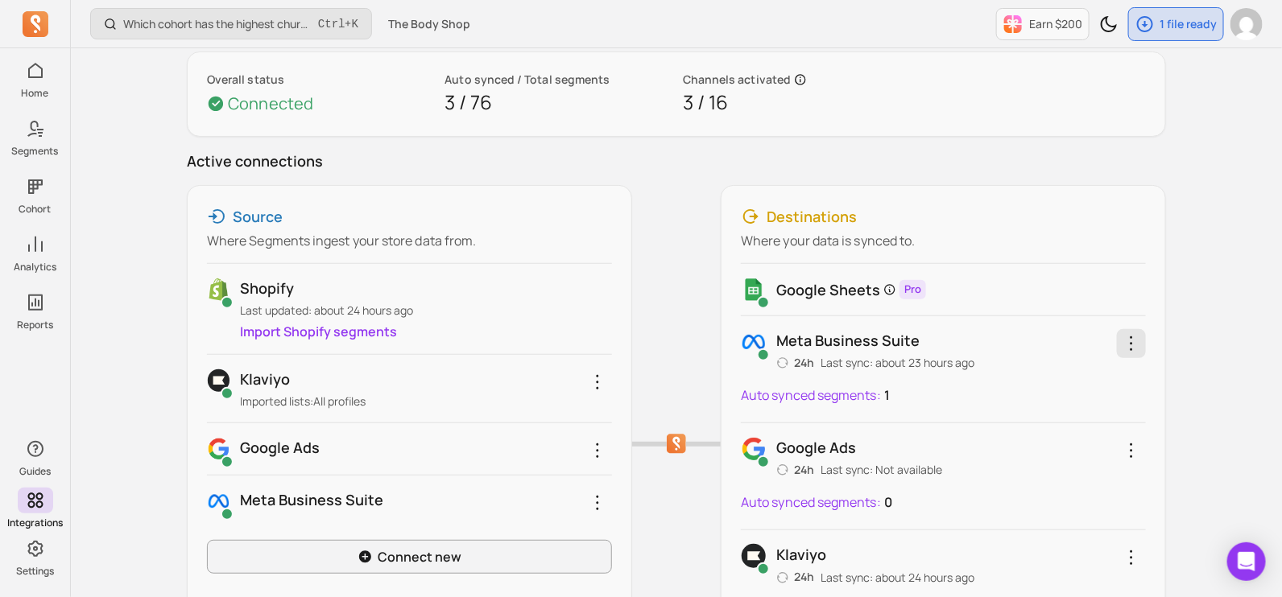
click at [1134, 338] on icon "button" at bounding box center [1130, 343] width 19 height 19
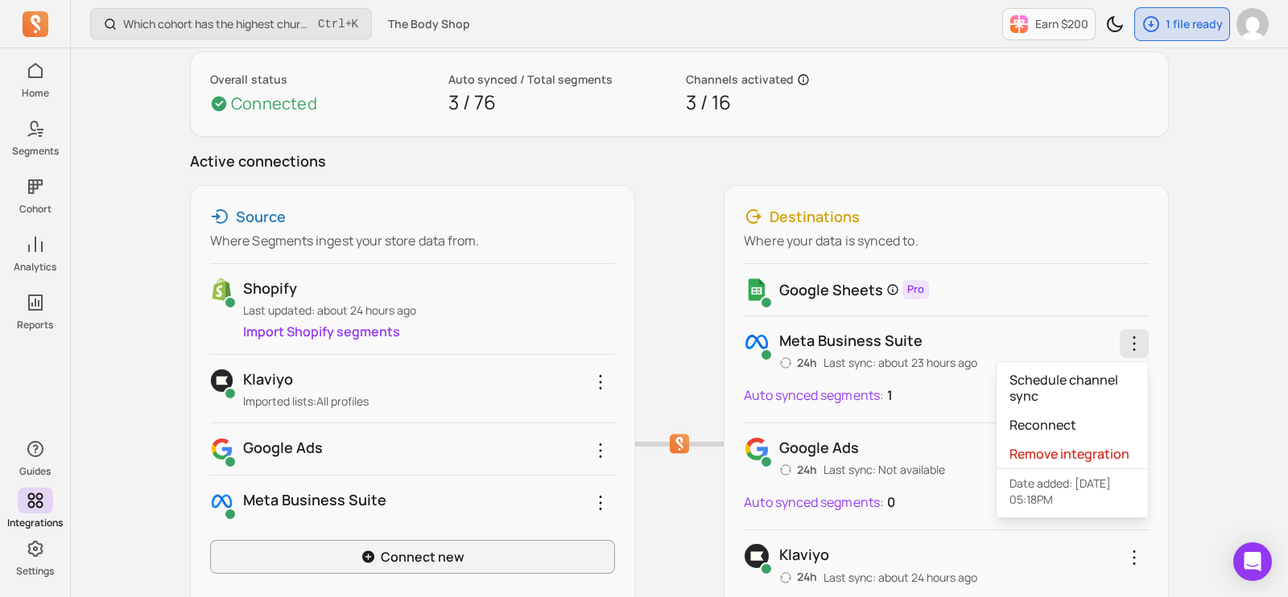
click at [1200, 411] on div "Which cohort has the highest churn rate? Ctrl + K The Body Shop Earn $200 1 fil…" at bounding box center [679, 426] width 1217 height 1053
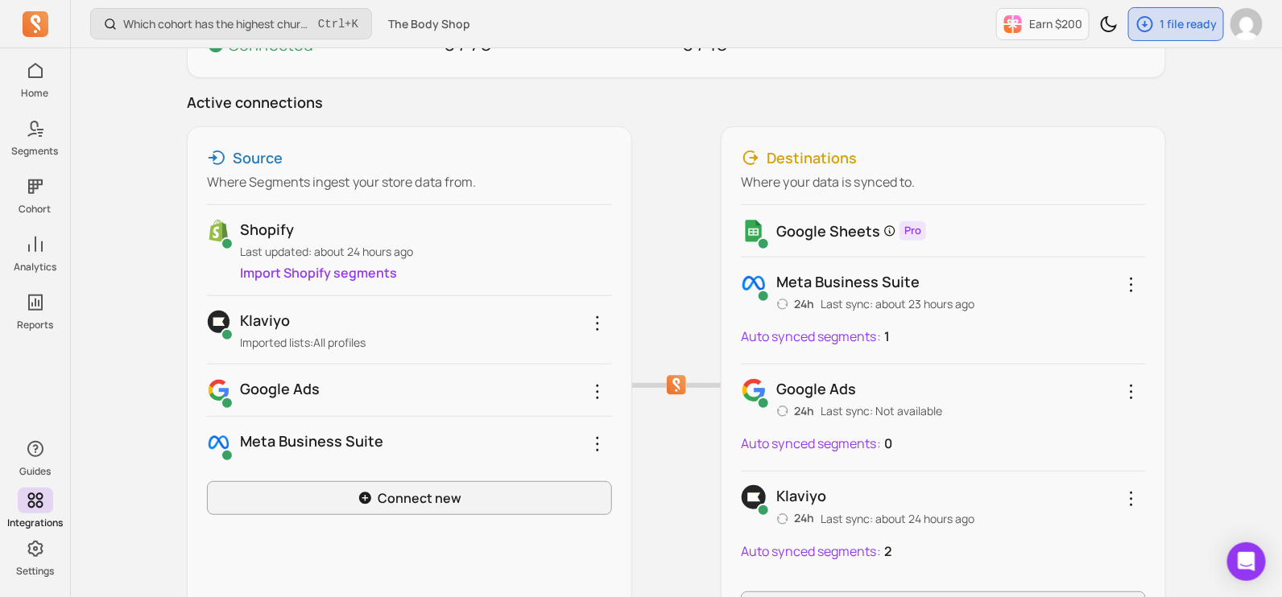
scroll to position [200, 0]
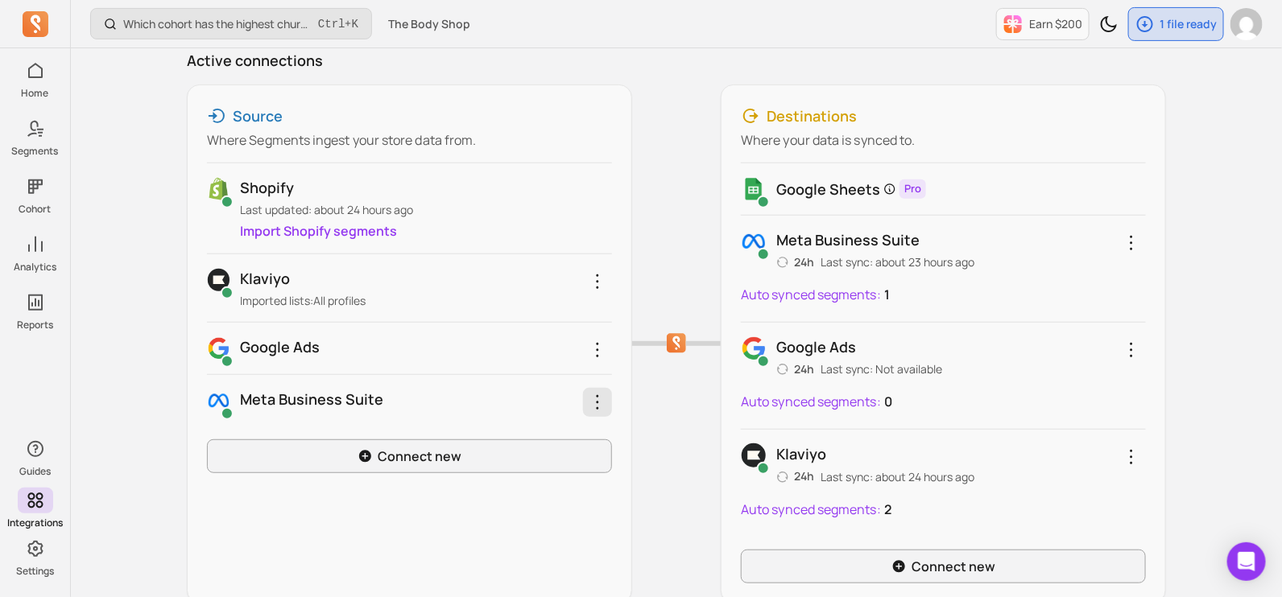
click at [605, 406] on icon "button" at bounding box center [597, 402] width 19 height 19
click at [679, 541] on div "Source Where Segments ingest your store data from. Shopify Last updated: about …" at bounding box center [679, 344] width 979 height 519
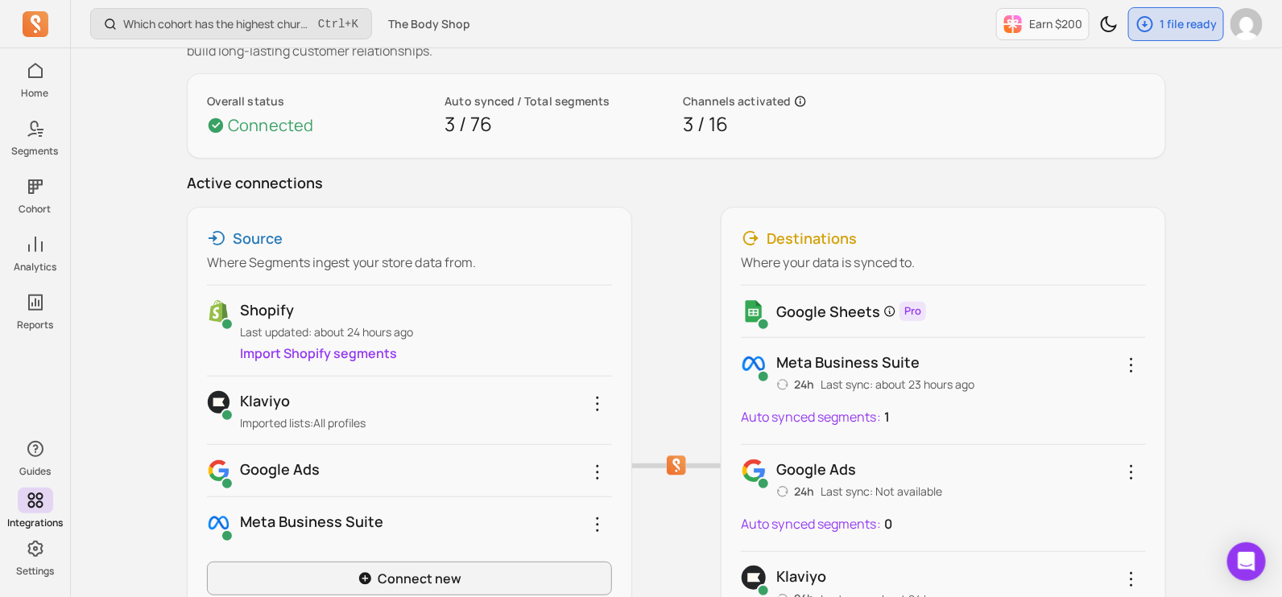
scroll to position [0, 0]
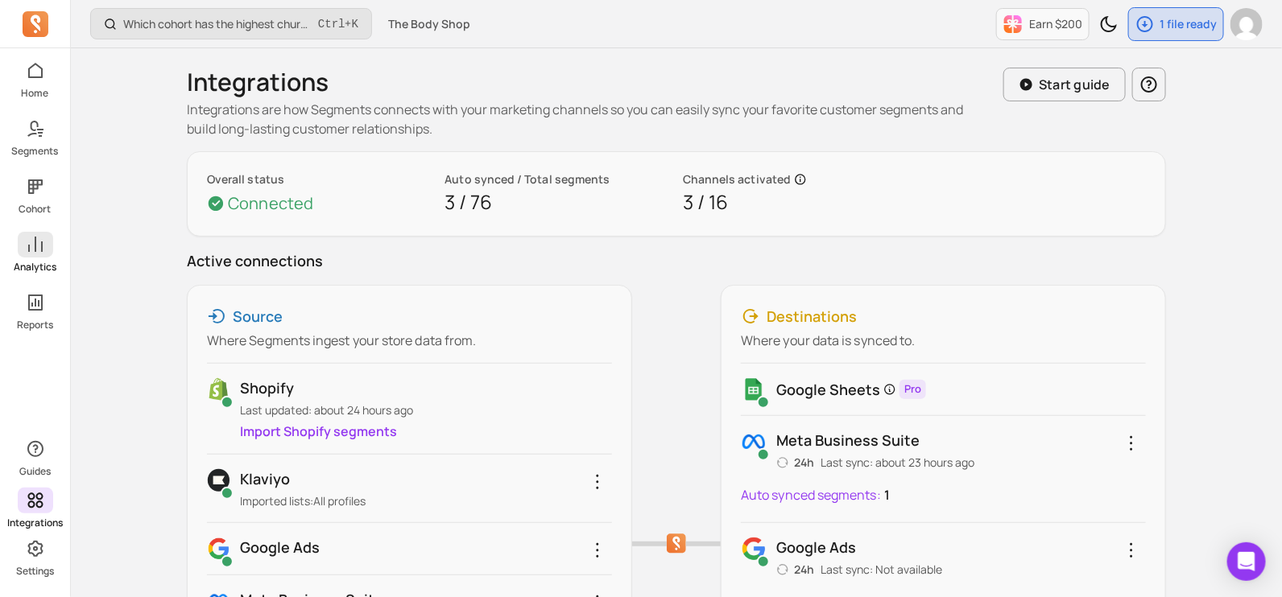
click at [40, 263] on p "Analytics" at bounding box center [35, 267] width 43 height 13
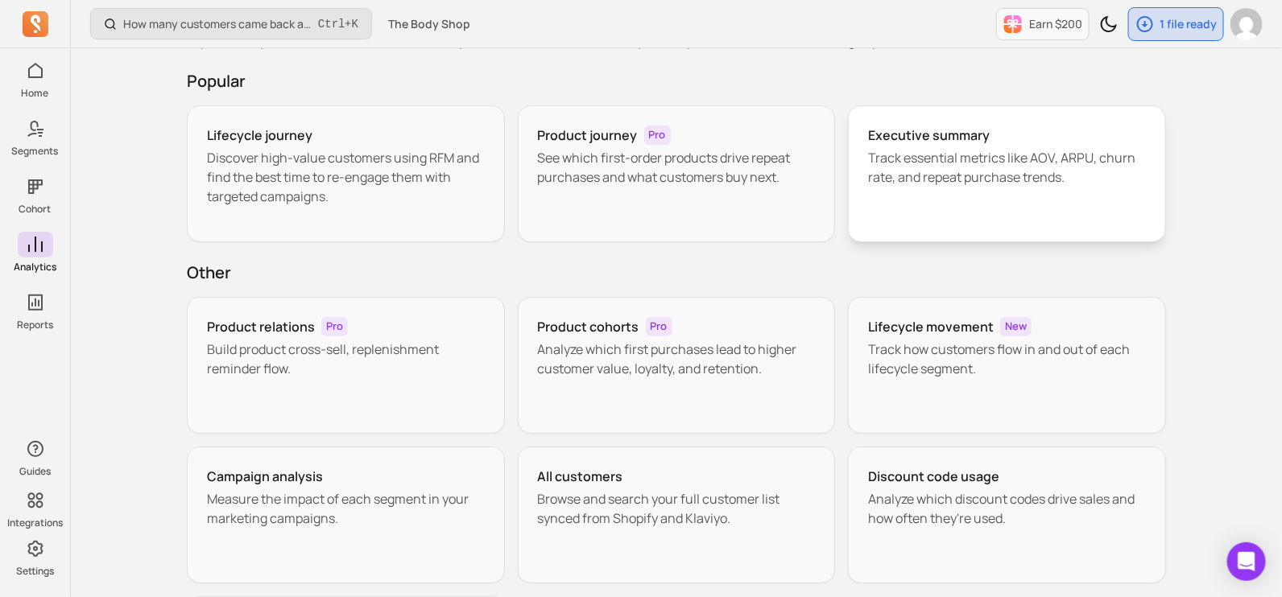
scroll to position [100, 0]
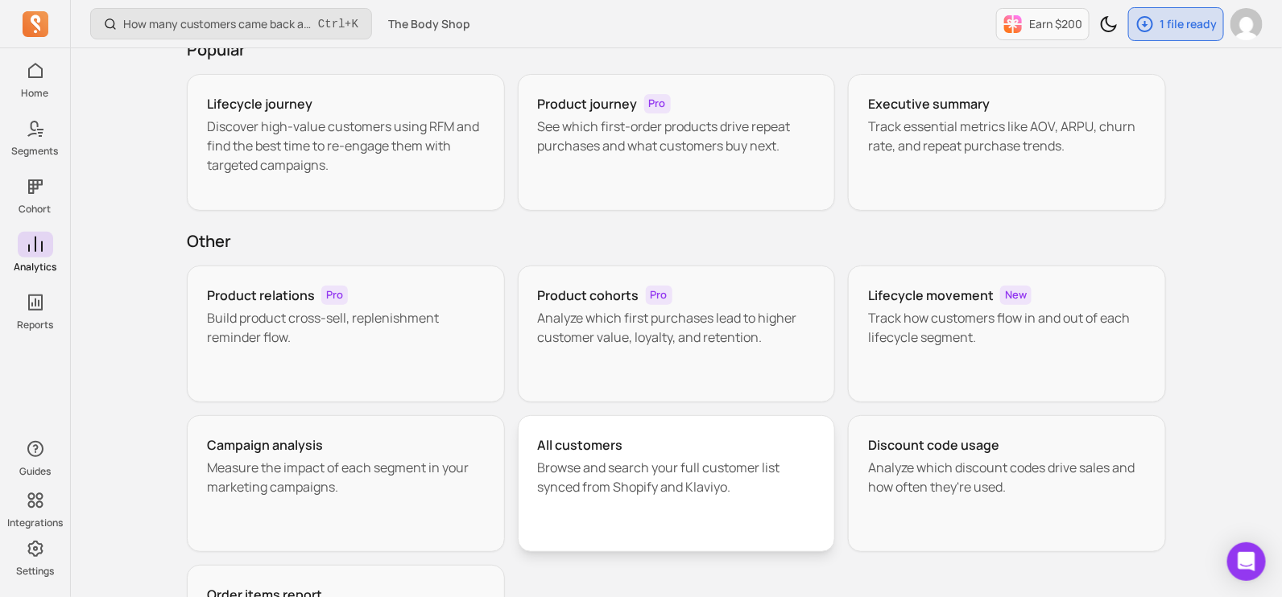
click at [718, 448] on div "All customers" at bounding box center [677, 445] width 278 height 19
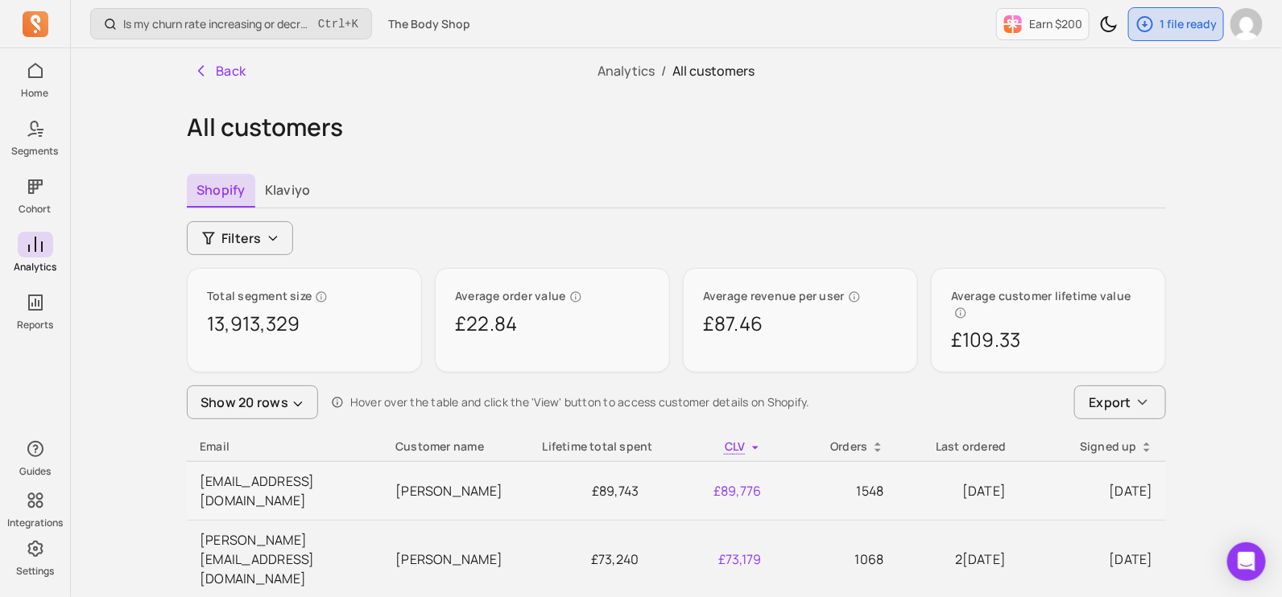
click at [624, 439] on div "Lifetime total spent" at bounding box center [591, 447] width 97 height 16
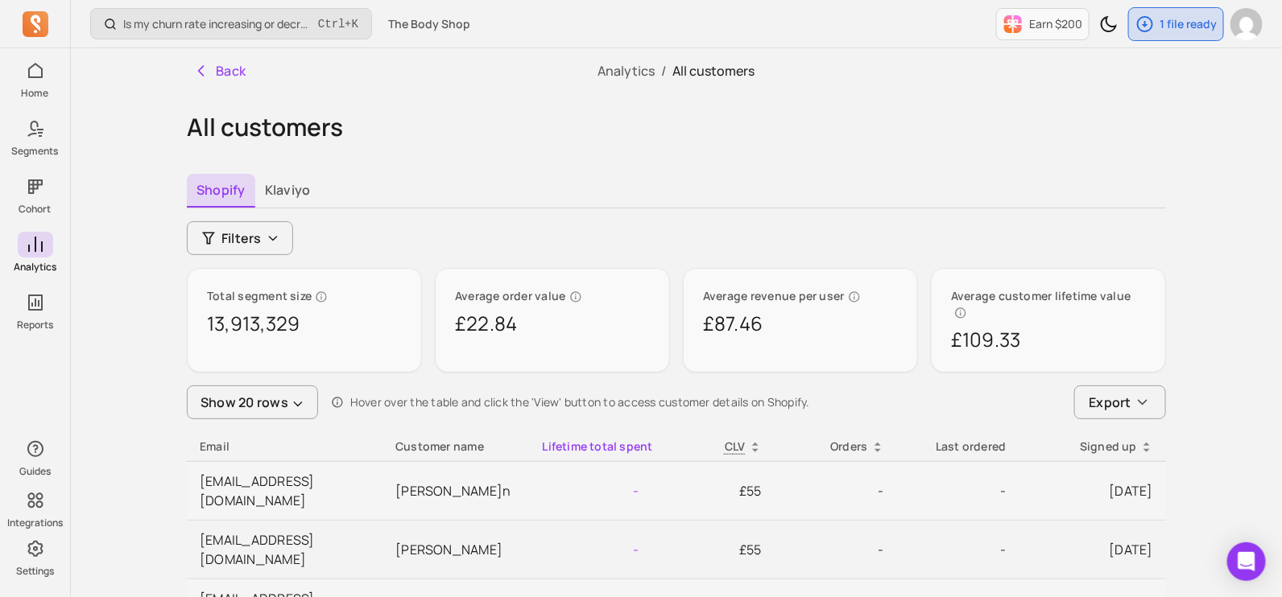
click at [605, 439] on div "Lifetime total spent" at bounding box center [591, 447] width 97 height 16
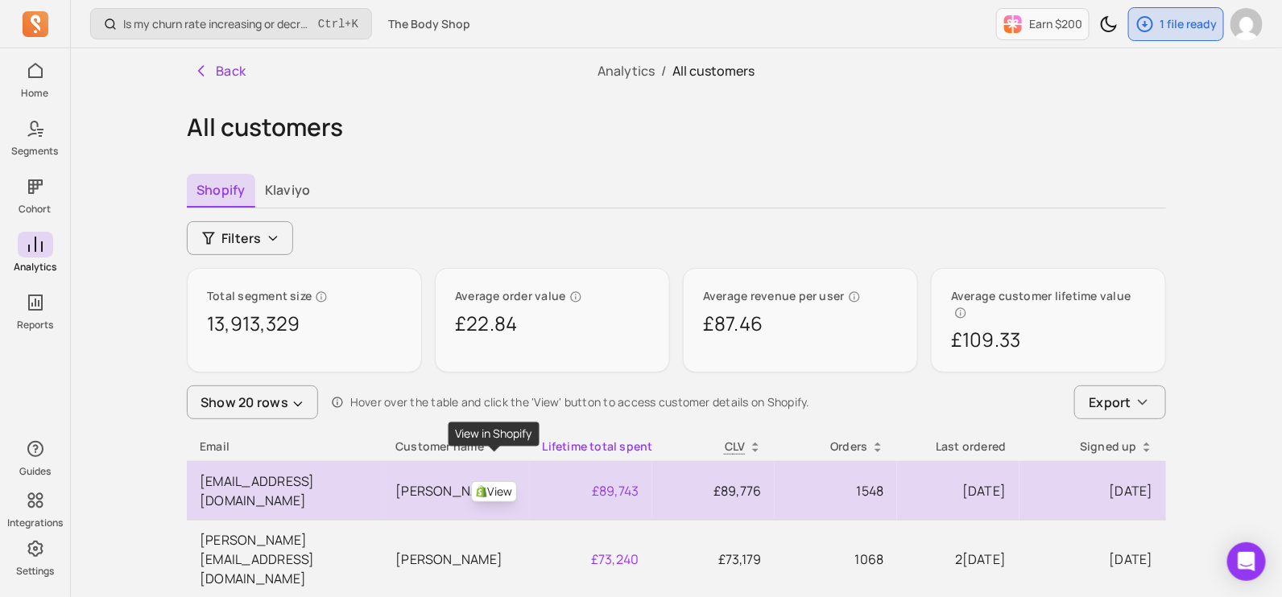
scroll to position [100, 0]
